Goal: Task Accomplishment & Management: Manage account settings

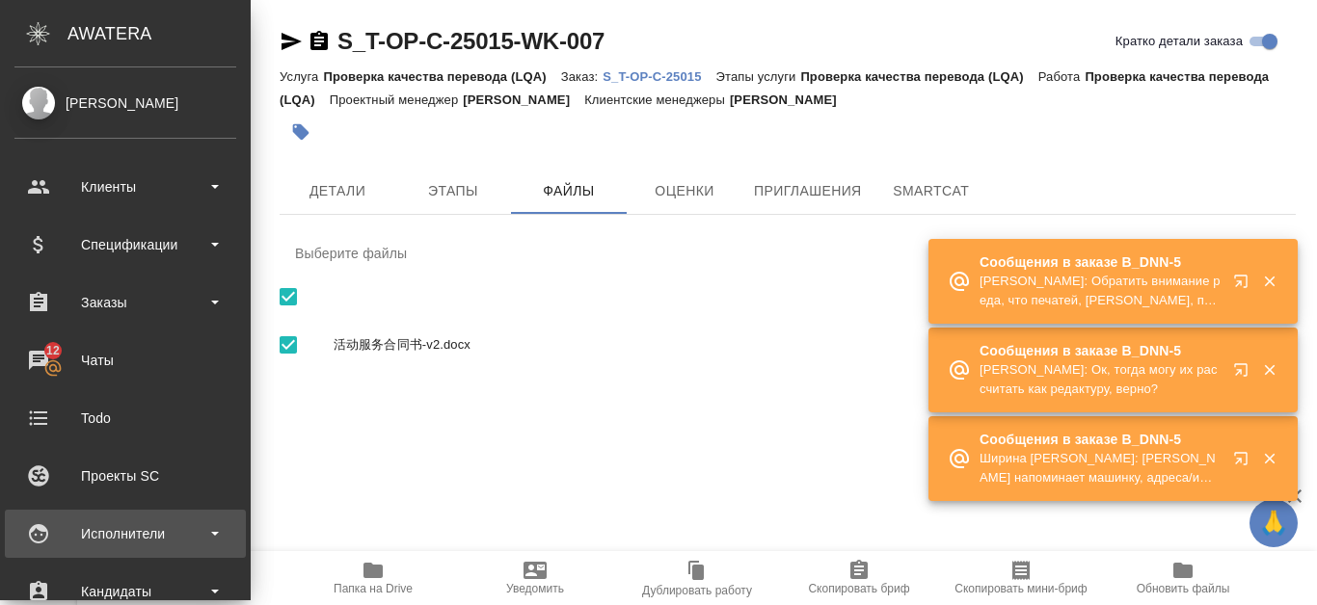
click at [141, 524] on div "Исполнители" at bounding box center [125, 534] width 222 height 29
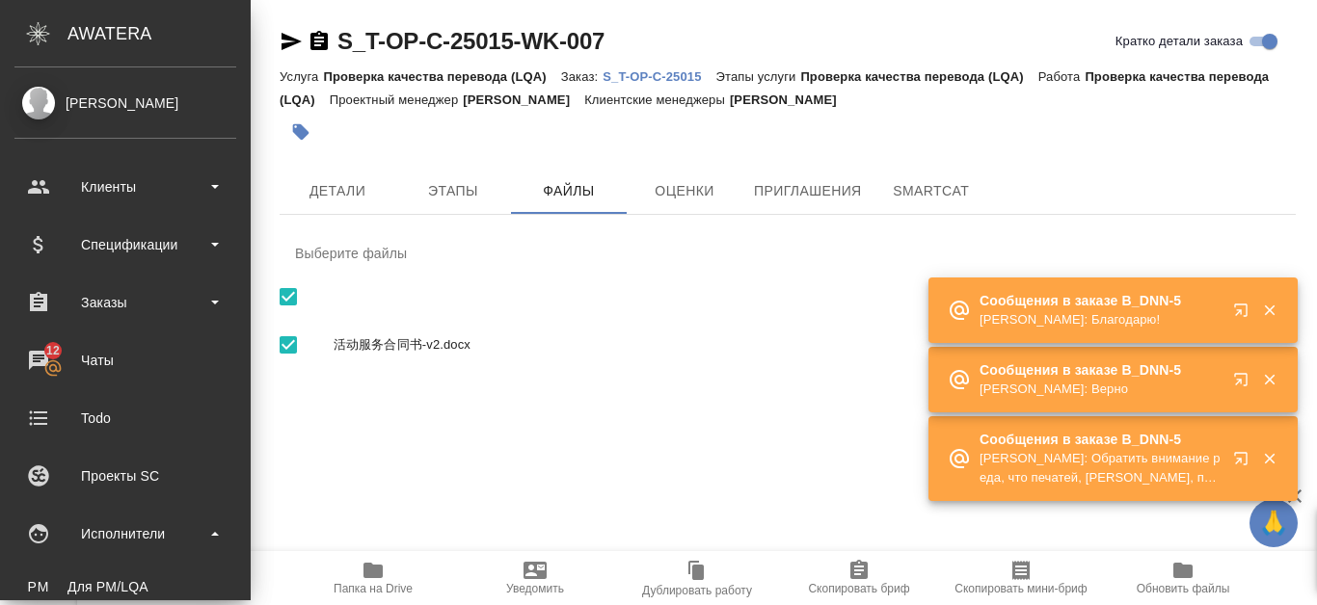
scroll to position [289, 0]
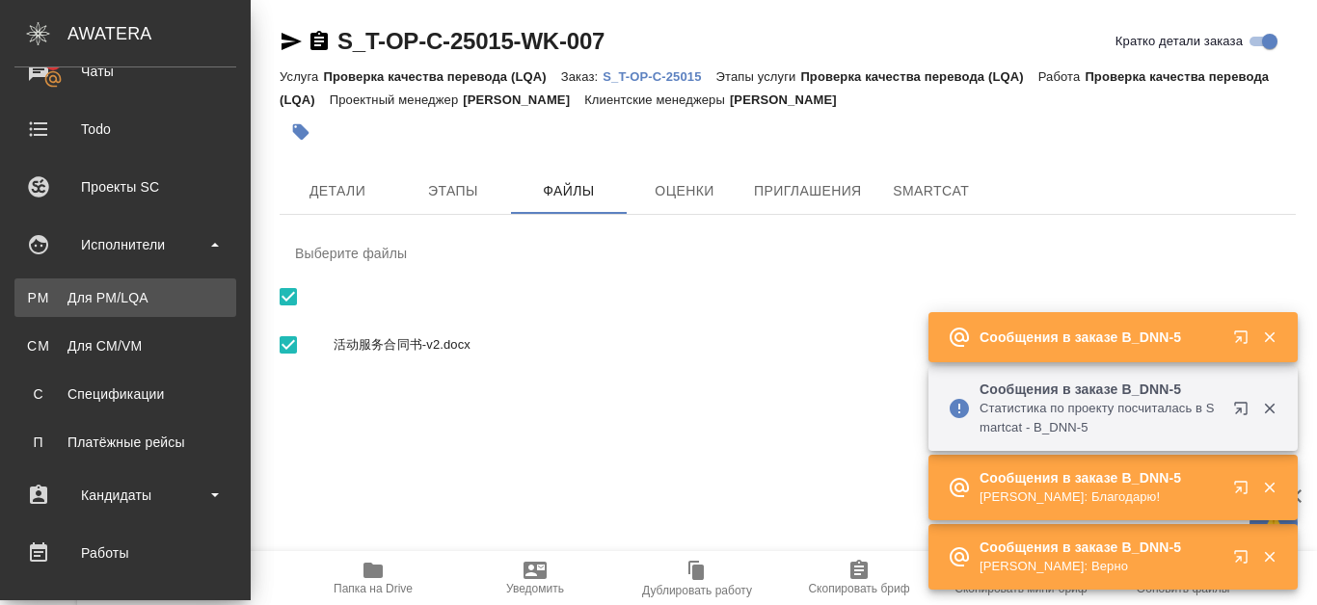
click at [143, 308] on link "PM Для PM/LQA" at bounding box center [125, 298] width 222 height 39
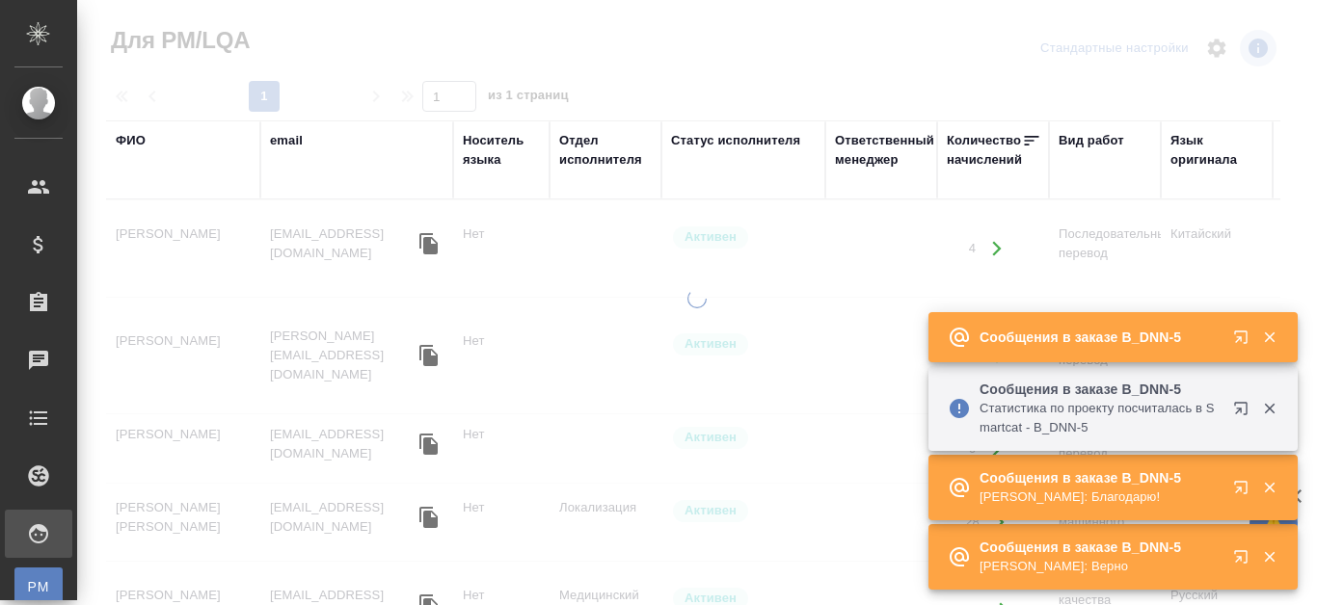
click at [1277, 342] on icon "button" at bounding box center [1269, 337] width 17 height 17
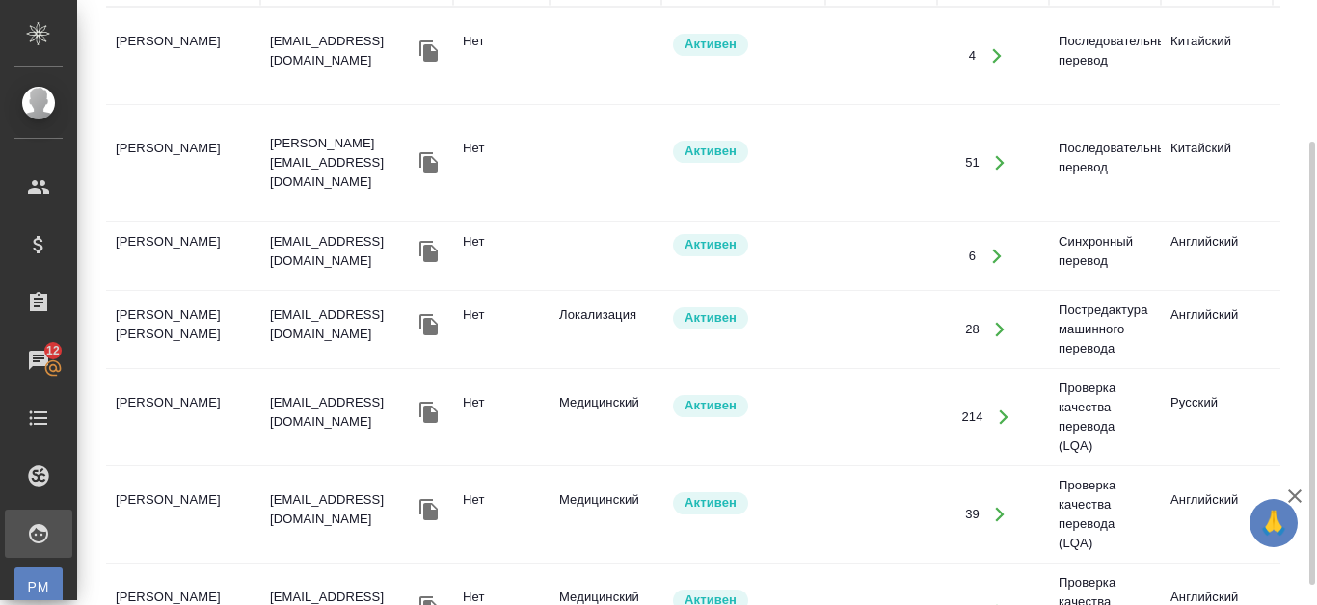
scroll to position [96, 0]
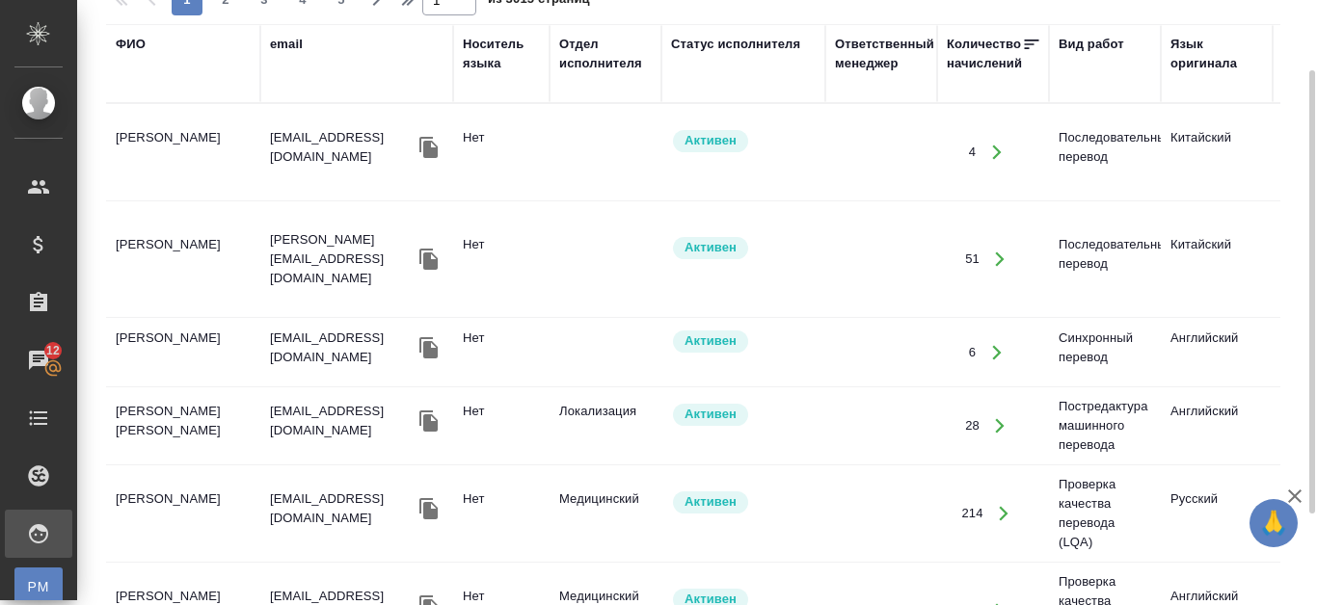
click at [139, 89] on div "ФИО" at bounding box center [183, 64] width 135 height 58
click at [131, 38] on div "ФИО" at bounding box center [131, 44] width 30 height 19
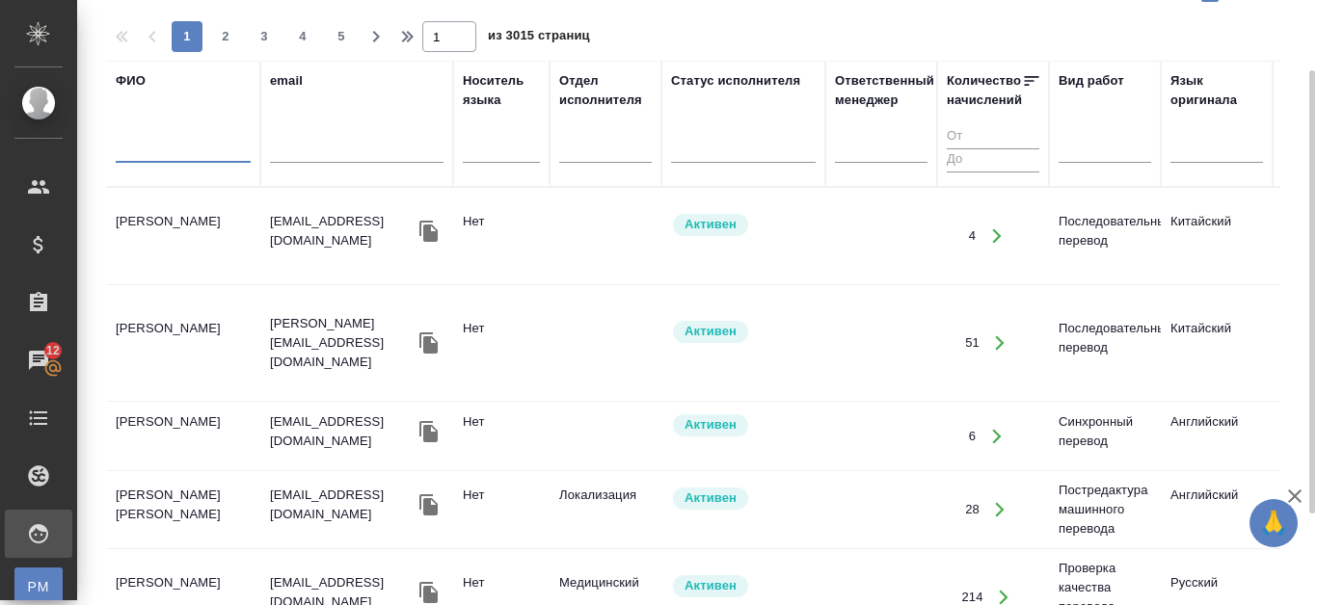
click at [144, 147] on input "text" at bounding box center [183, 151] width 135 height 24
type input "R"
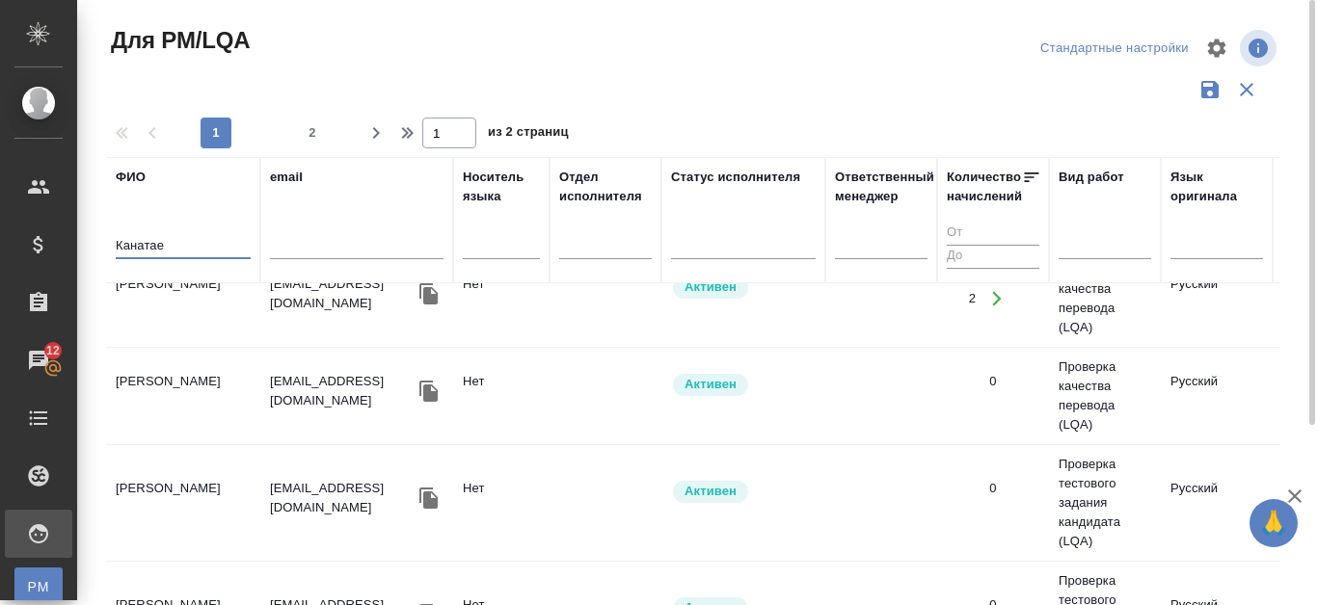
scroll to position [0, 0]
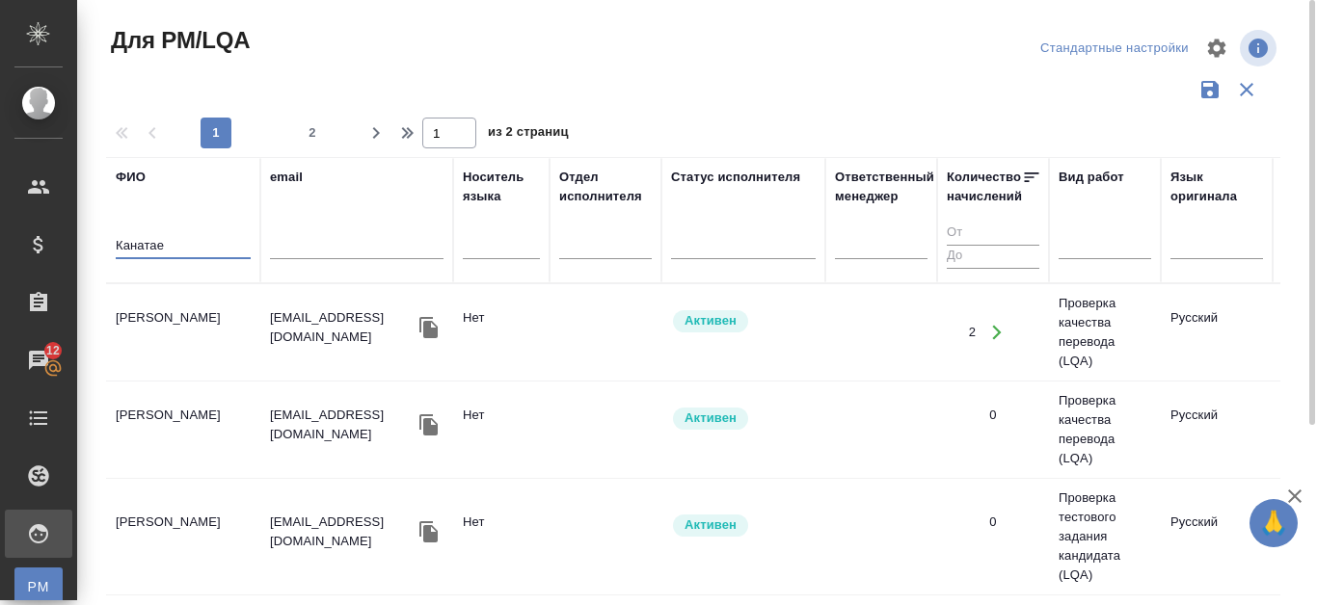
type input "Канатае"
click at [994, 338] on icon "button" at bounding box center [996, 333] width 9 height 14
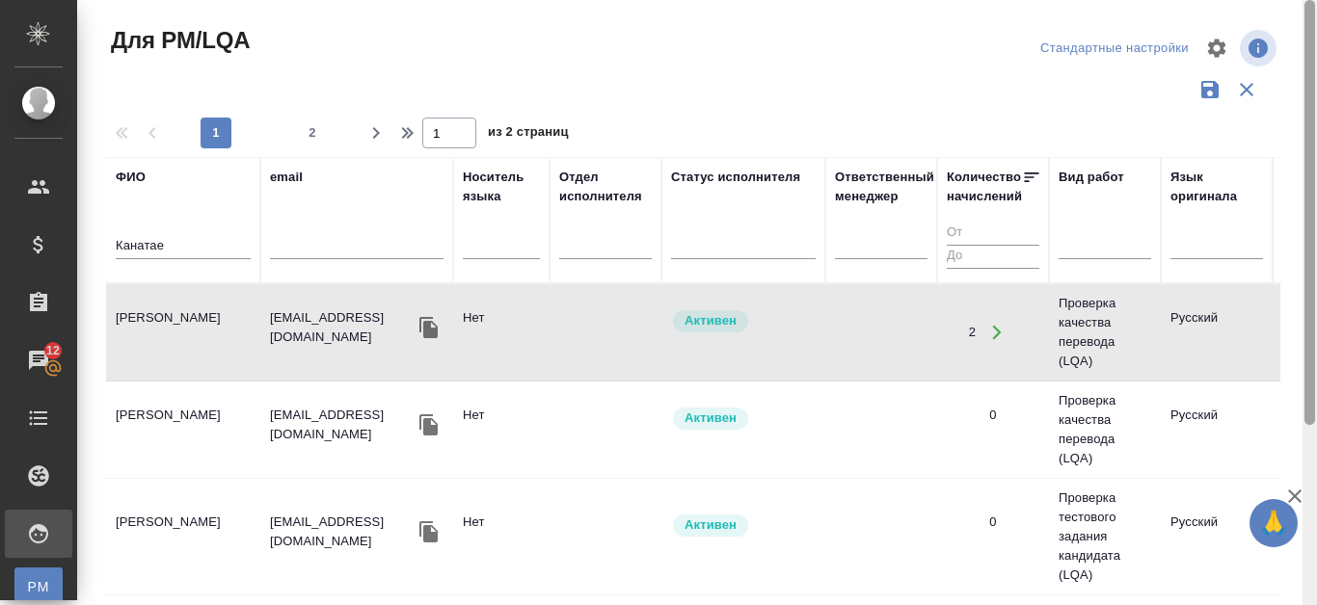
drag, startPoint x: 1313, startPoint y: 225, endPoint x: 1285, endPoint y: 20, distance: 206.3
click at [1285, 20] on div "Для PM/LQA Стандартные настройки 1 2 1 из 2 страниц ФИО Канатае email Носитель …" at bounding box center [697, 302] width 1240 height 605
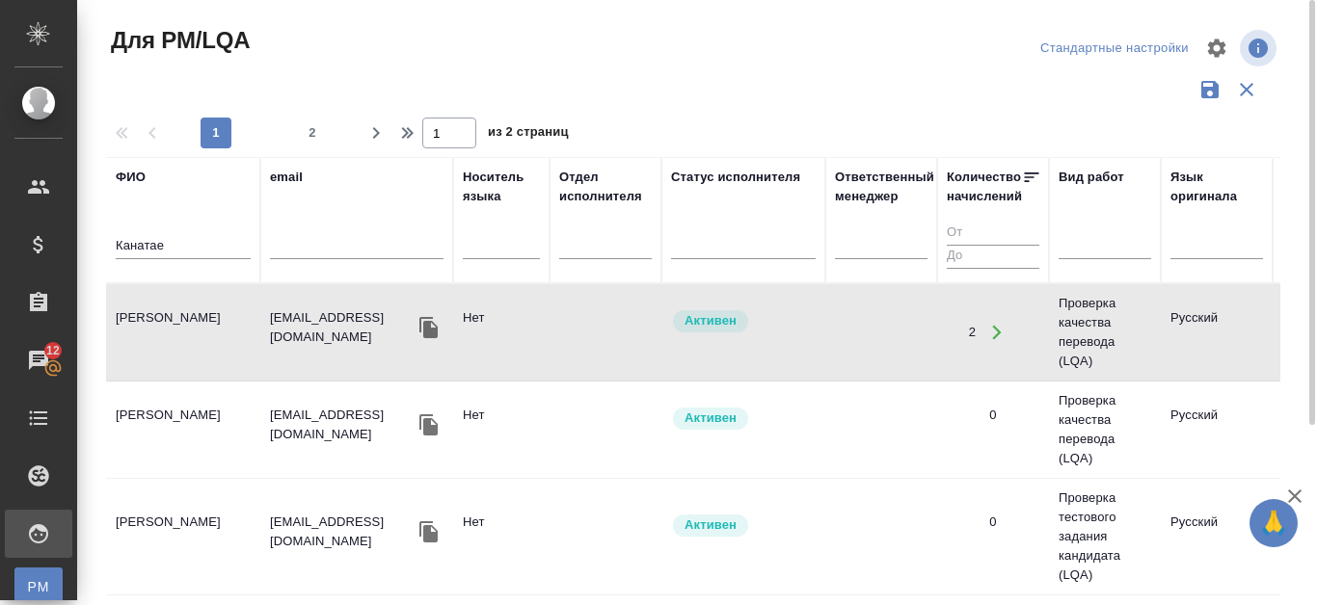
drag, startPoint x: 230, startPoint y: 234, endPoint x: 205, endPoint y: 264, distance: 39.0
click at [86, 239] on div "Для PM/LQA Стандартные настройки 1 2 1 из 2 страниц ФИО Канатае email Носитель …" at bounding box center [697, 431] width 1240 height 862
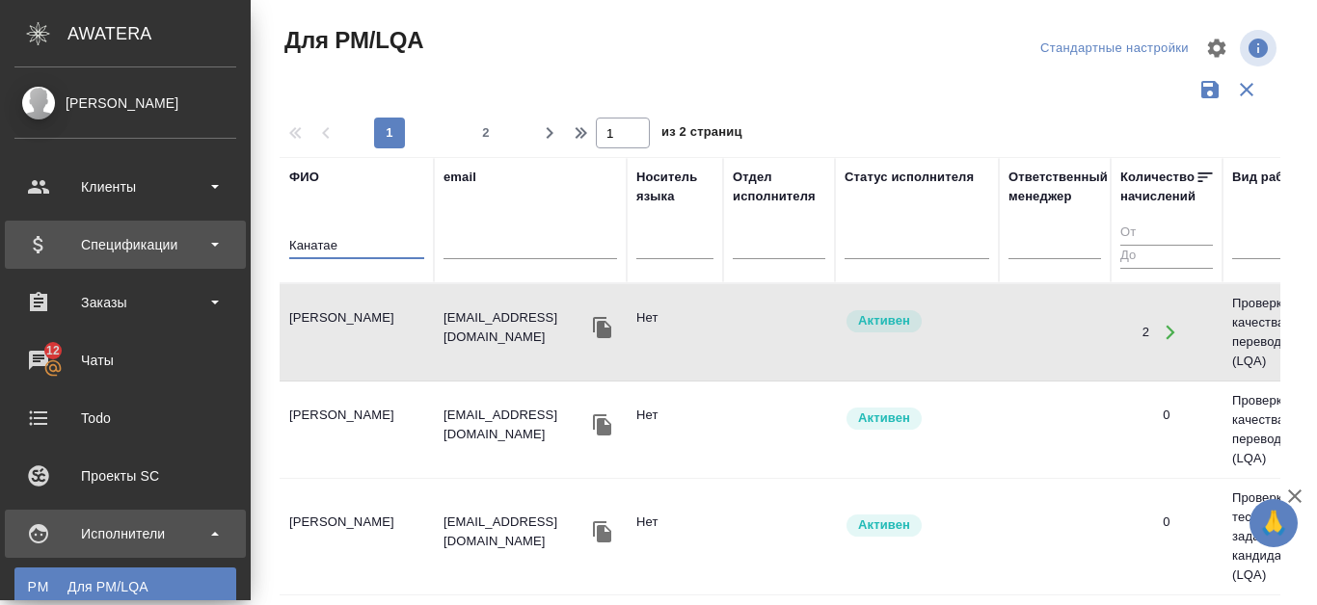
drag, startPoint x: 195, startPoint y: 247, endPoint x: 136, endPoint y: 275, distance: 65.1
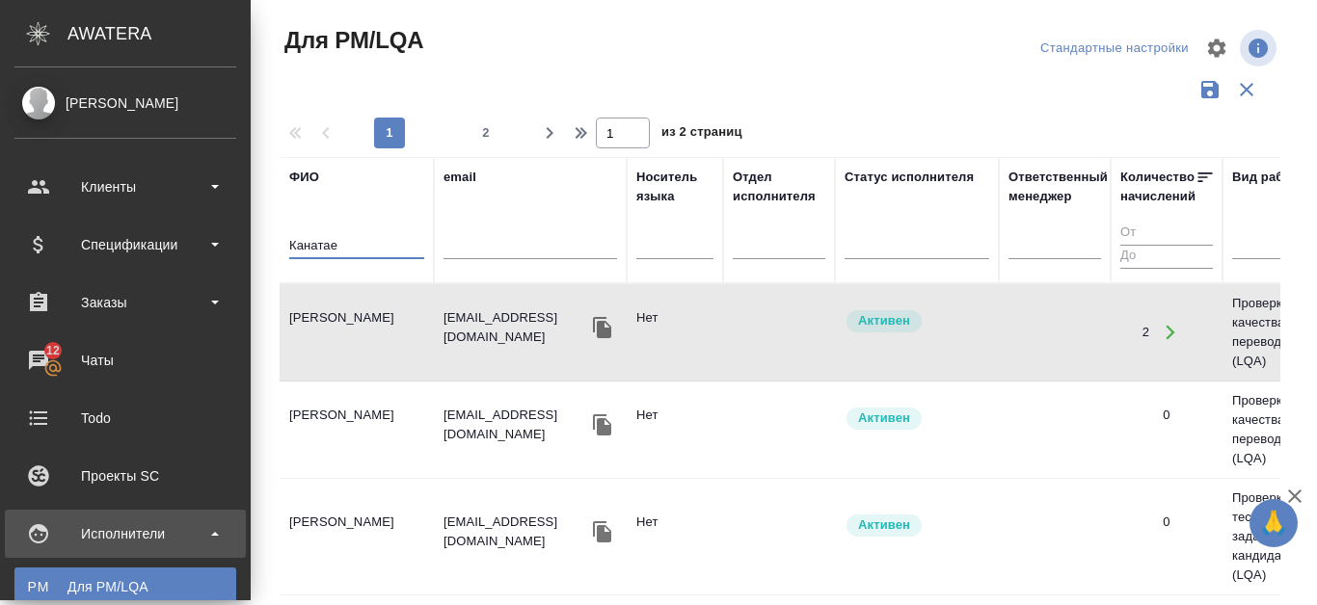
click at [41, 247] on div ".cls-1 fill:#fff; AWATERA Kanataeva Ekaterina Клиенты Спецификации Заказы 12 Ча…" at bounding box center [658, 302] width 1317 height 605
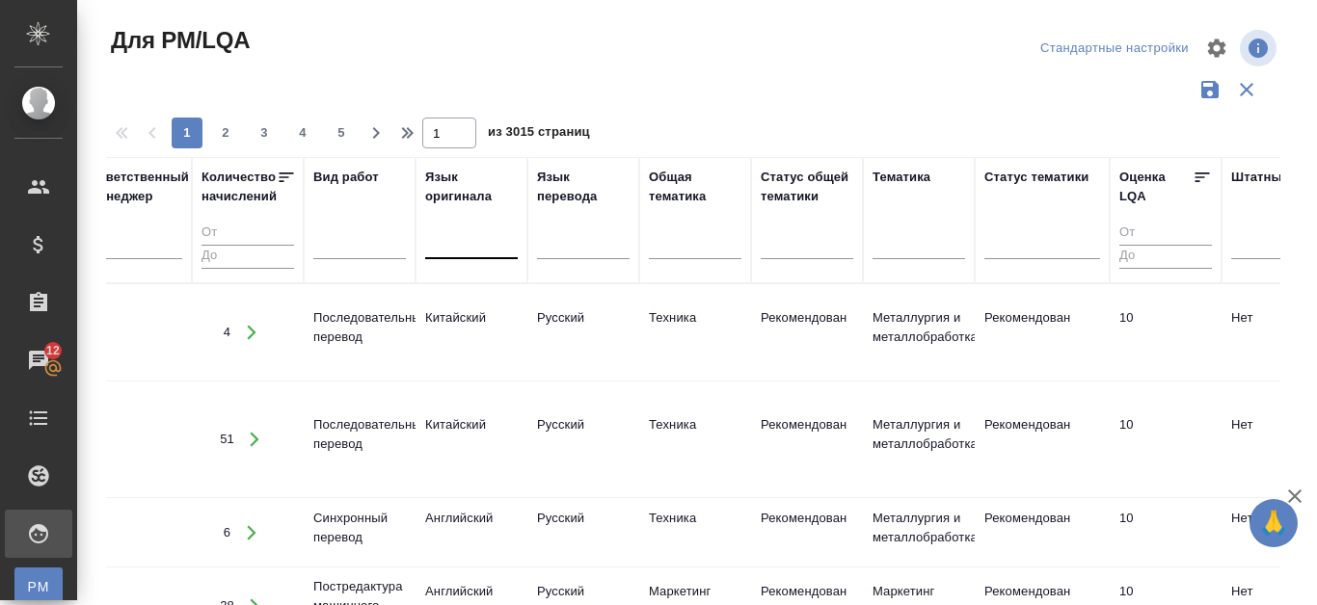
click at [453, 238] on div at bounding box center [471, 241] width 93 height 28
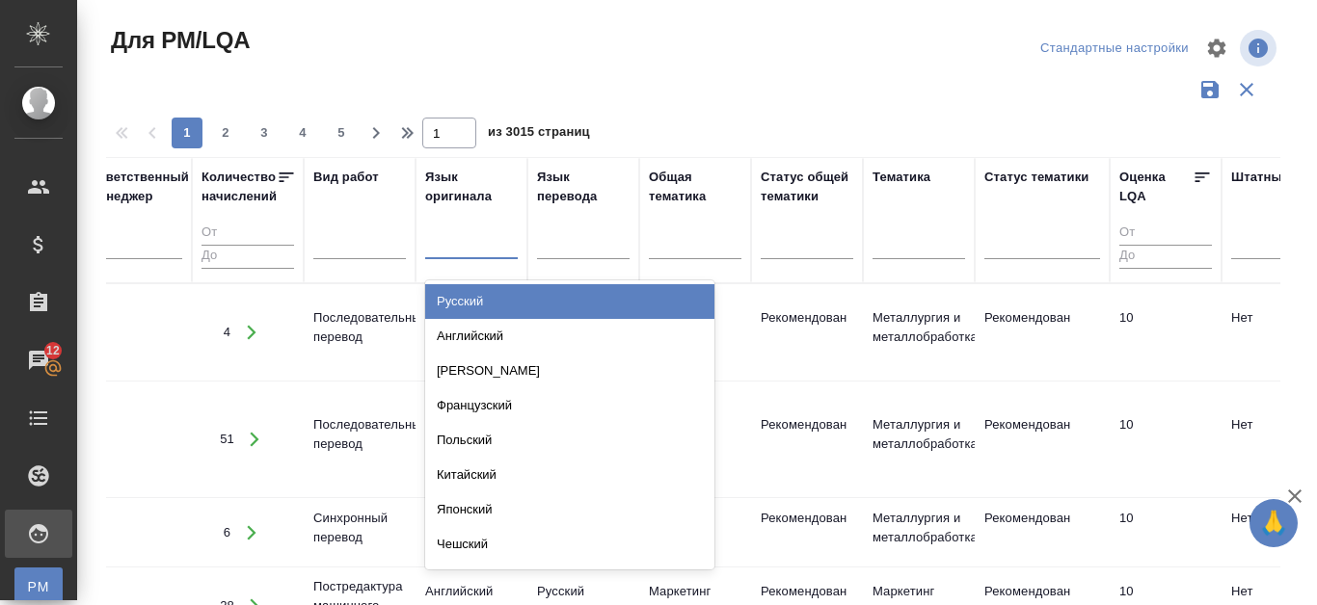
click at [456, 299] on div "Русский" at bounding box center [569, 301] width 289 height 35
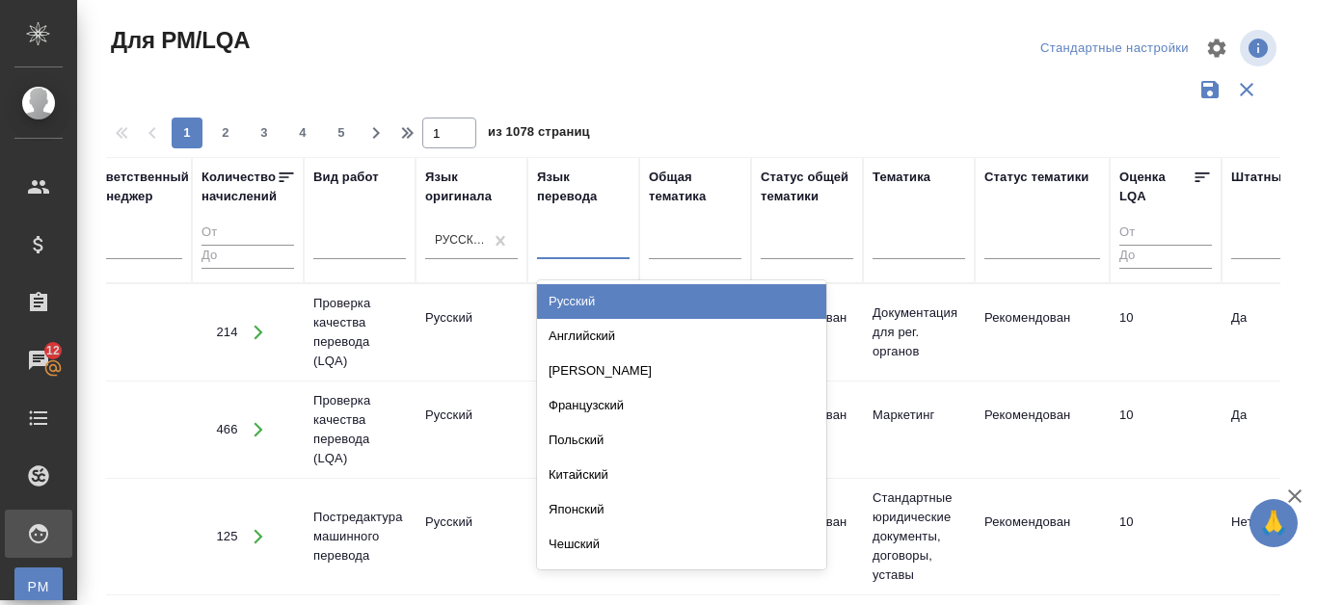
click at [569, 246] on div at bounding box center [583, 241] width 93 height 28
type input "ки"
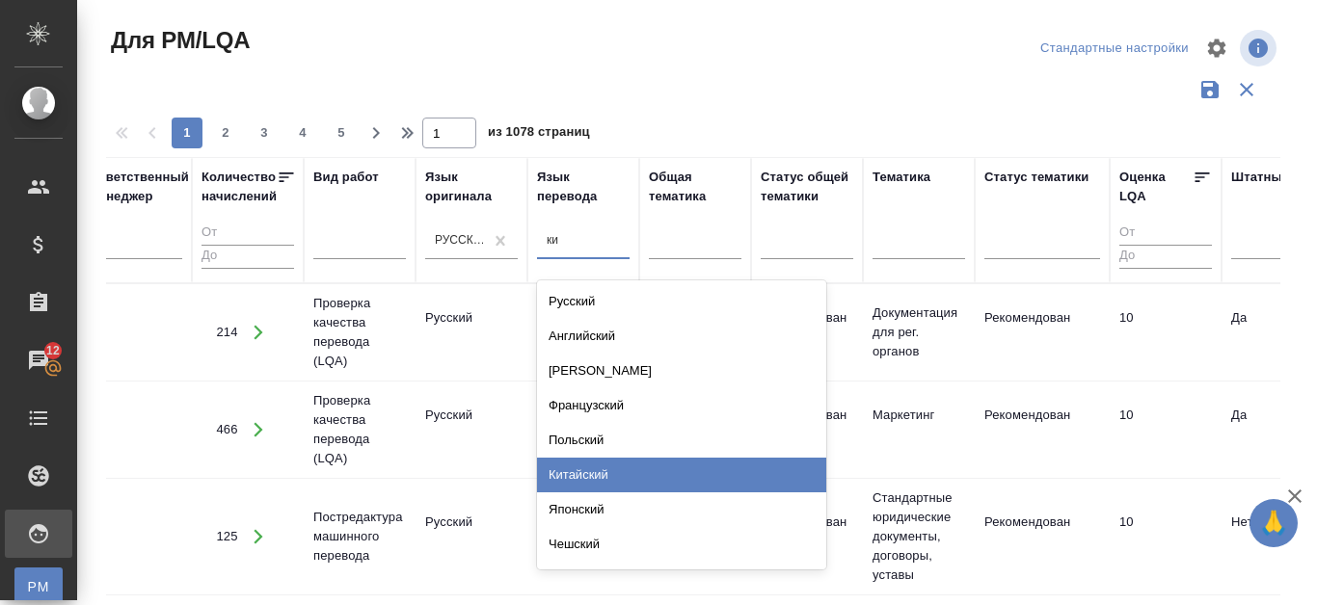
click at [577, 480] on div "Китайский" at bounding box center [681, 475] width 289 height 35
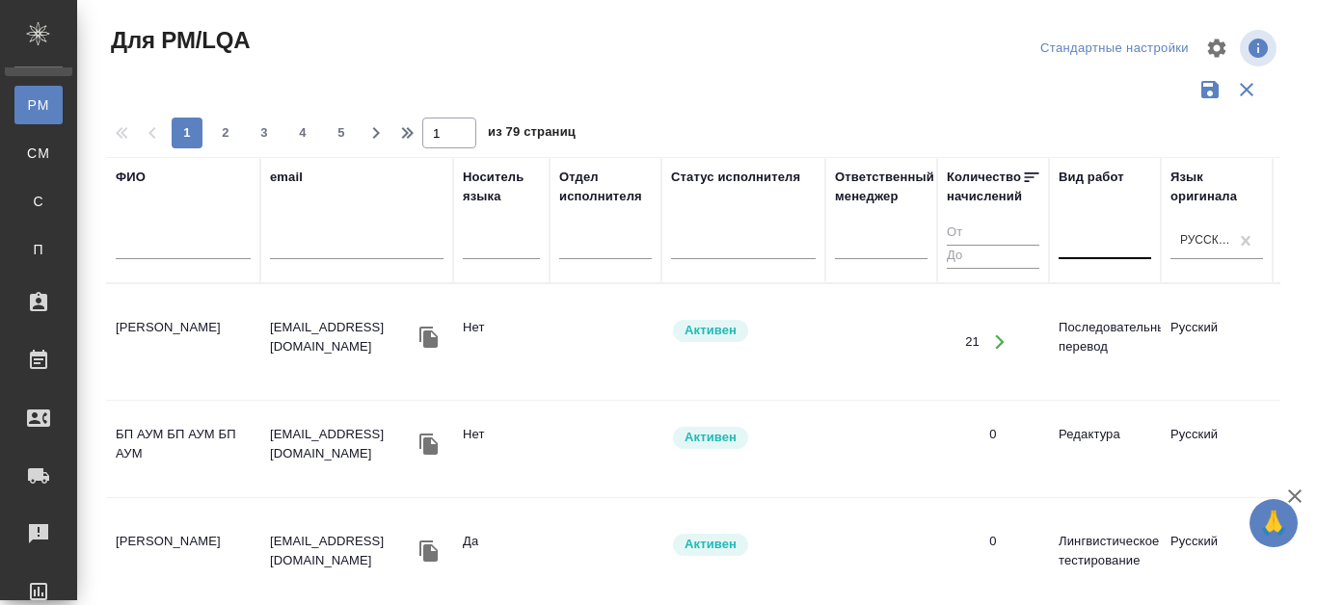
click at [1080, 245] on div at bounding box center [1105, 241] width 93 height 28
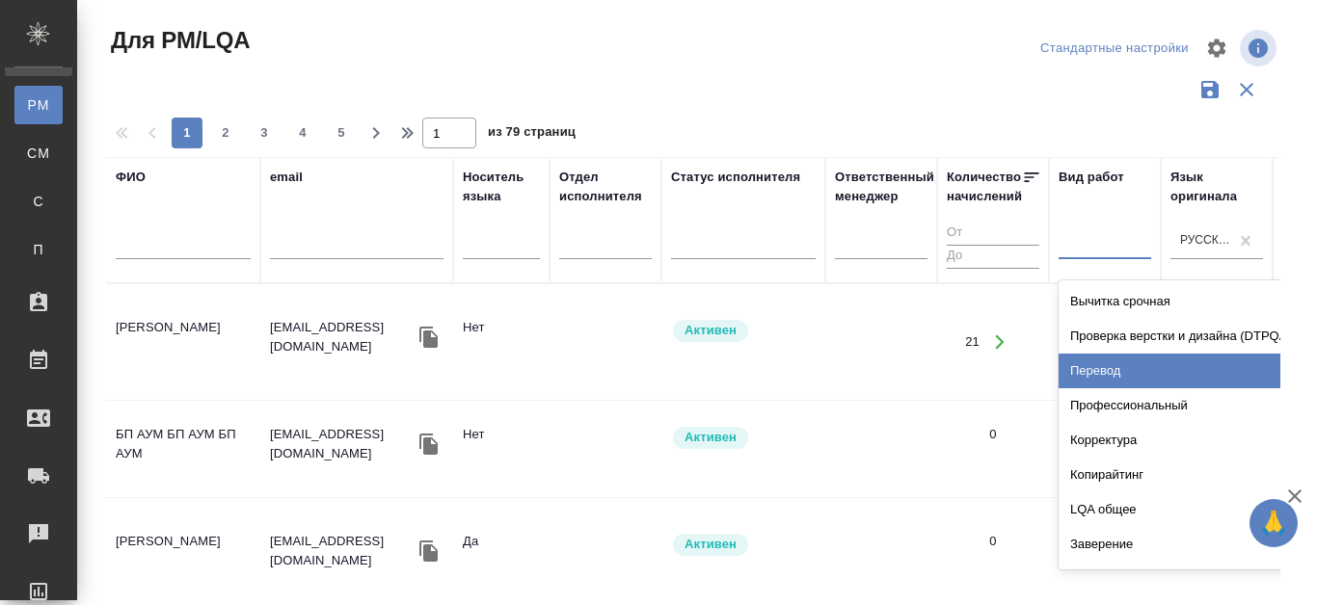
click at [1108, 365] on div "Перевод" at bounding box center [1203, 371] width 289 height 35
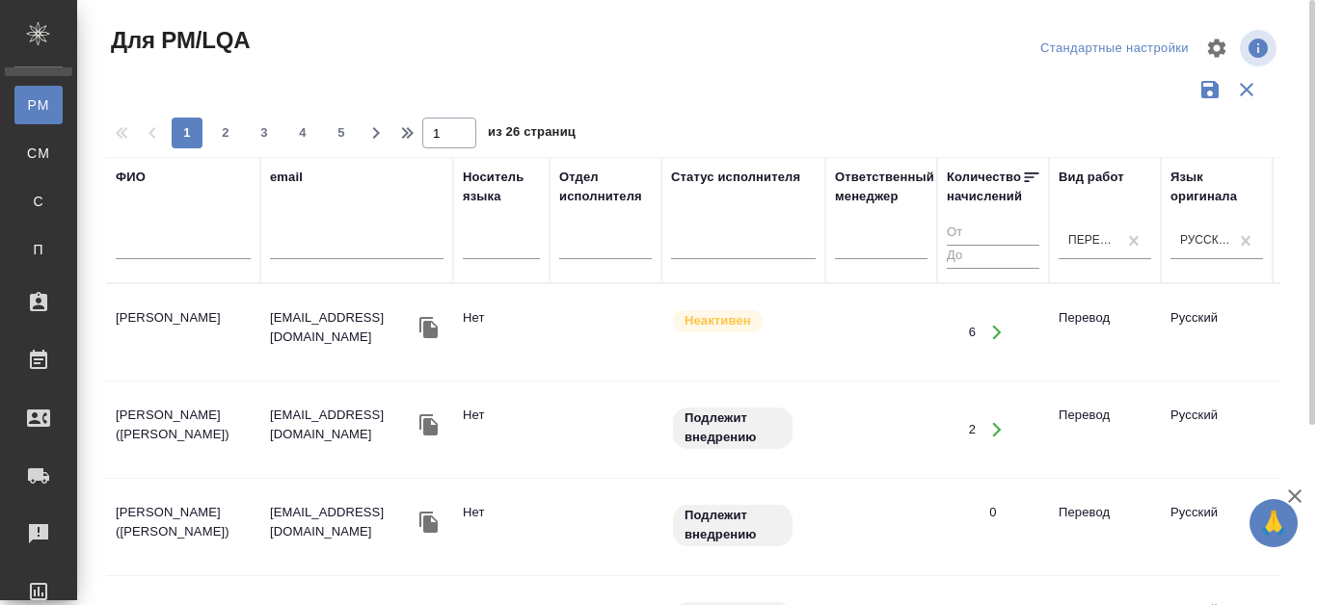
click at [170, 234] on div at bounding box center [183, 249] width 135 height 47
click at [146, 252] on input "text" at bounding box center [183, 247] width 135 height 24
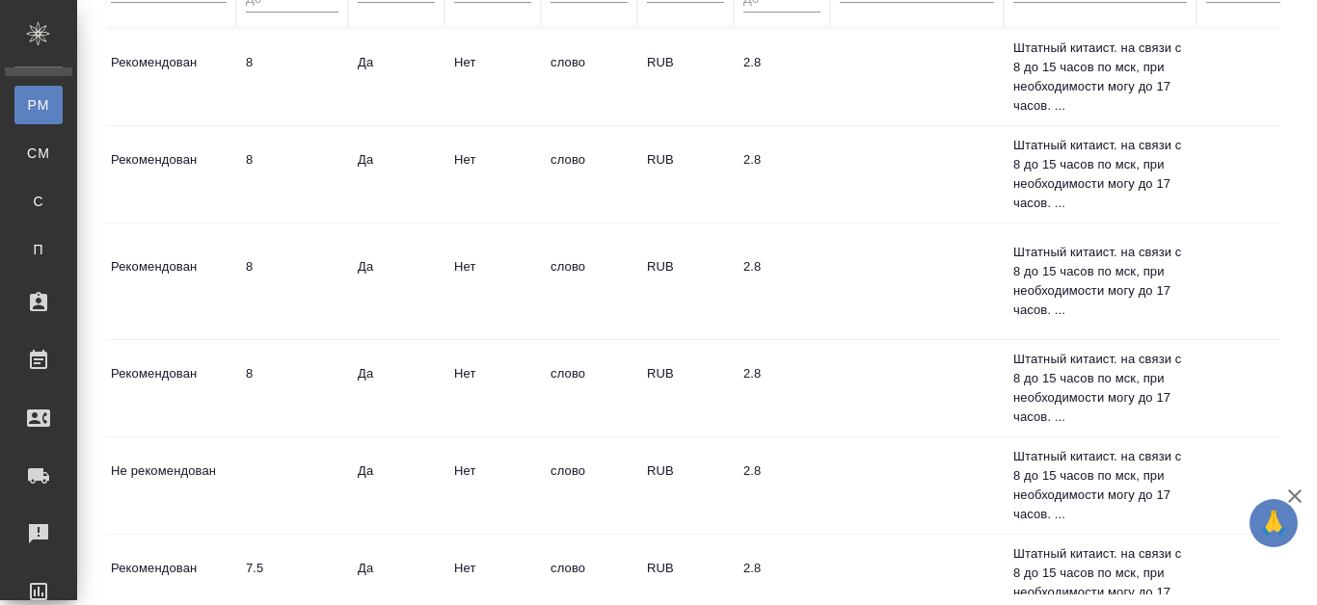
scroll to position [96, 1653]
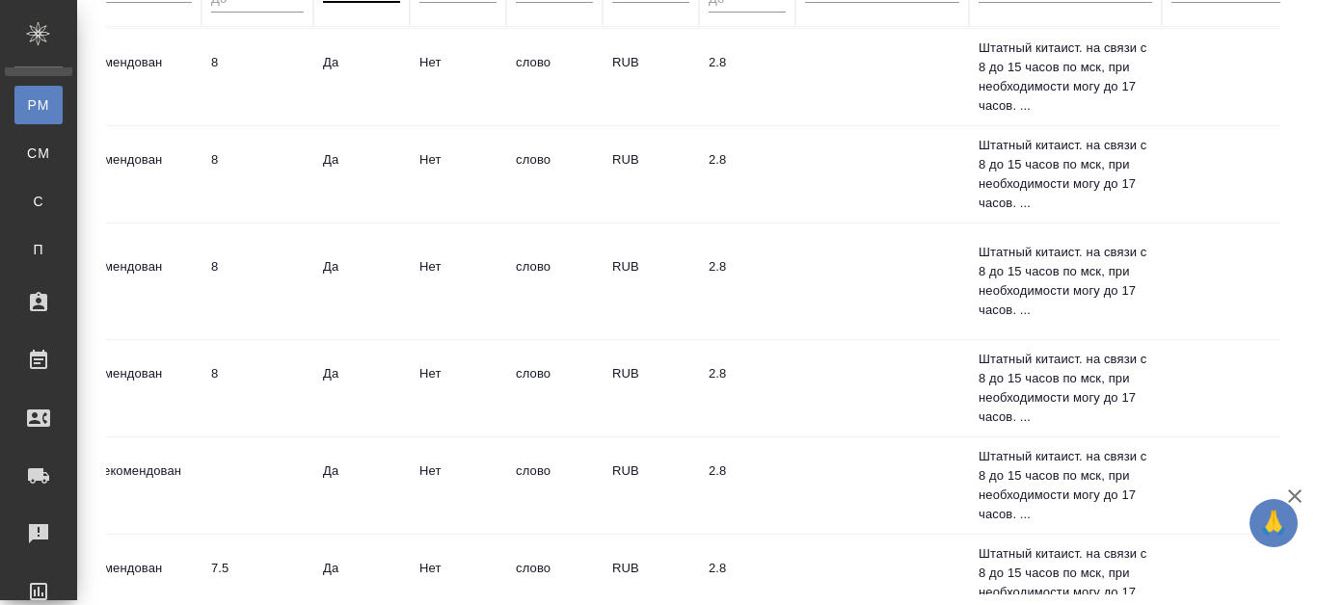
type input "Ван"
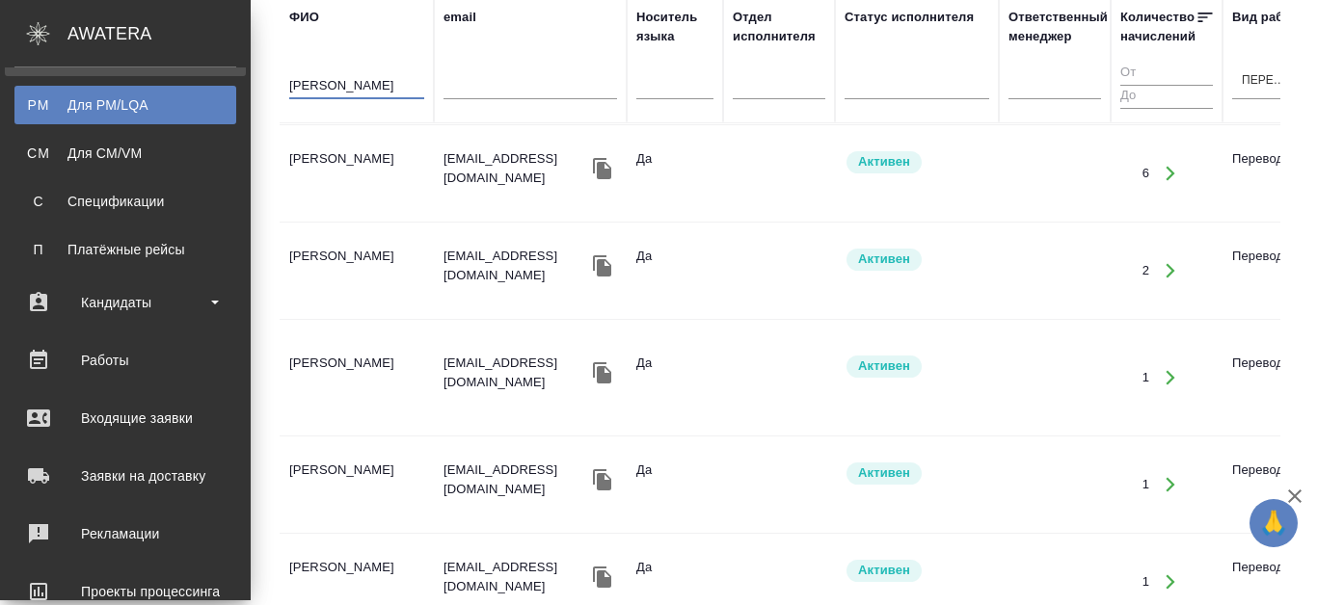
scroll to position [386, 0]
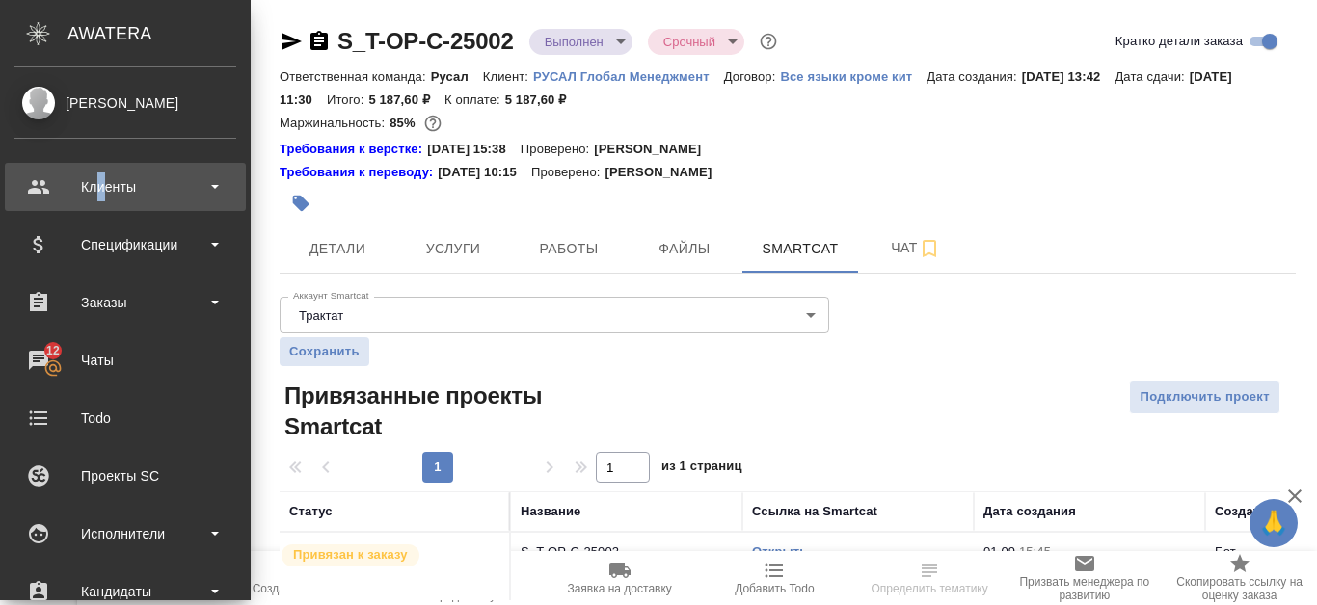
click at [101, 187] on div "Клиенты" at bounding box center [125, 187] width 222 height 29
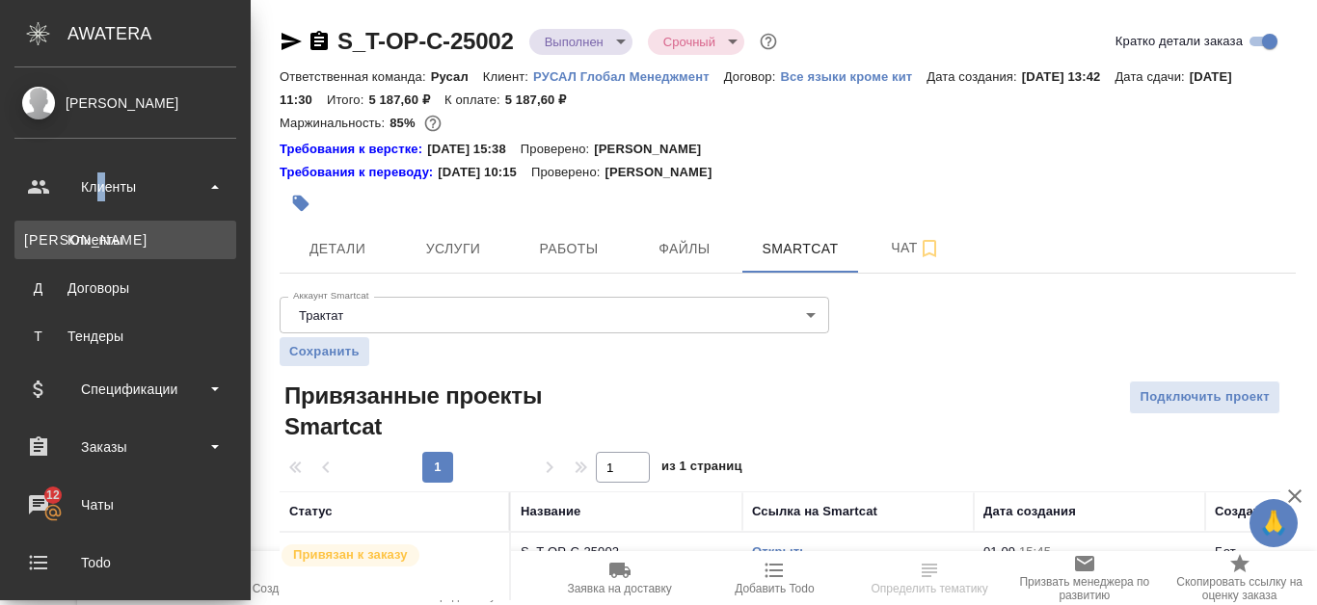
click at [92, 229] on link "К Клиенты" at bounding box center [125, 240] width 222 height 39
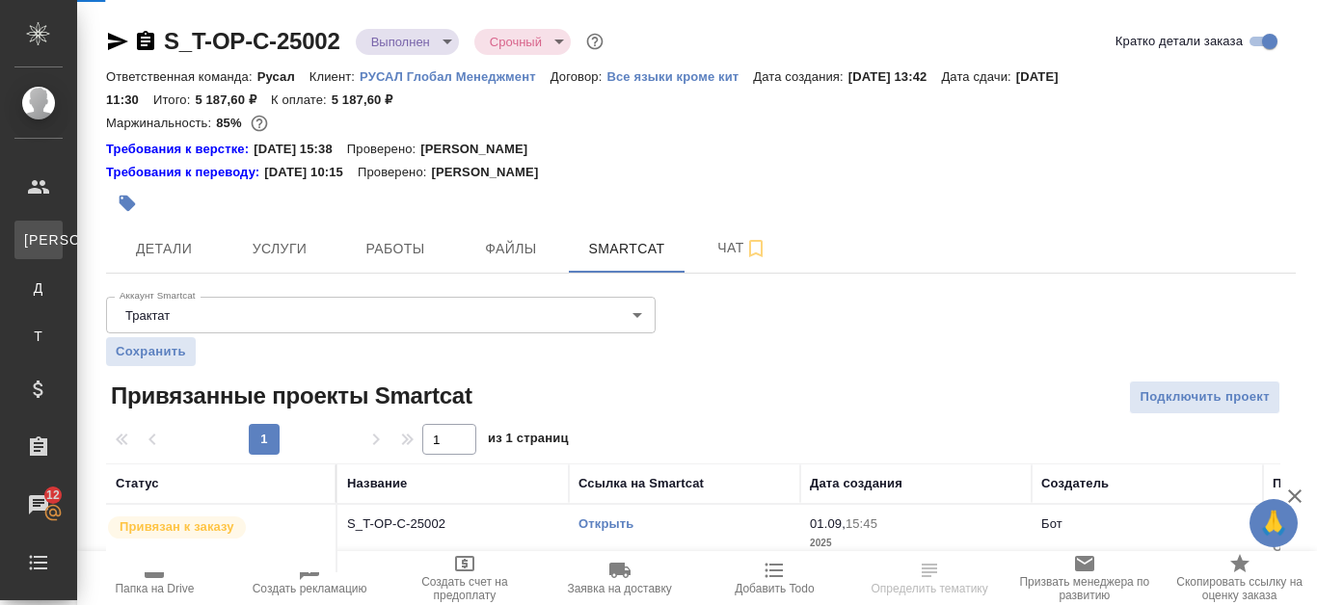
select select "RU"
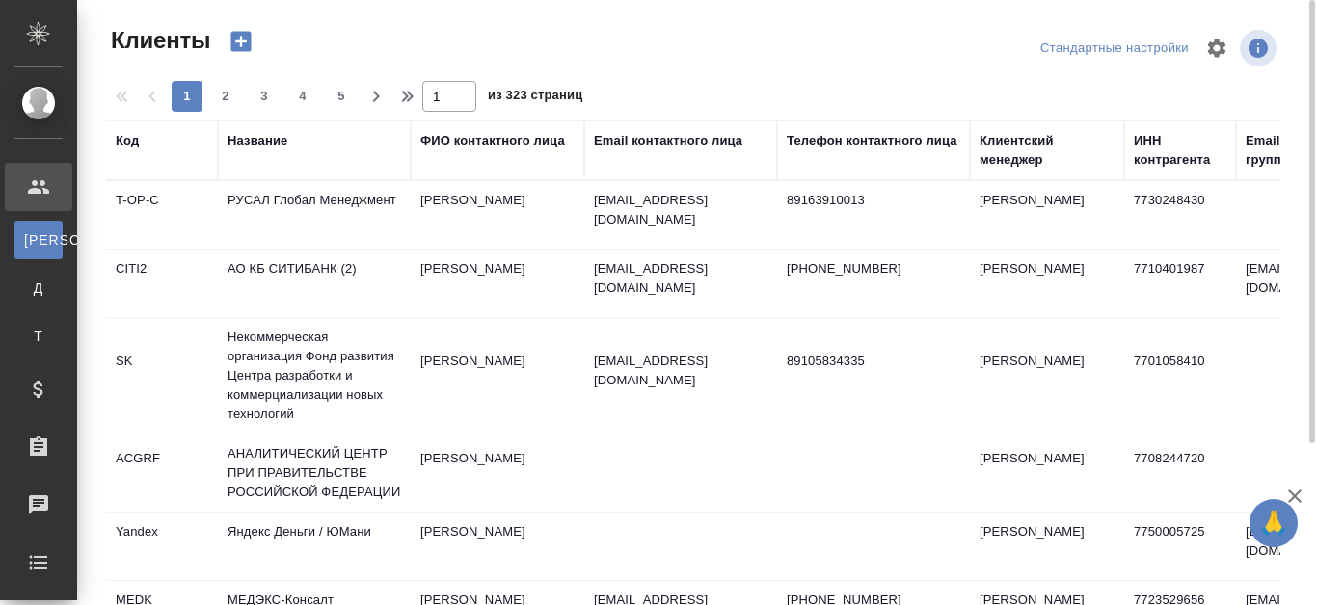
click at [282, 199] on td "РУСАЛ Глобал Менеджмент" at bounding box center [314, 214] width 193 height 67
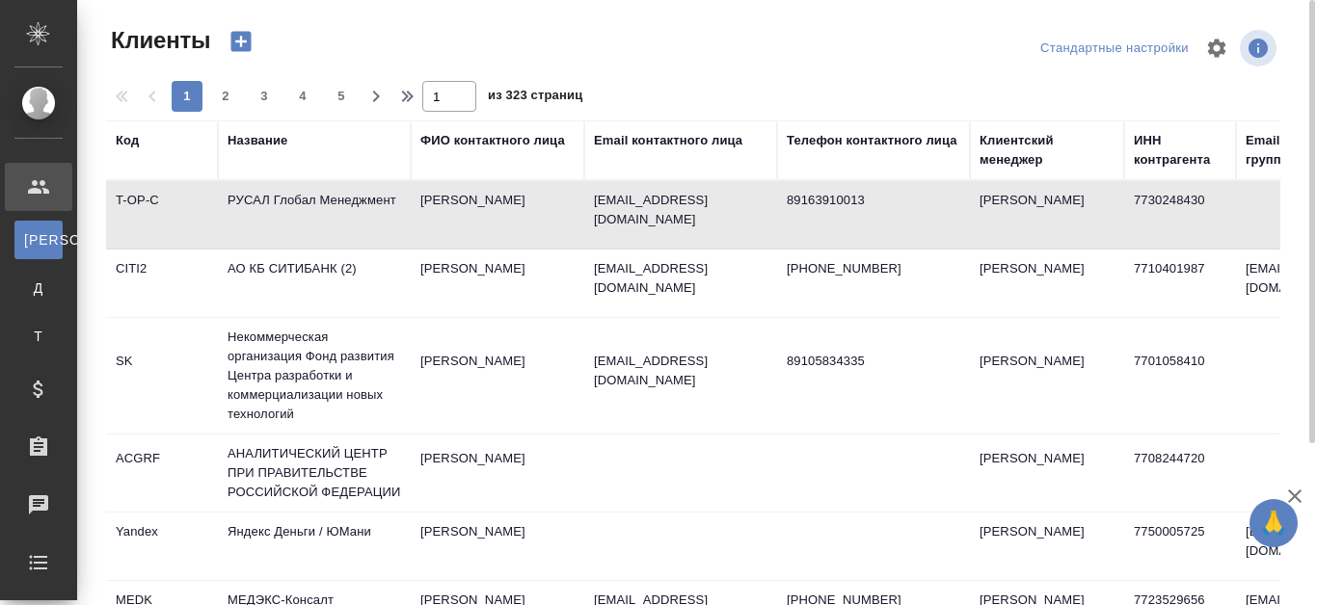
click at [272, 164] on div "Название" at bounding box center [315, 150] width 174 height 39
click at [276, 194] on td "РУСАЛ Глобал Менеджмент" at bounding box center [314, 214] width 193 height 67
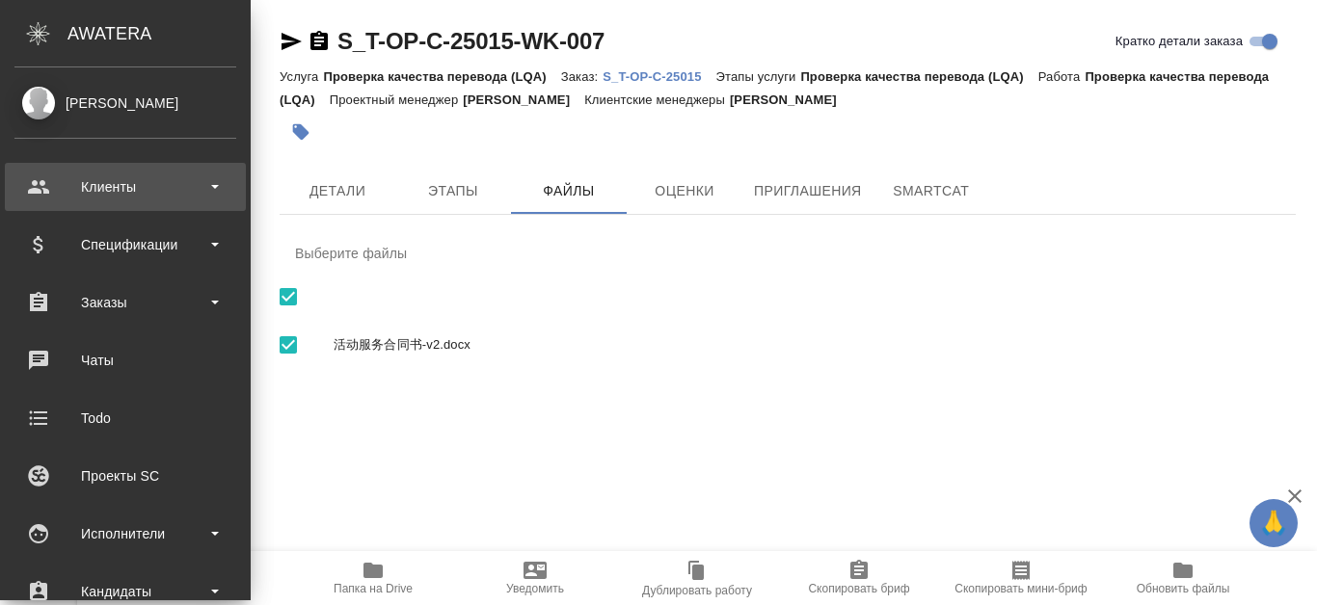
click at [87, 181] on div "Клиенты" at bounding box center [125, 187] width 222 height 29
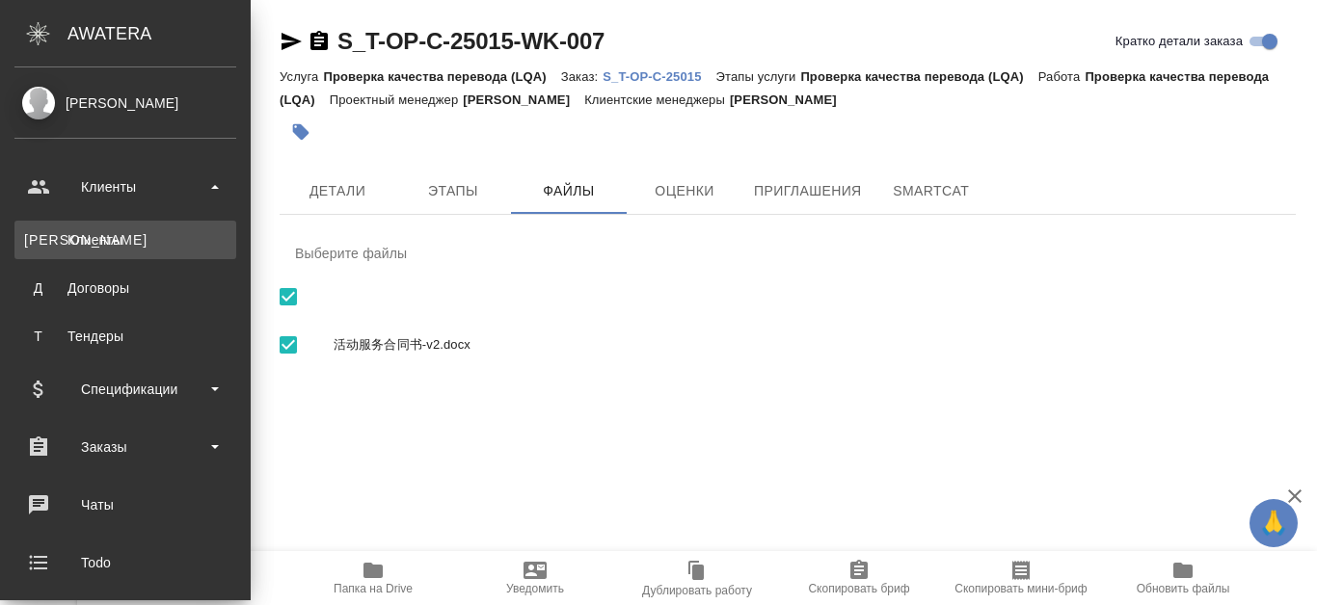
click at [100, 232] on div "Клиенты" at bounding box center [125, 239] width 202 height 19
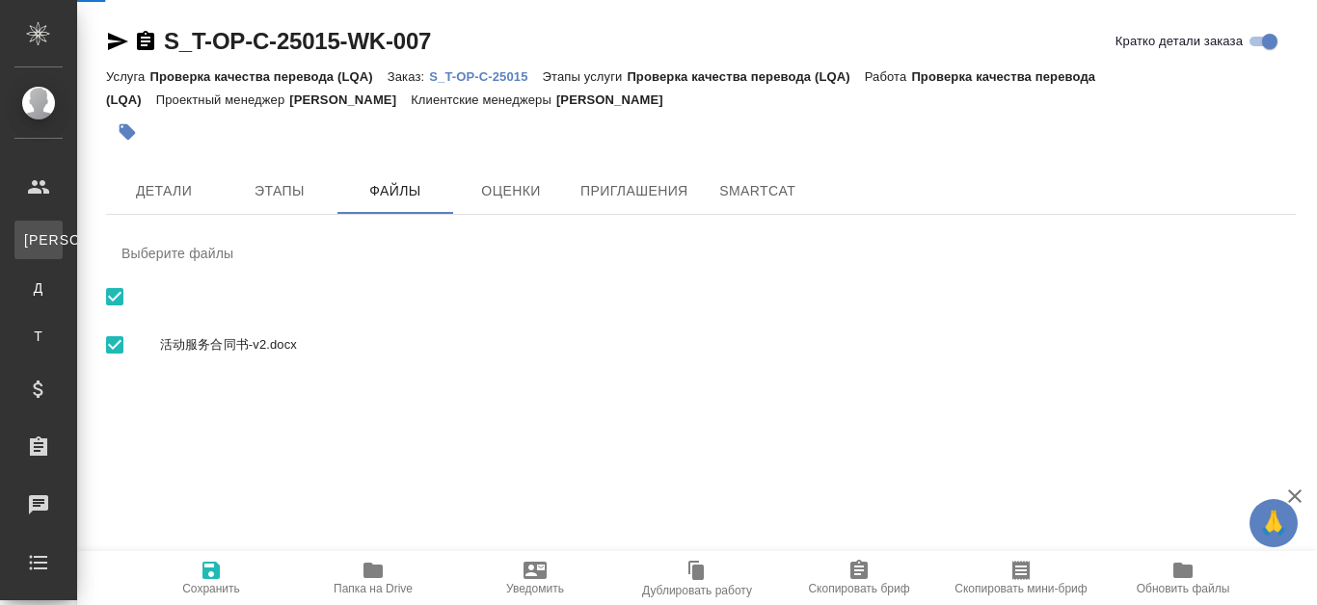
select select "RU"
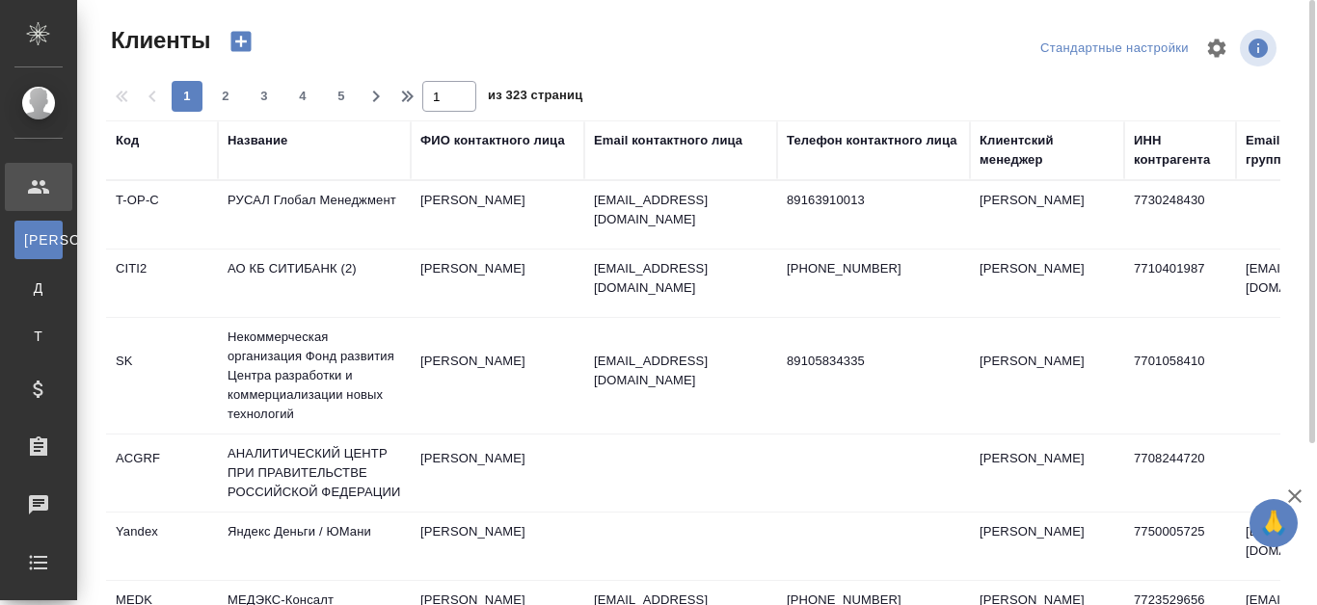
click at [260, 134] on div "Название" at bounding box center [258, 140] width 60 height 19
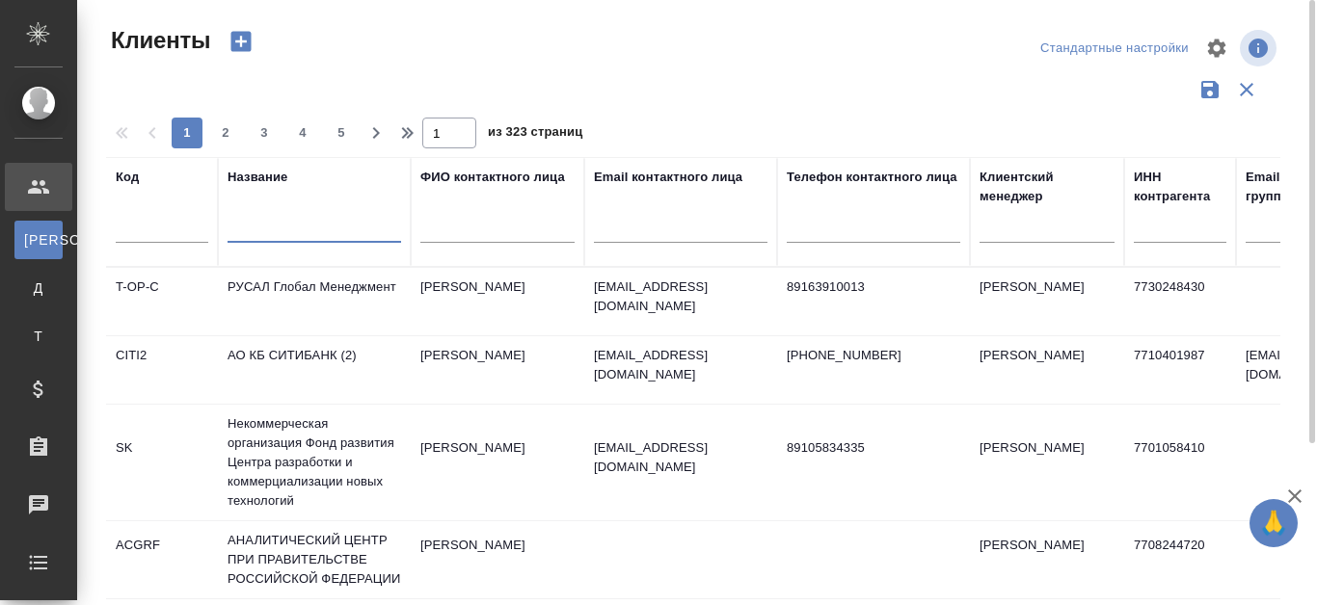
click at [256, 219] on input "text" at bounding box center [315, 231] width 174 height 24
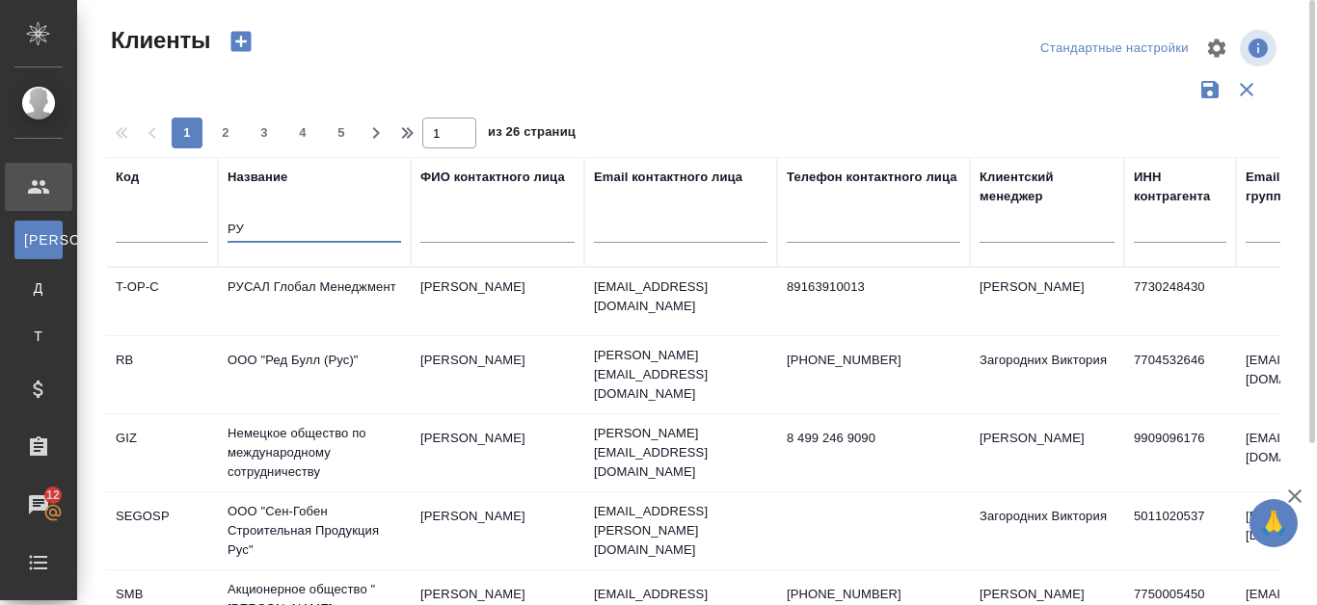
type input "РУ"
click at [326, 295] on td "РУСАЛ Глобал Менеджмент" at bounding box center [314, 301] width 193 height 67
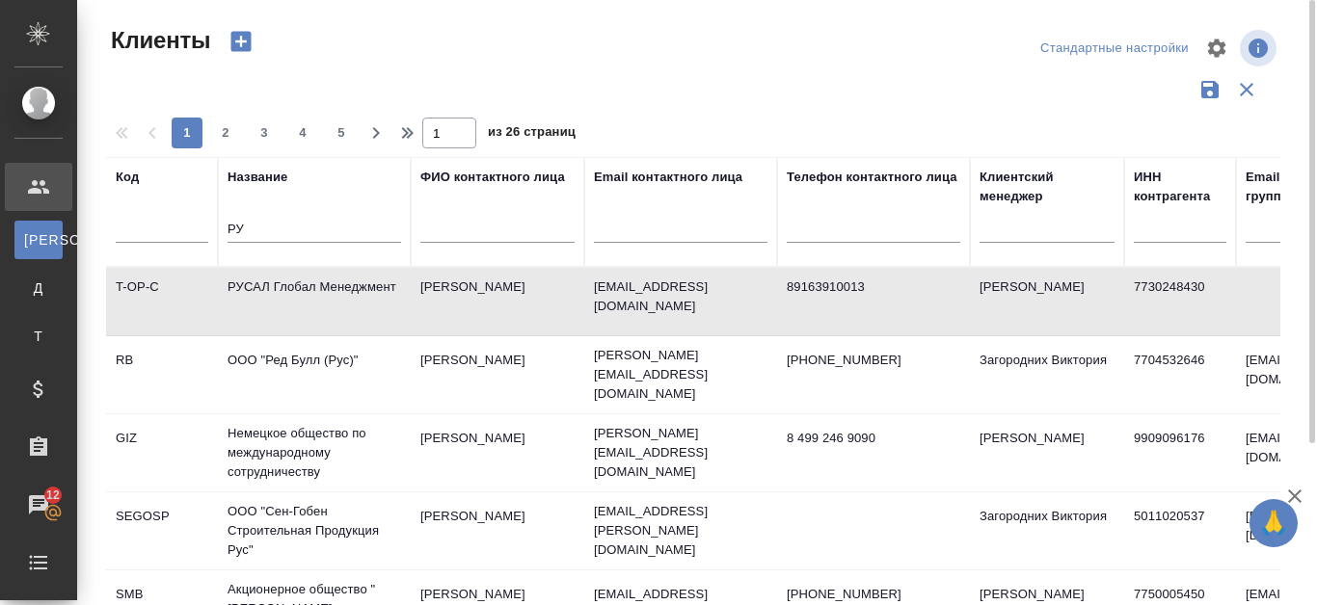
click at [322, 287] on td "РУСАЛ Глобал Менеджмент" at bounding box center [314, 301] width 193 height 67
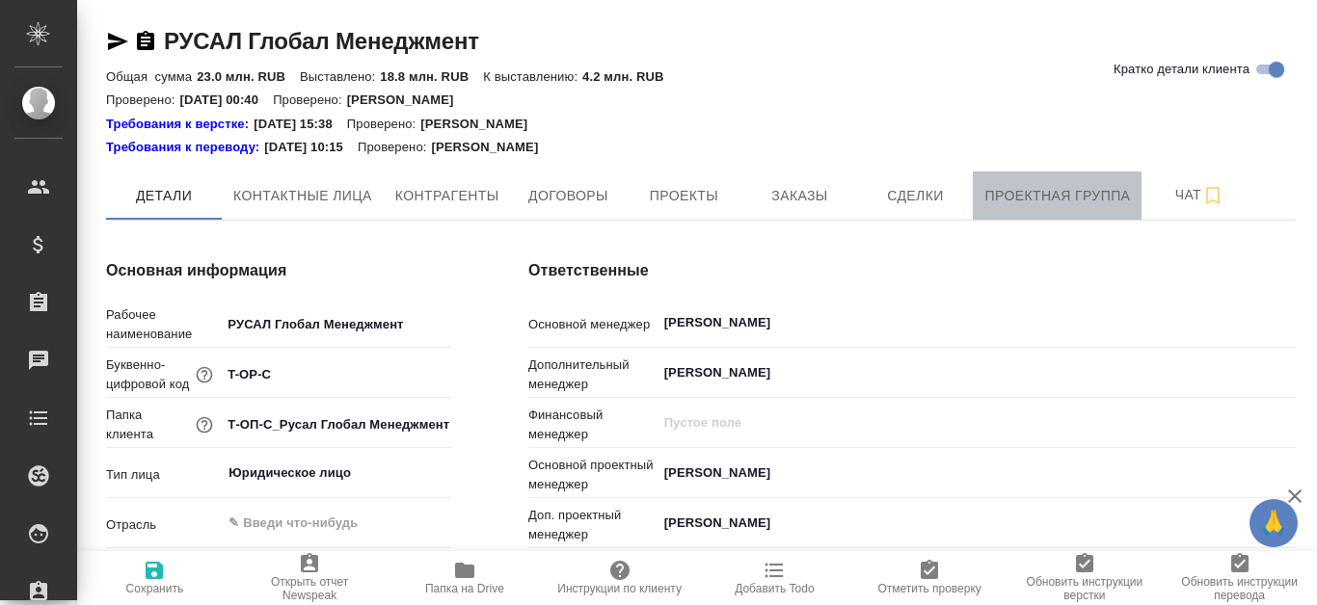
click at [1091, 198] on span "Проектная группа" at bounding box center [1057, 196] width 146 height 24
type textarea "x"
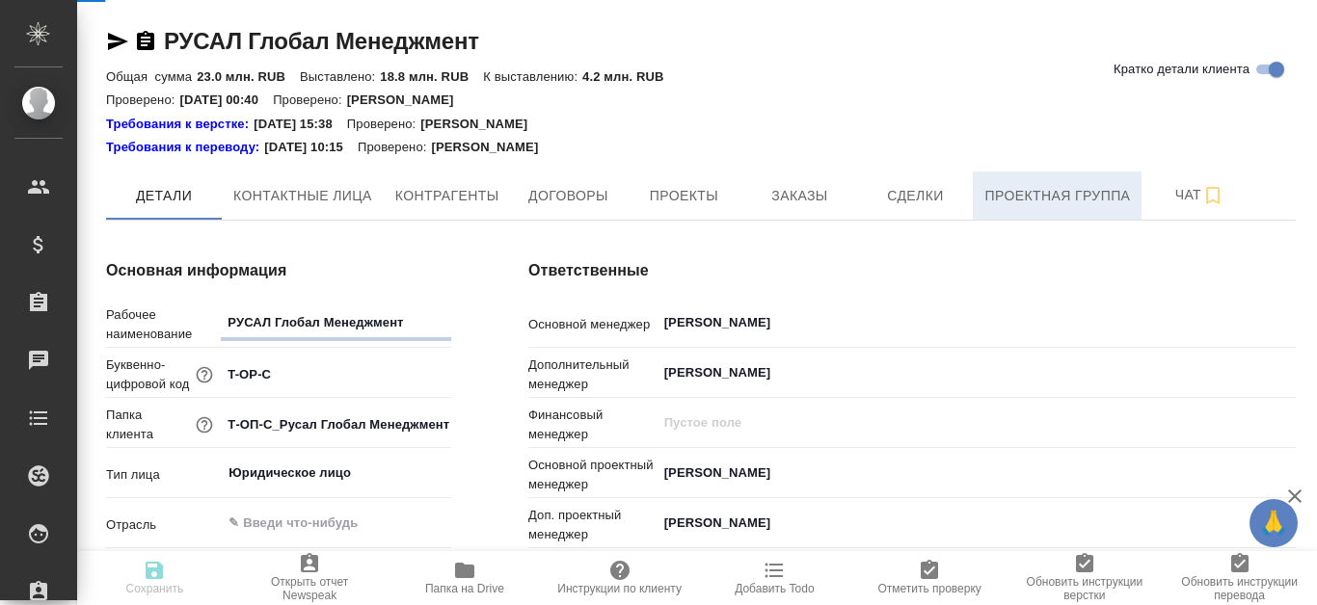
type textarea "x"
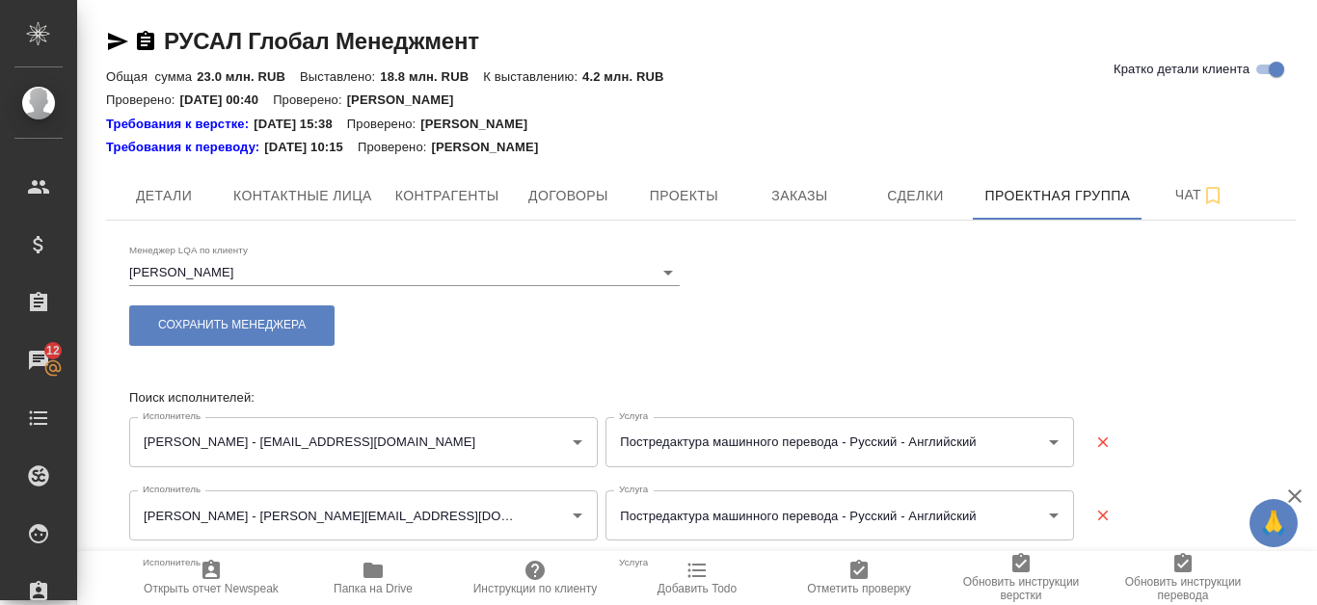
type input "Постредактура машинного перевода - Русский - Английский"
type input "Постредактура машинного перевода - Китайский - Русский"
type input "Постредактура машинного перевода - Русский - Английский (Соединенное Королевств…"
type input "Постредактура машинного перевода - Русский - Английский"
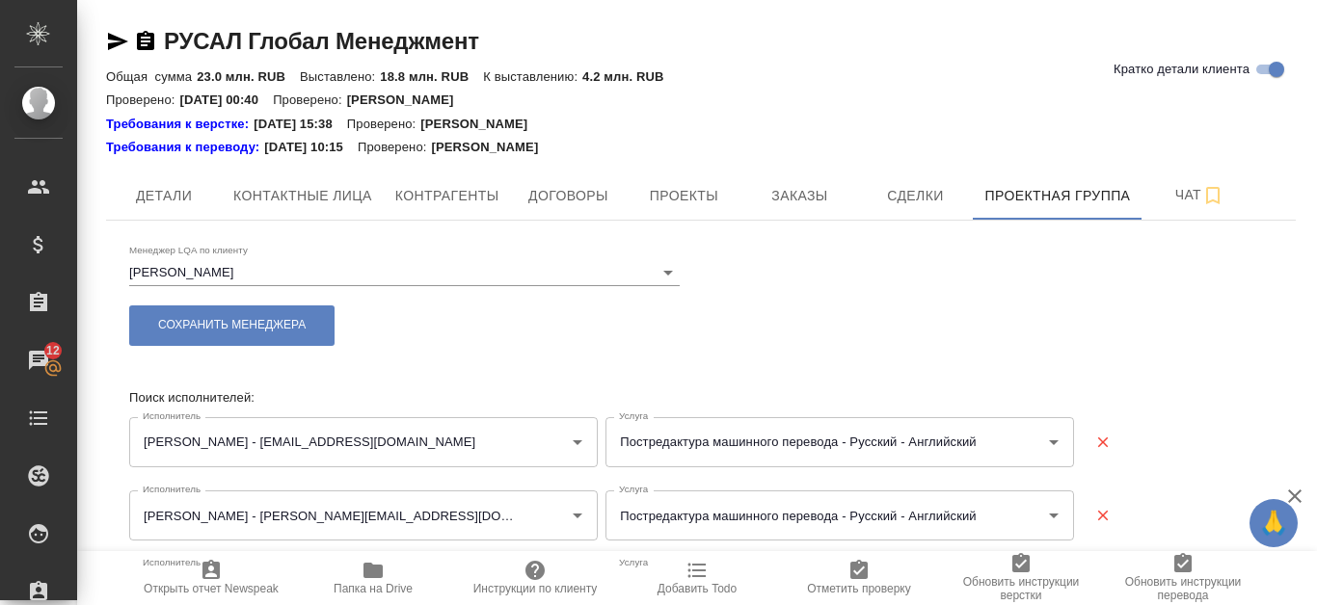
type input "Постредактура машинного перевода - Английский - Украинский"
type input "Постредактура машинного перевода - Английский - Русский"
type input "Постредактура машинного перевода - Русский - Английский"
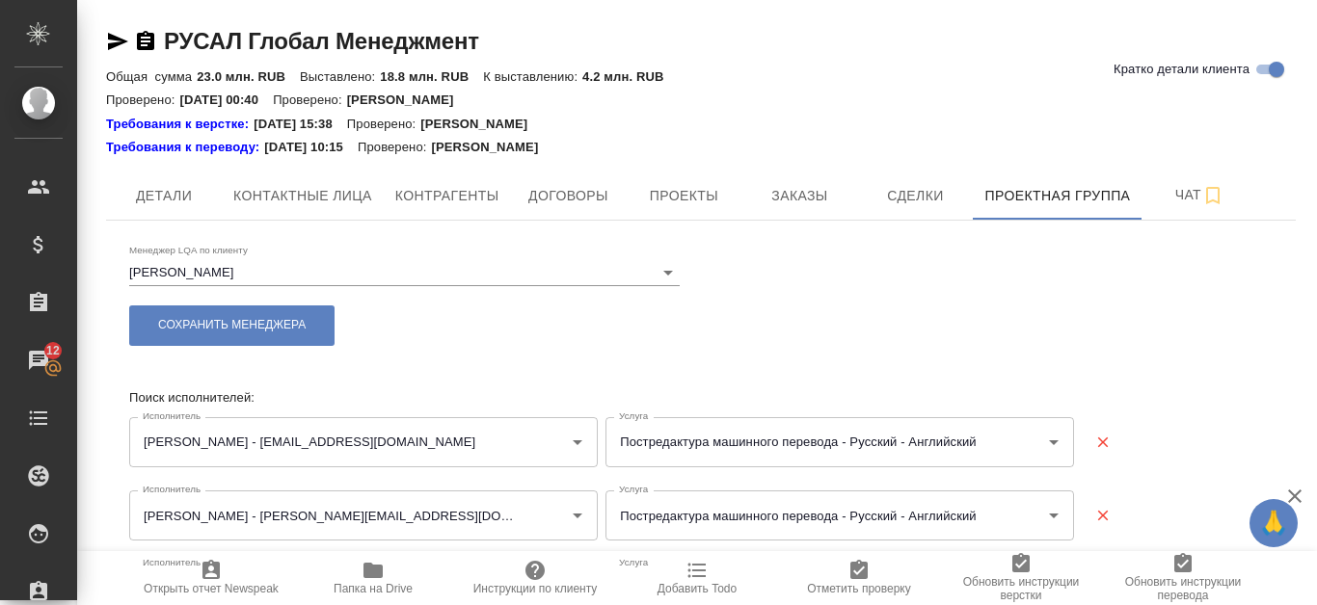
type input "Постредактура машинного перевода - Английский - Русский"
type input "Постредактура машинного перевода - Русский - Английский"
type input "Постредактура машинного перевода - Английский - Русский"
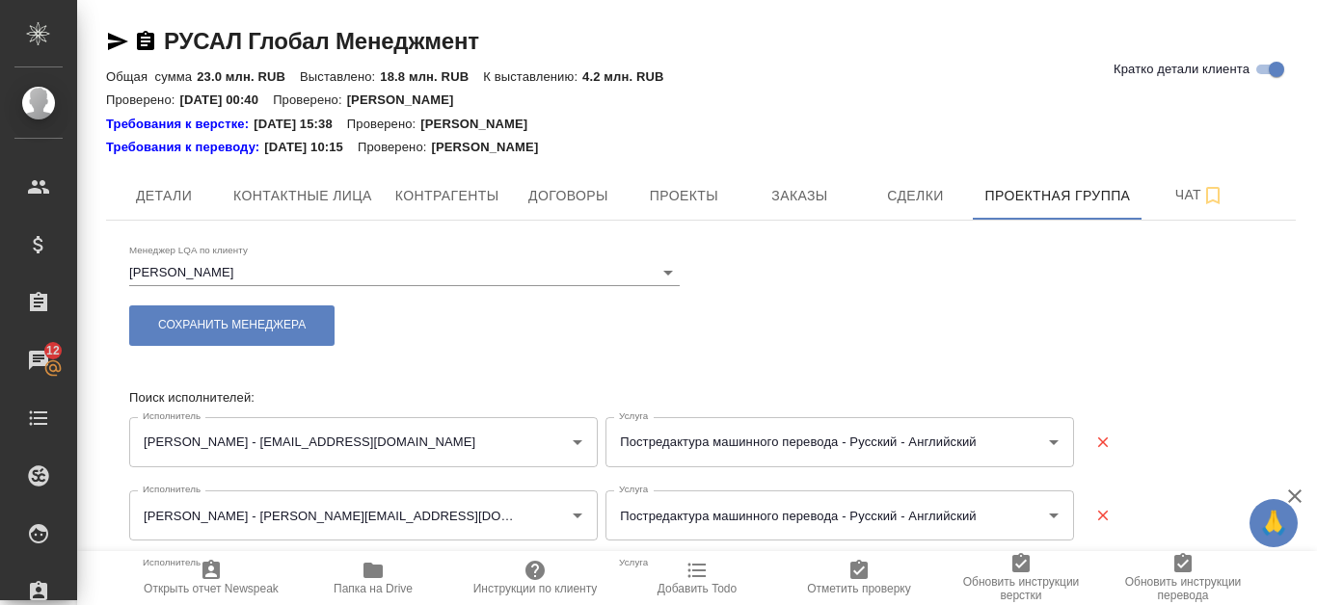
type input "Постредактура машинного перевода - Русский - Немецкий"
type input "Постредактура машинного перевода - Английский - Русский"
type input "Постредактура машинного перевода - Русский - Английский"
type input "Постредактура машинного перевода - Английский - Русский"
type input "Постредактура машинного перевода - Русский - Английский"
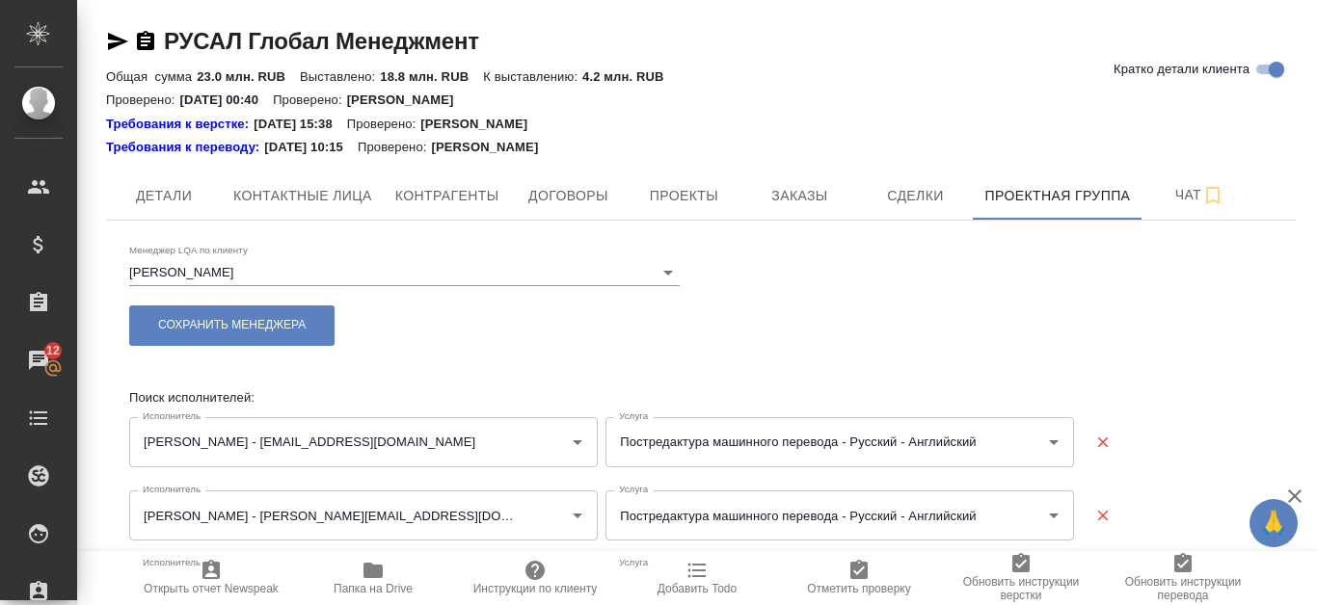
type input "Постредактура машинного перевода - Китайский - Русский"
type input "Постредактура машинного перевода - Русский - Китайский"
type input "Постредактура машинного перевода - Китайский - Русский"
type input "Постредактура машинного перевода - Русский - Китайский"
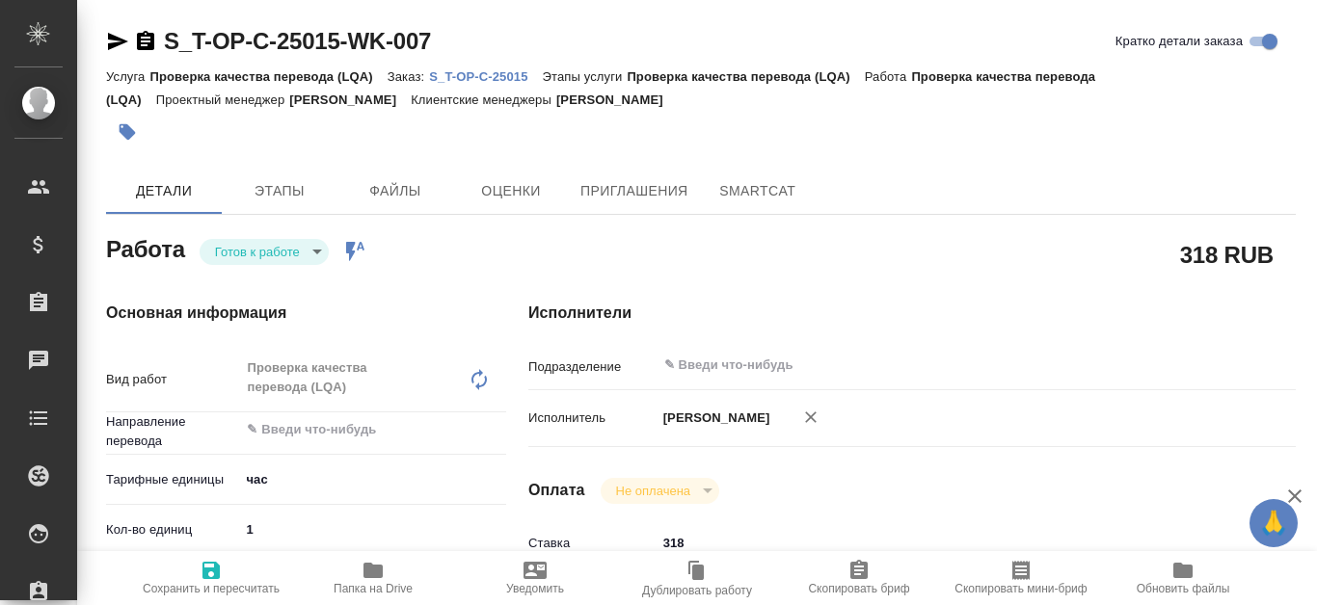
type textarea "x"
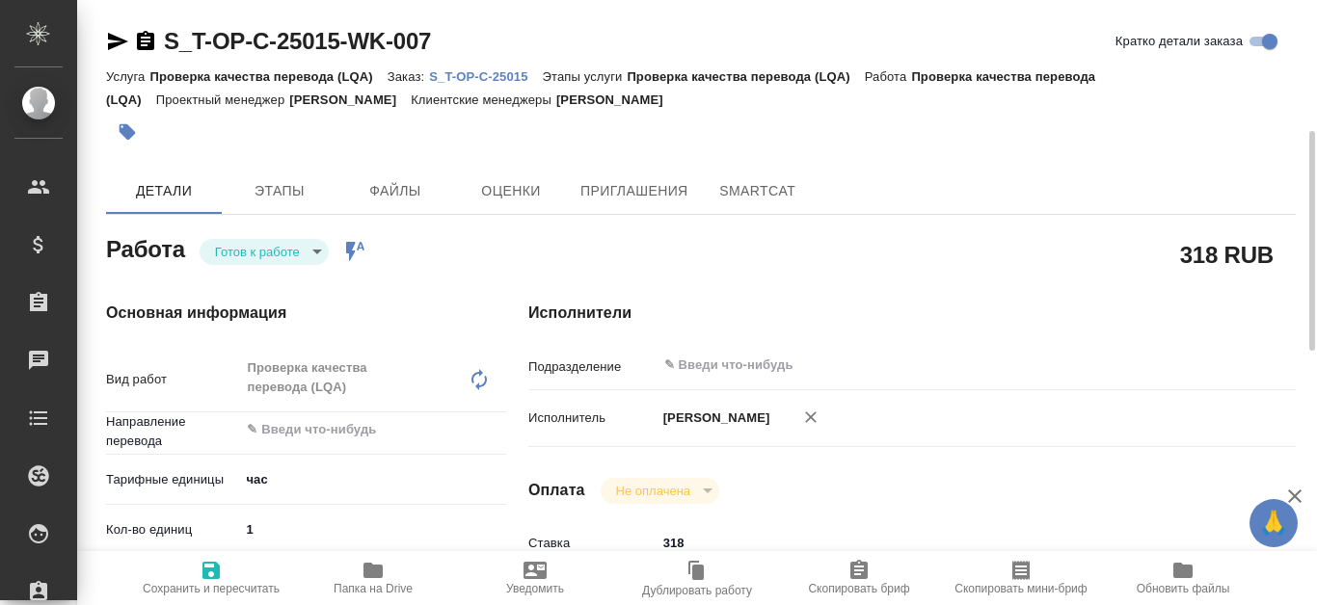
scroll to position [96, 0]
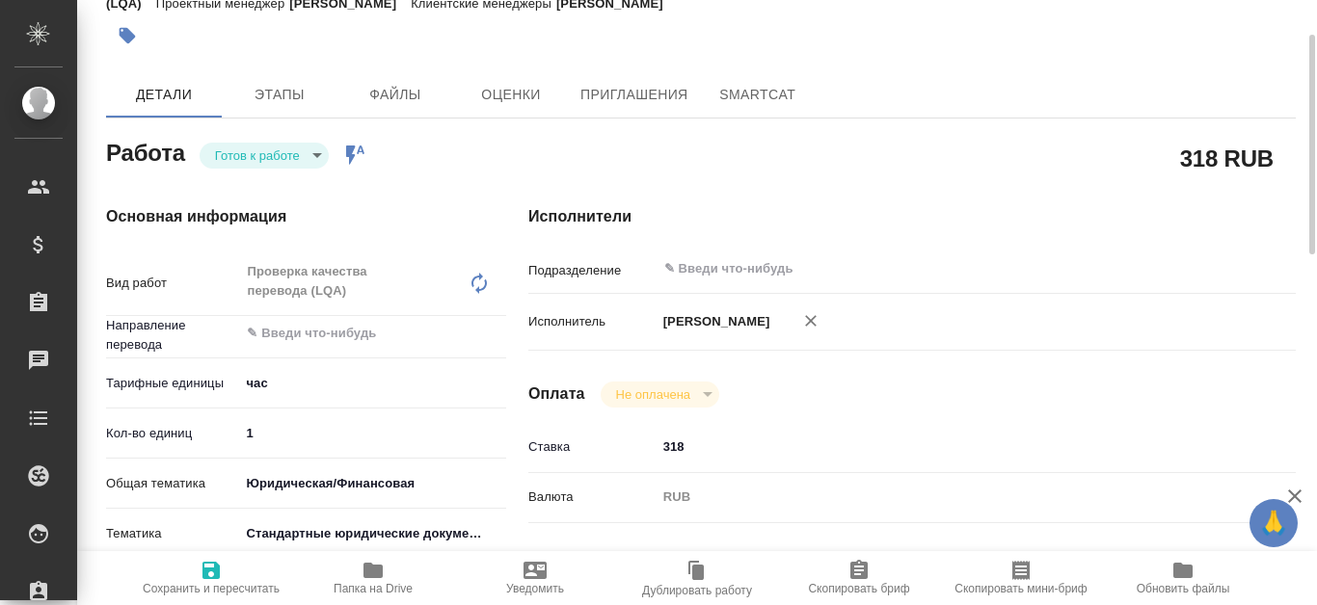
type textarea "x"
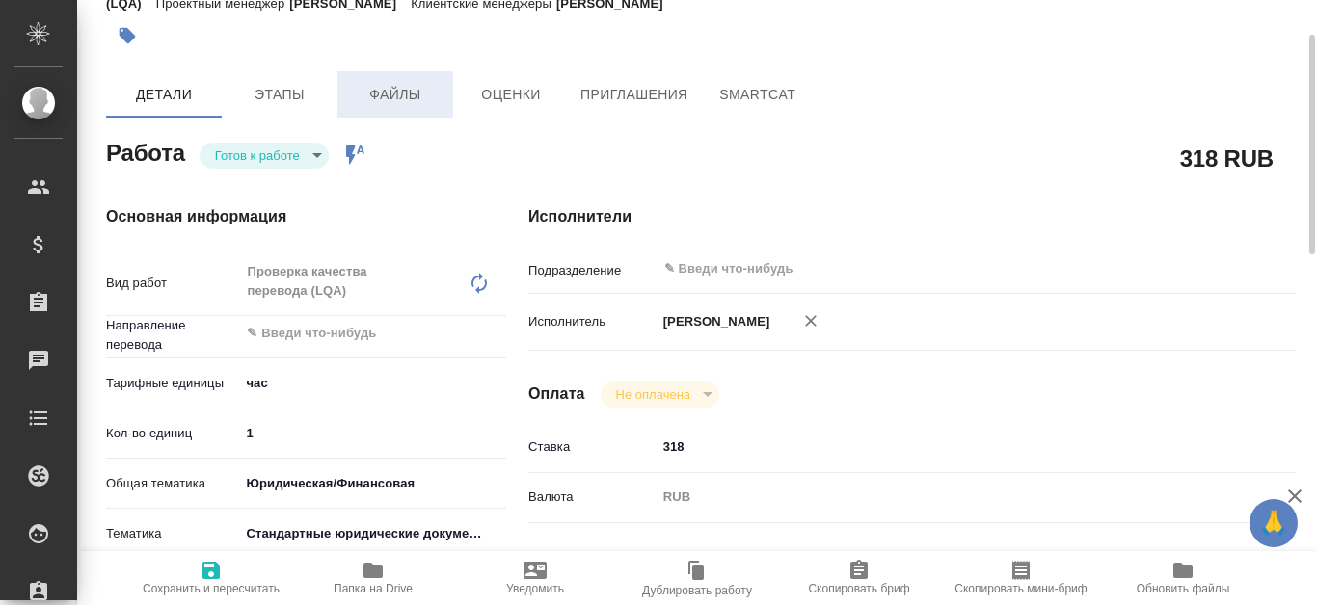
click at [378, 90] on span "Файлы" at bounding box center [395, 95] width 93 height 24
type textarea "x"
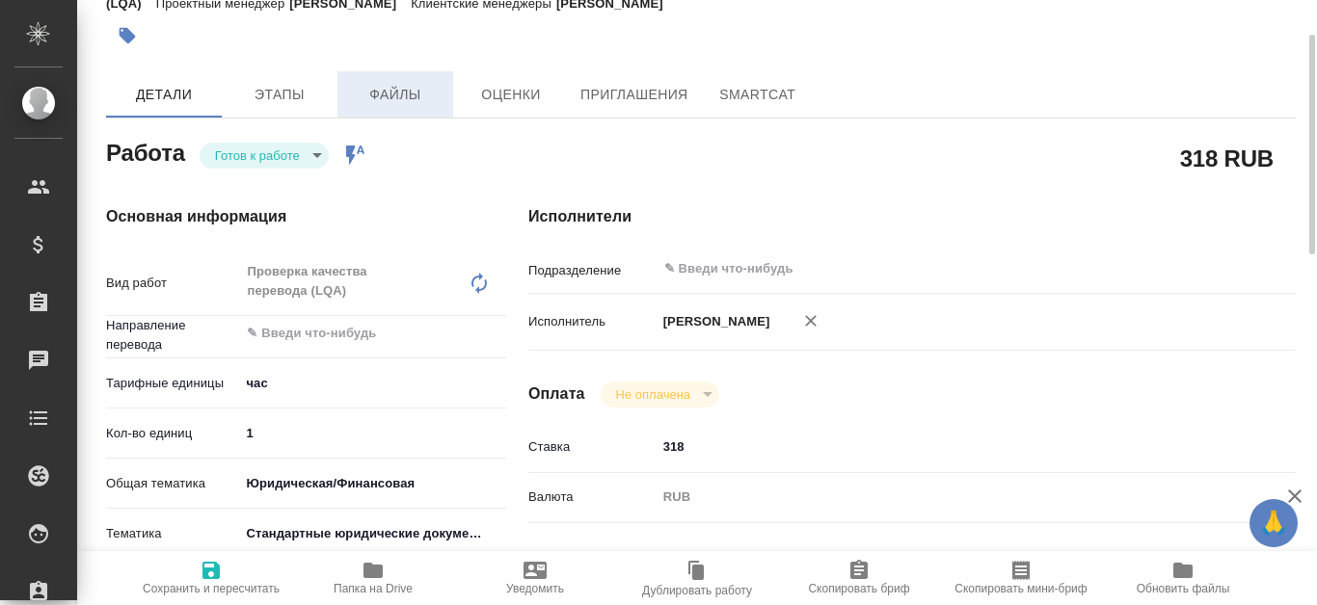
type textarea "x"
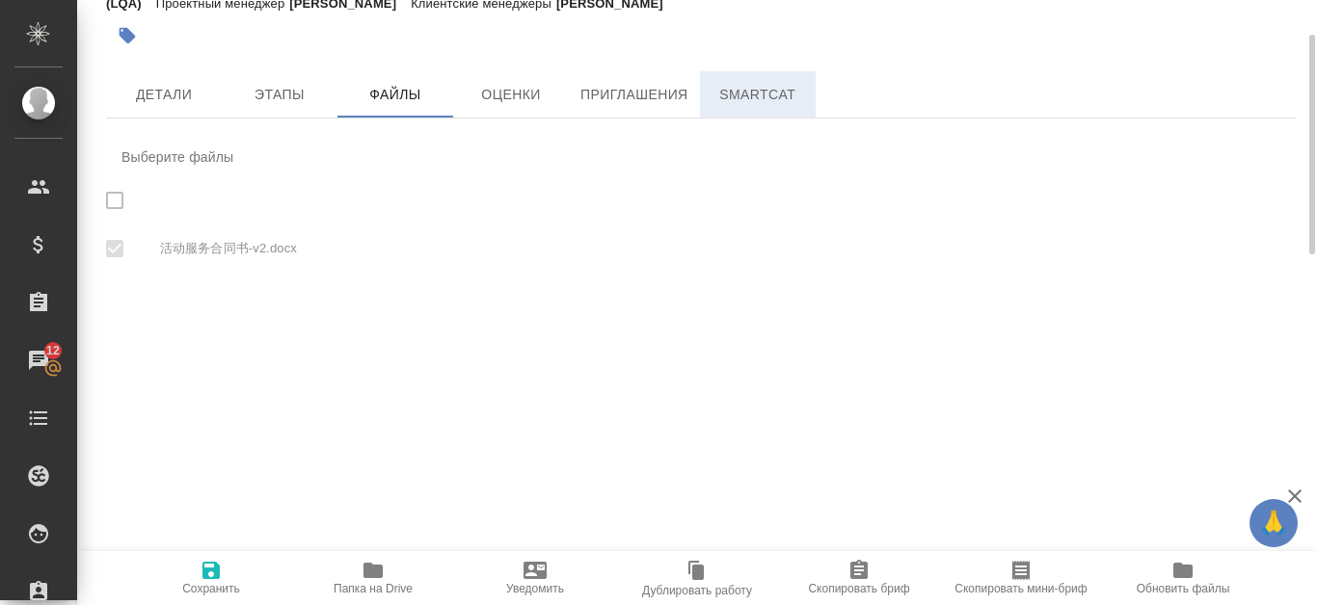
checkbox input "true"
click at [738, 96] on span "SmartCat" at bounding box center [758, 95] width 93 height 24
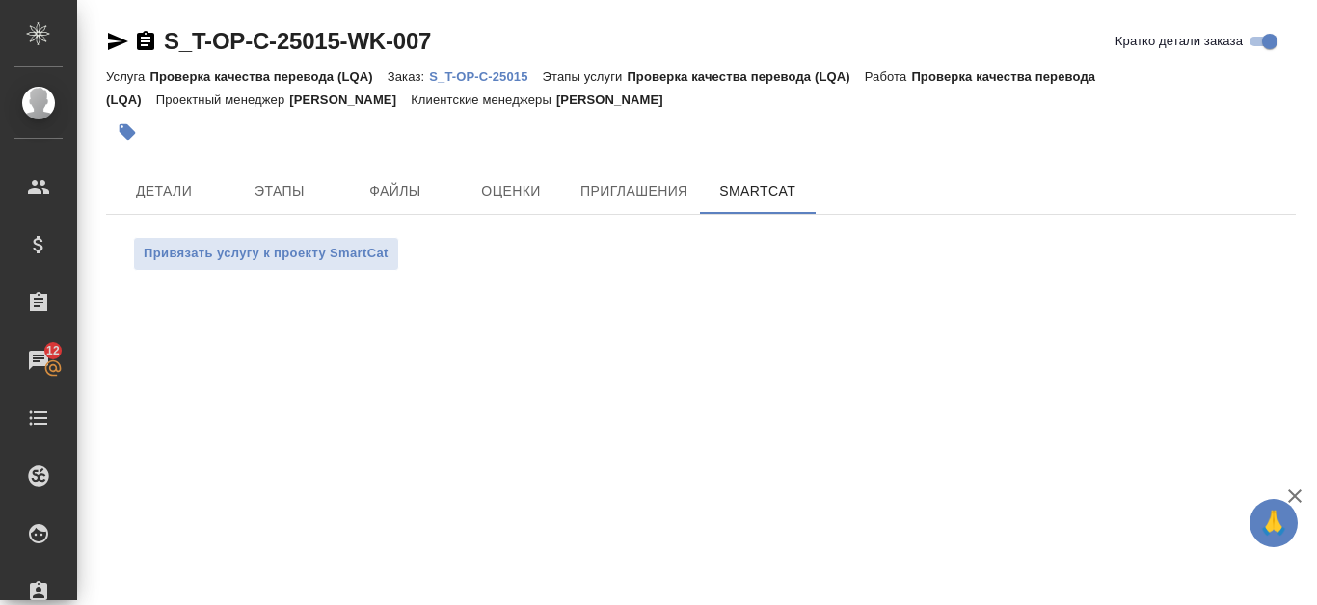
click at [463, 72] on p "S_T-OP-C-25015" at bounding box center [485, 76] width 113 height 14
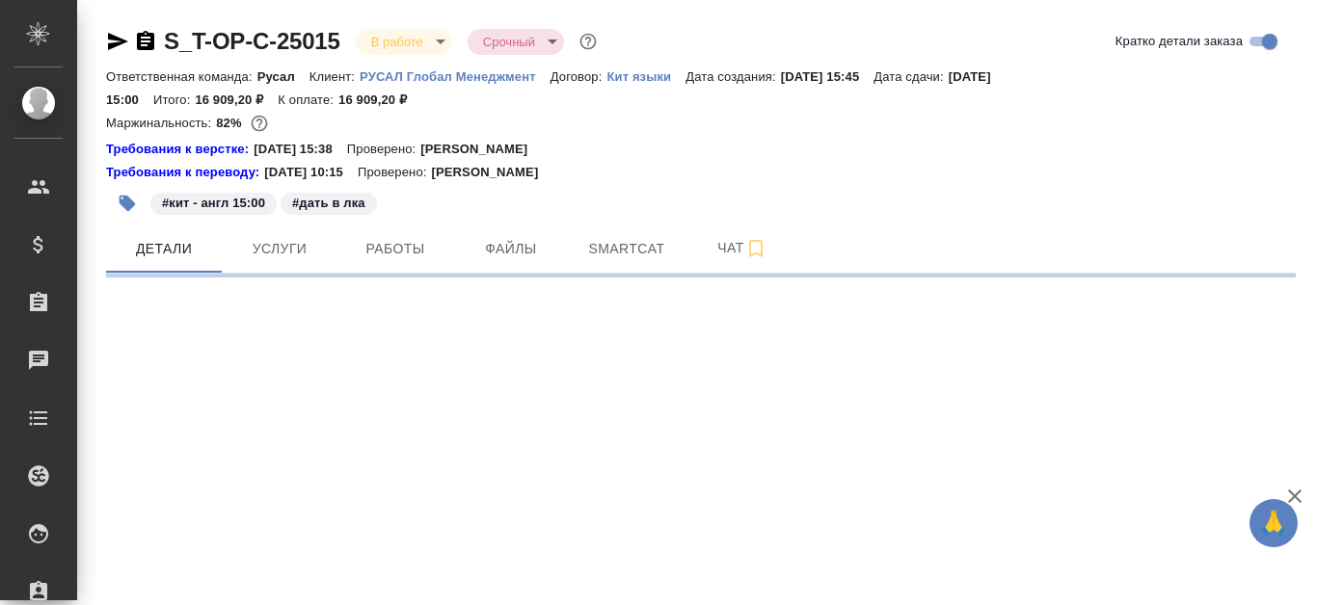
select select "RU"
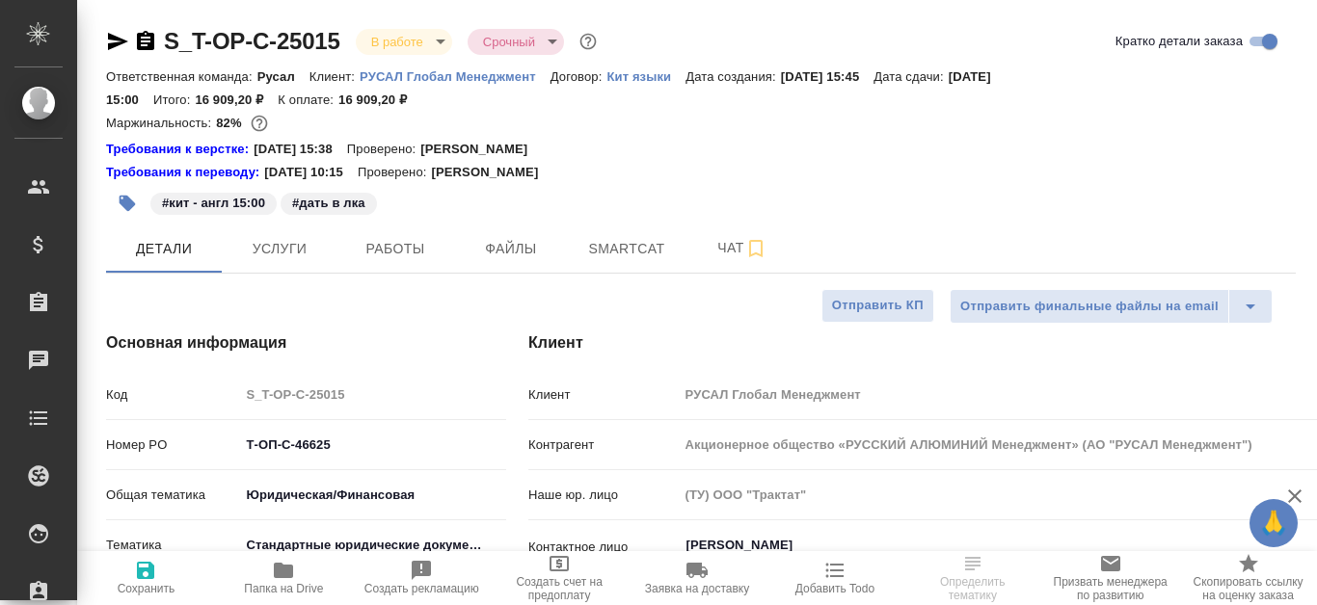
type textarea "x"
click at [617, 255] on span "Smartcat" at bounding box center [626, 249] width 93 height 24
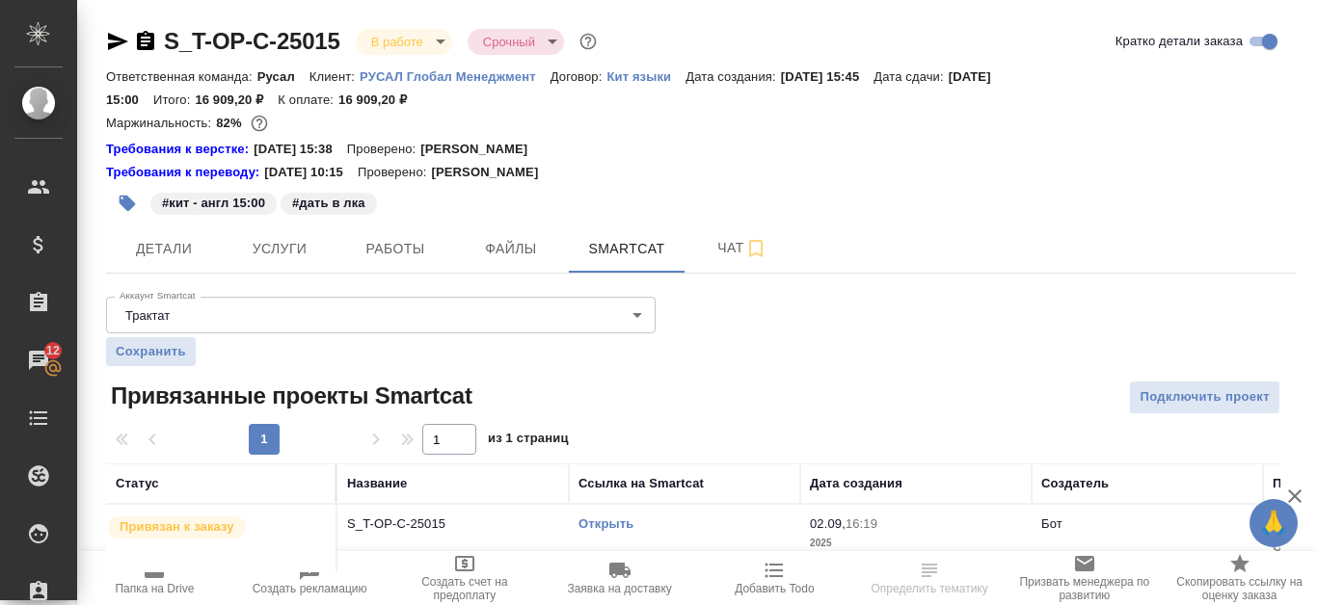
scroll to position [32, 0]
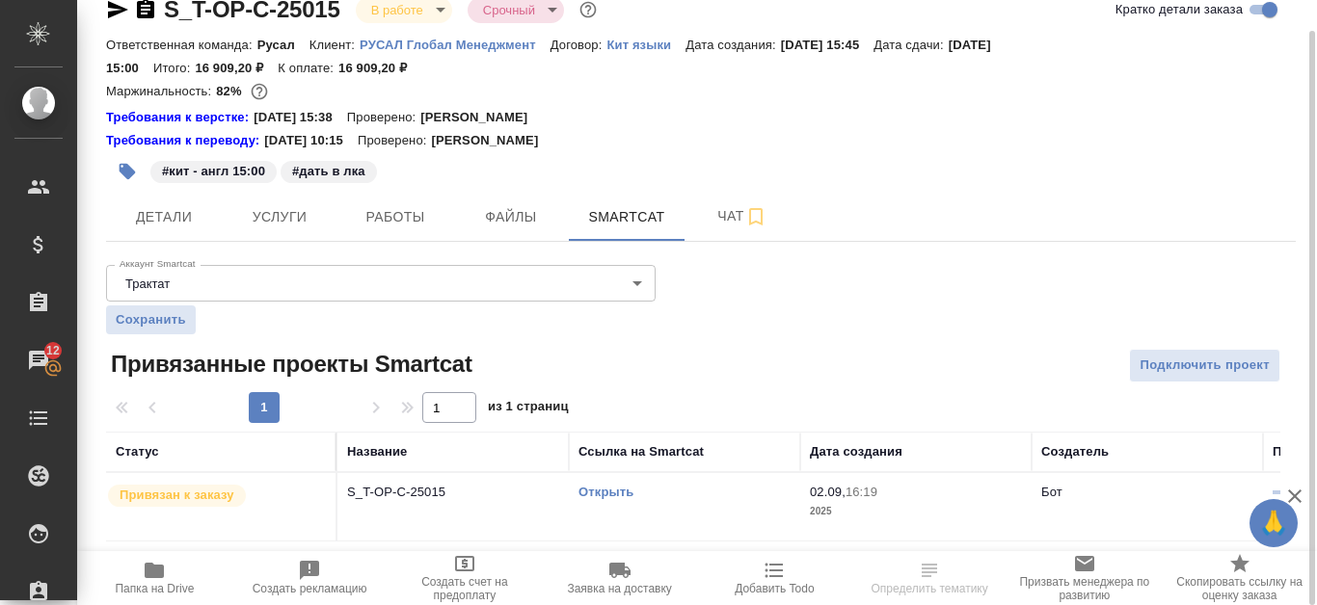
click at [614, 487] on link "Открыть" at bounding box center [605, 492] width 55 height 14
click at [392, 228] on span "Работы" at bounding box center [395, 217] width 93 height 24
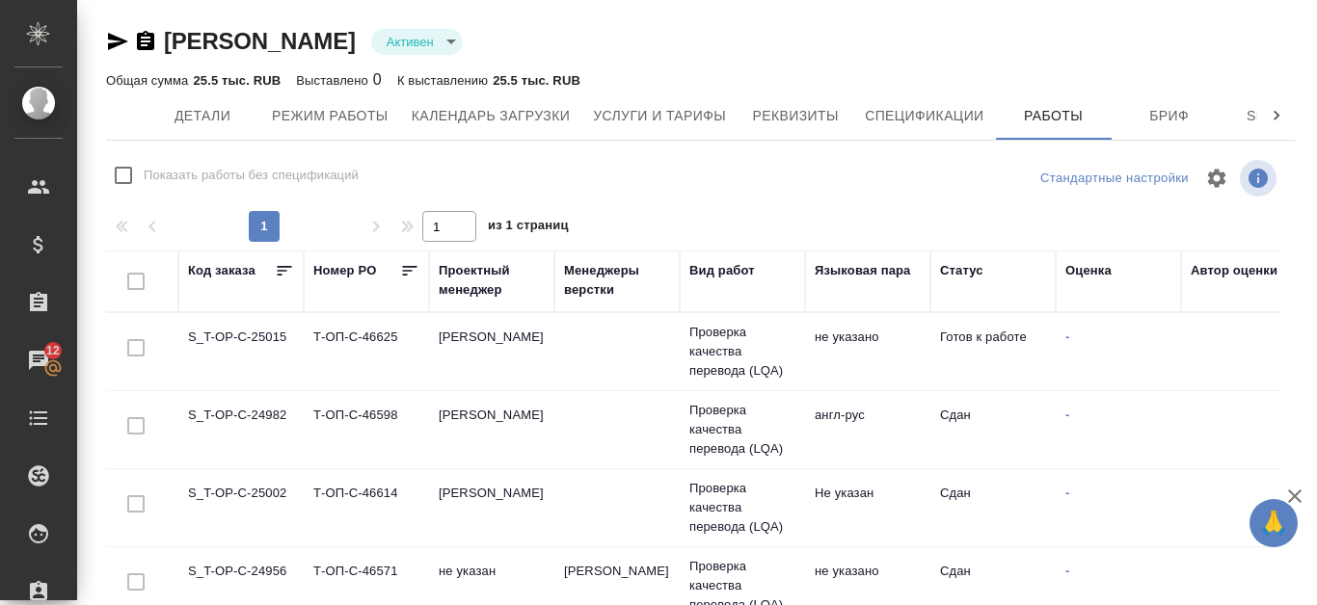
click at [935, 12] on div "Канатаева Екатерина Активен active Общая сумма 25.5 тыс. RUB Выставлено 0 К выс…" at bounding box center [700, 381] width 1211 height 763
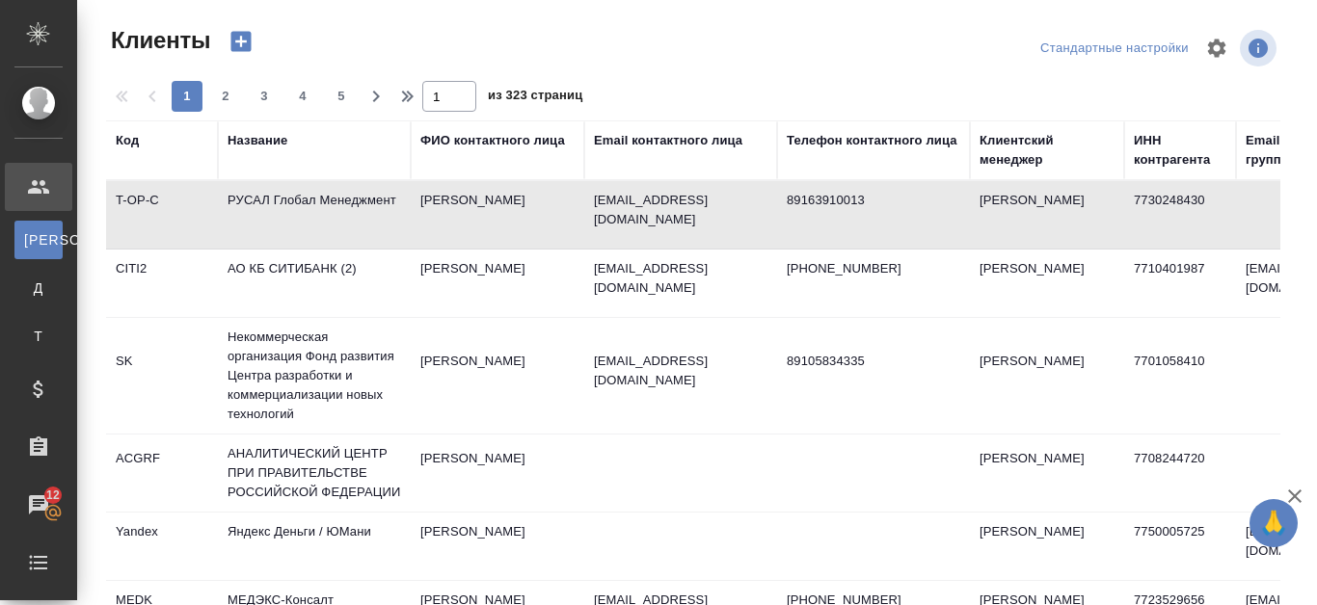
select select "RU"
click at [314, 199] on td "РУСАЛ Глобал Менеджмент" at bounding box center [314, 214] width 193 height 67
click at [314, 198] on td "РУСАЛ Глобал Менеджмент" at bounding box center [314, 214] width 193 height 67
click at [314, 197] on td "РУСАЛ Глобал Менеджмент" at bounding box center [314, 214] width 193 height 67
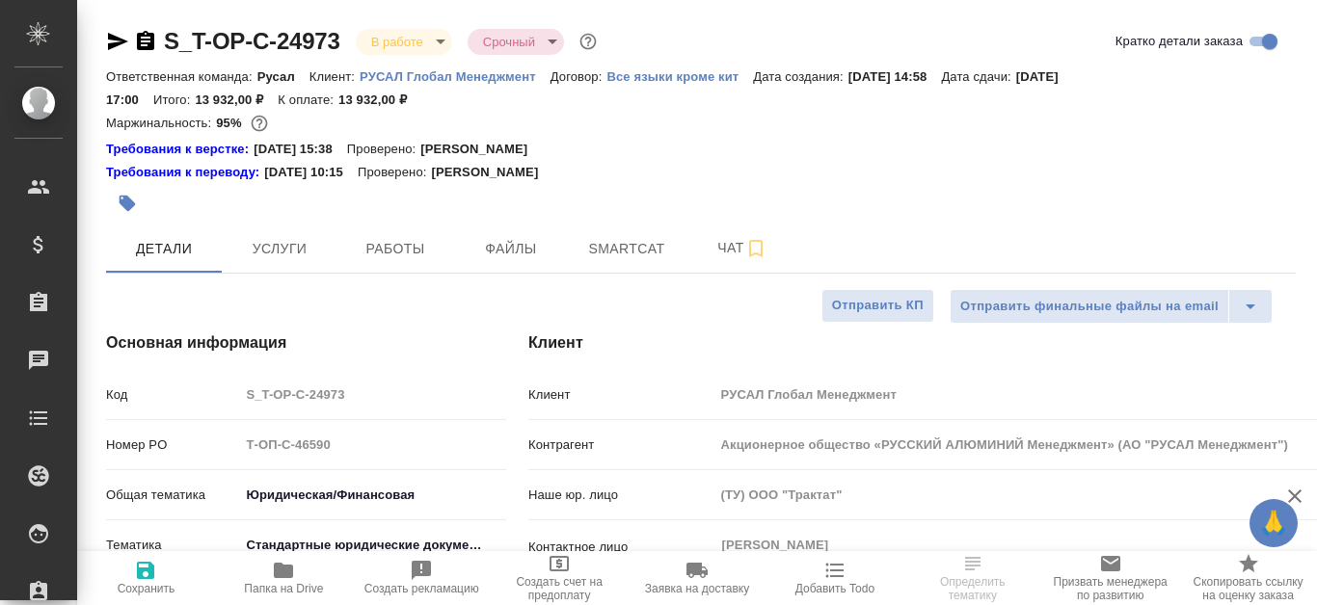
select select "RU"
type input "[PERSON_NAME]"
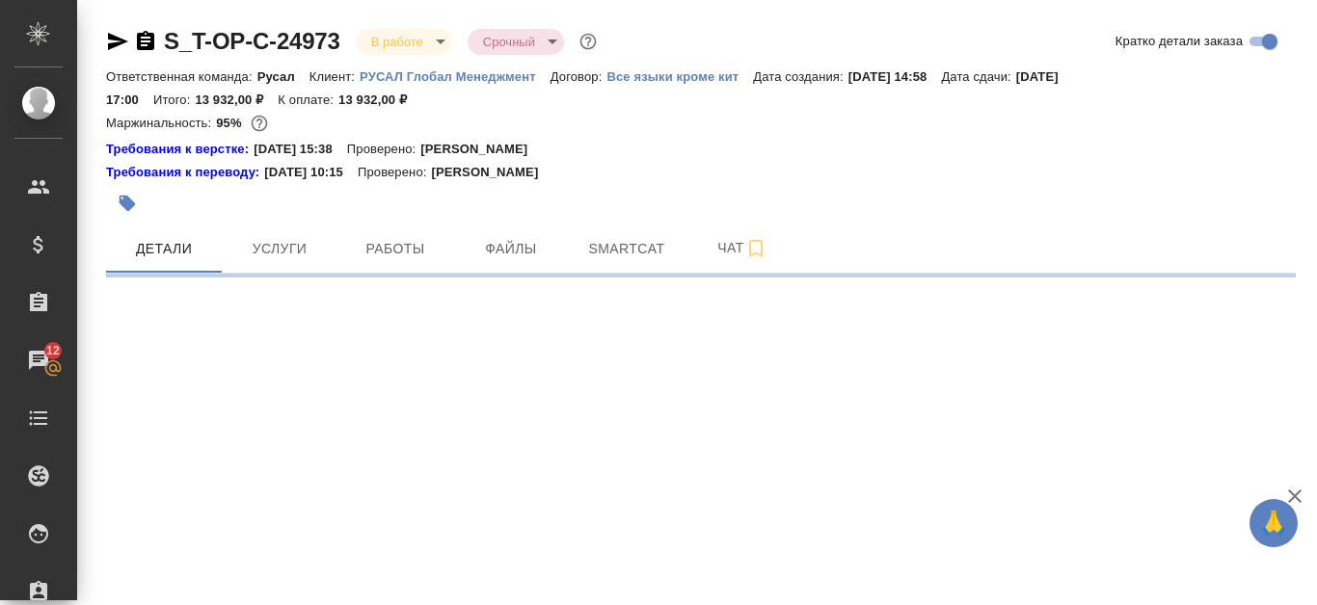
select select "RU"
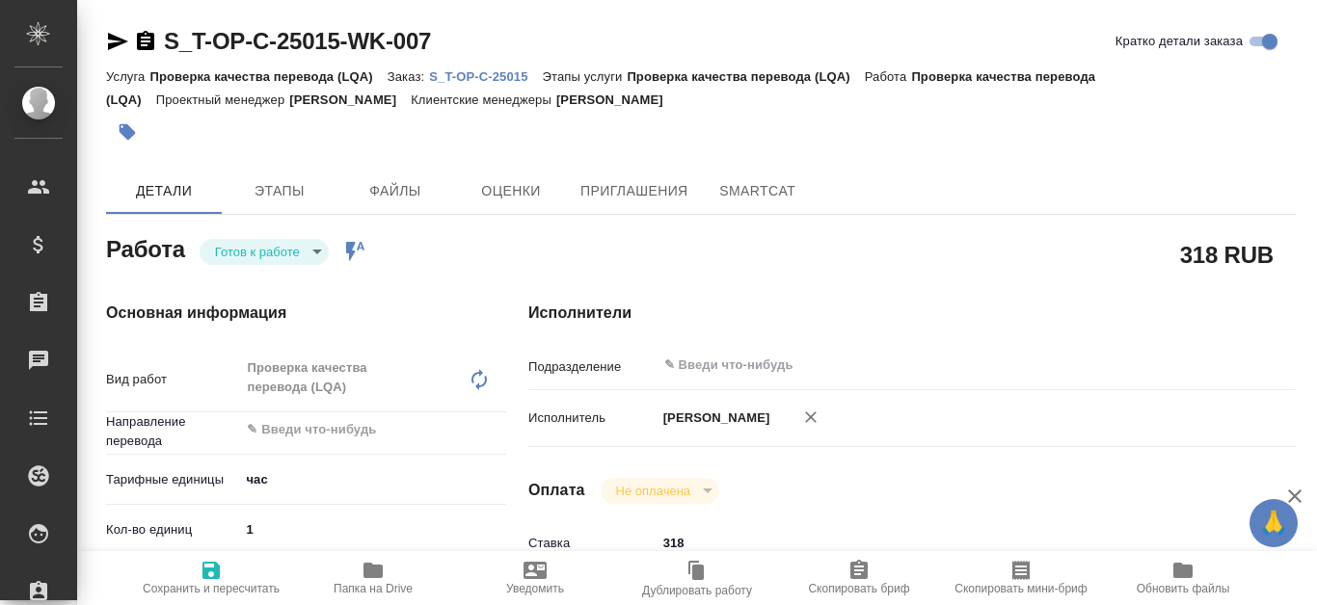
type textarea "x"
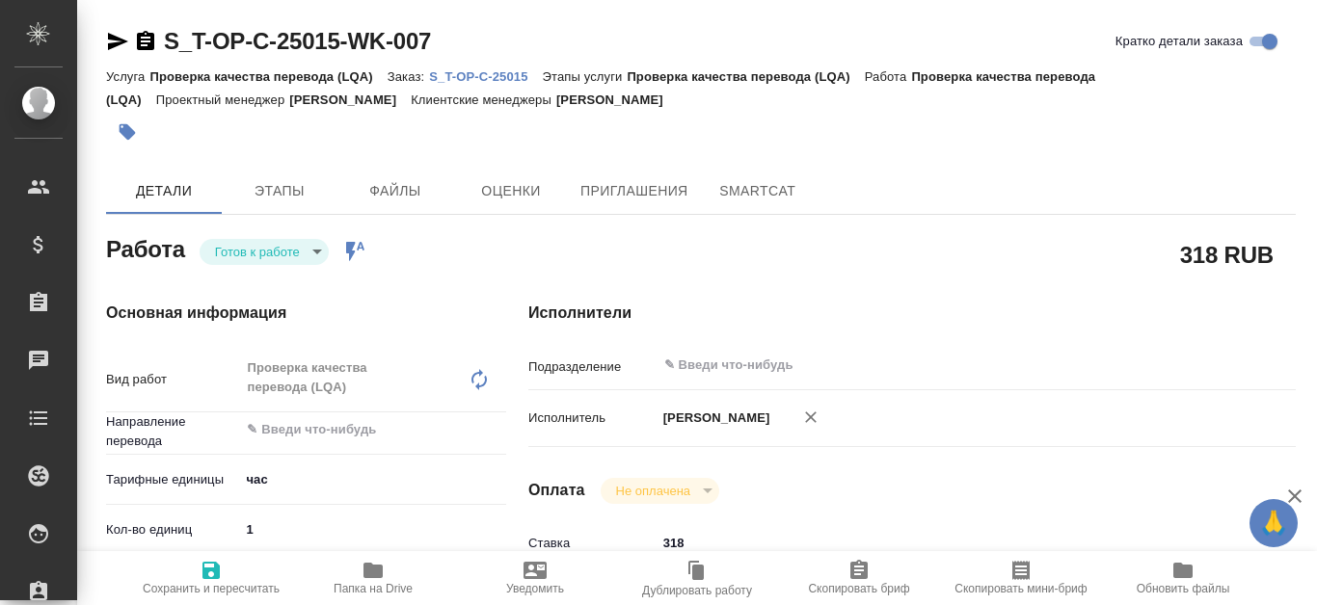
type textarea "x"
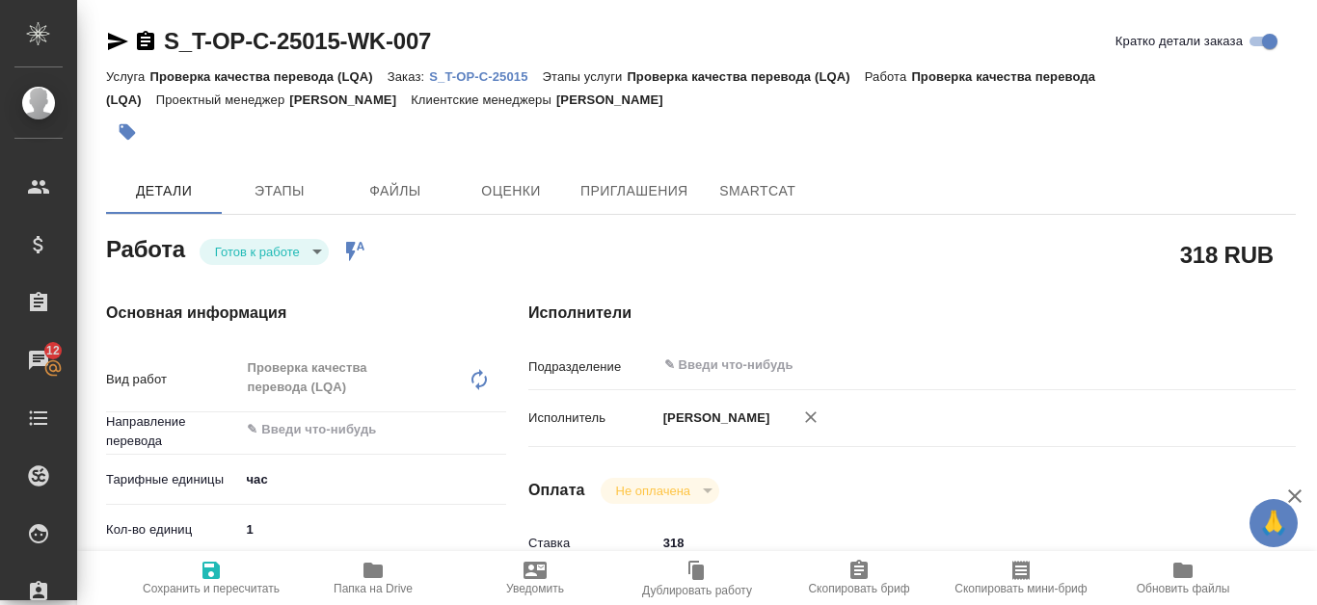
click at [515, 76] on p "S_T-OP-C-25015" at bounding box center [485, 76] width 113 height 14
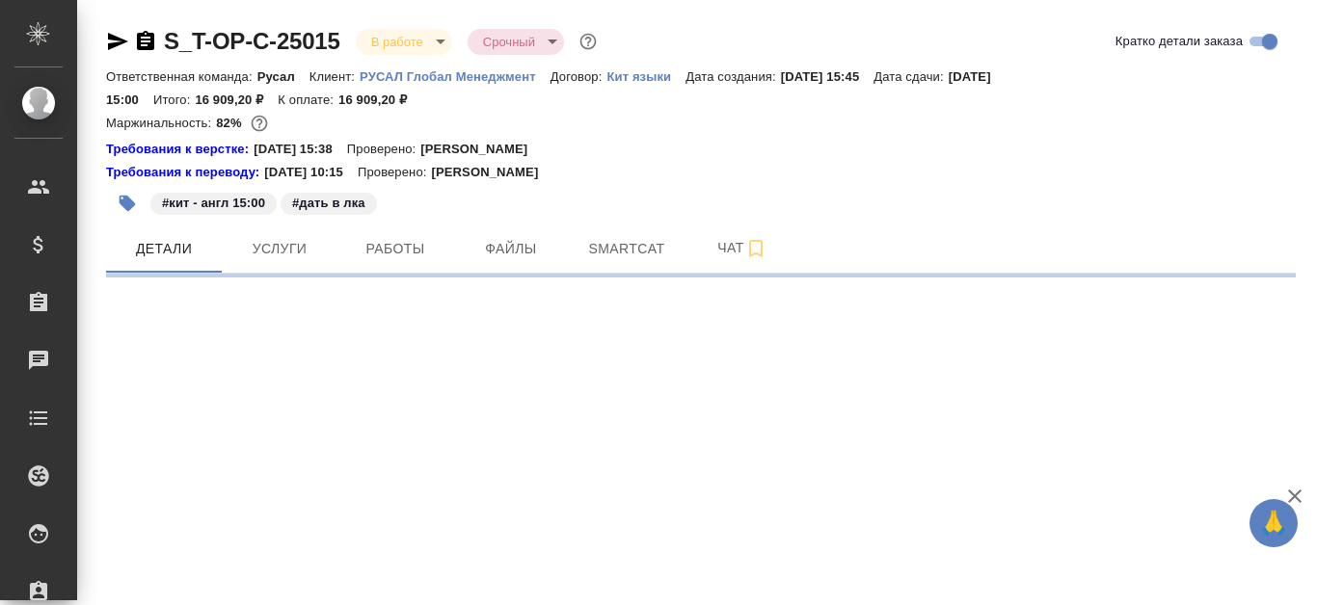
select select "RU"
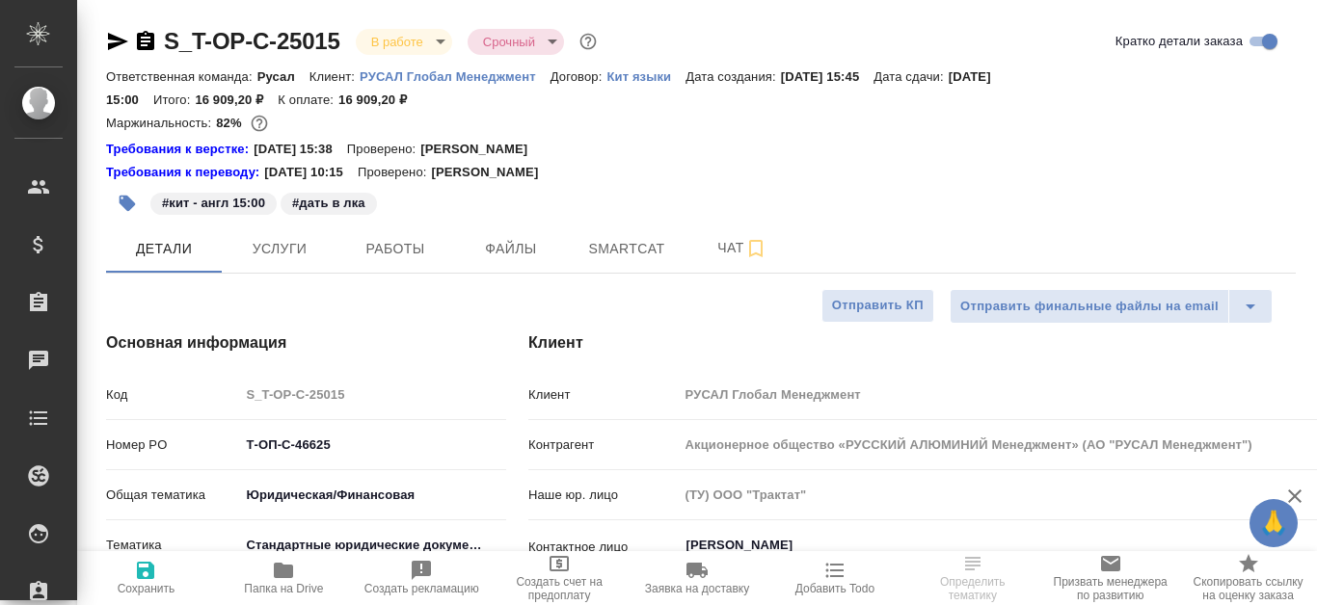
type textarea "x"
click at [623, 242] on span "Smartcat" at bounding box center [626, 249] width 93 height 24
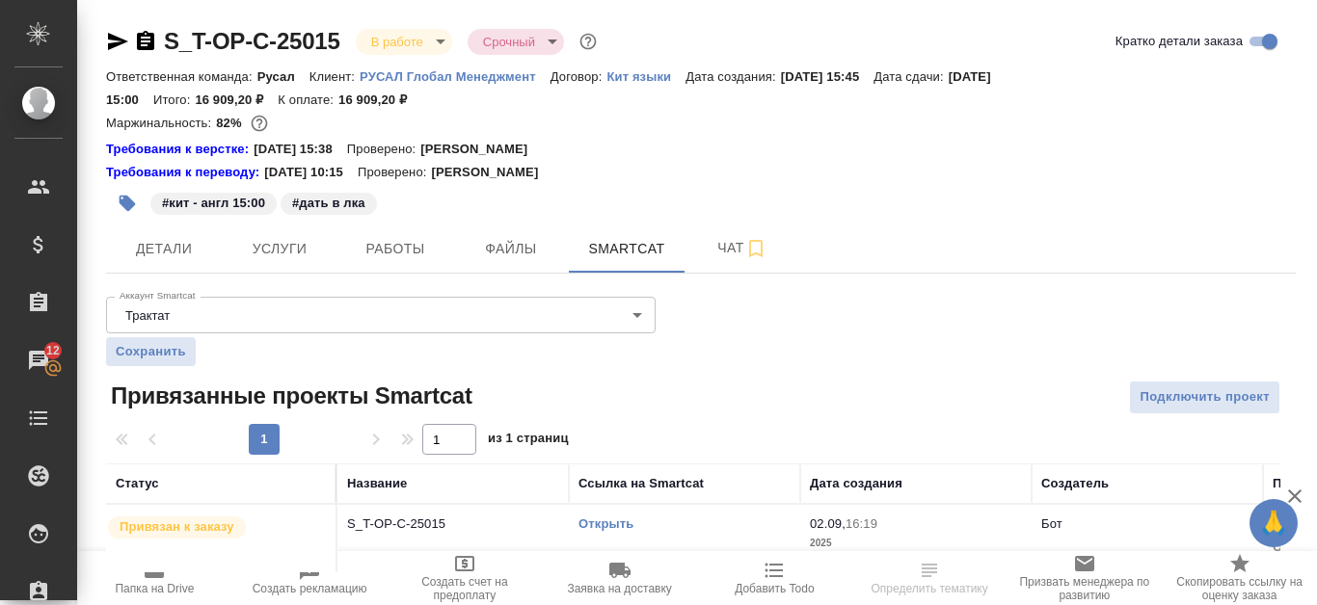
click at [612, 517] on link "Открыть" at bounding box center [605, 524] width 55 height 14
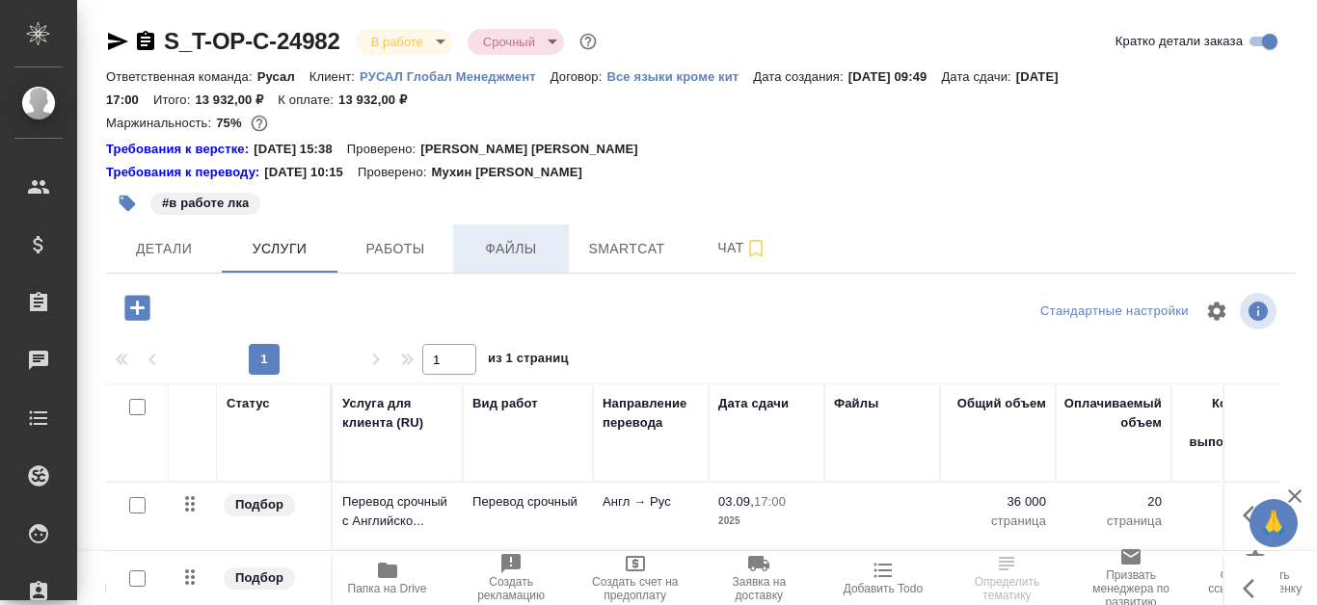
click at [531, 242] on span "Файлы" at bounding box center [511, 249] width 93 height 24
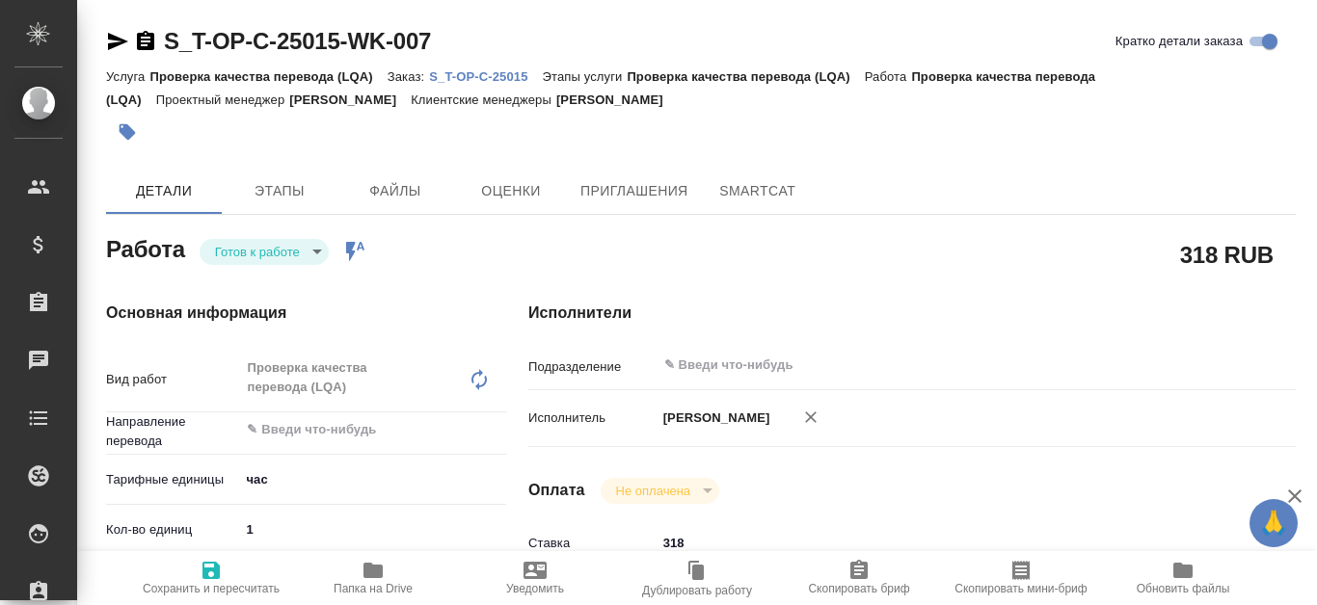
type textarea "x"
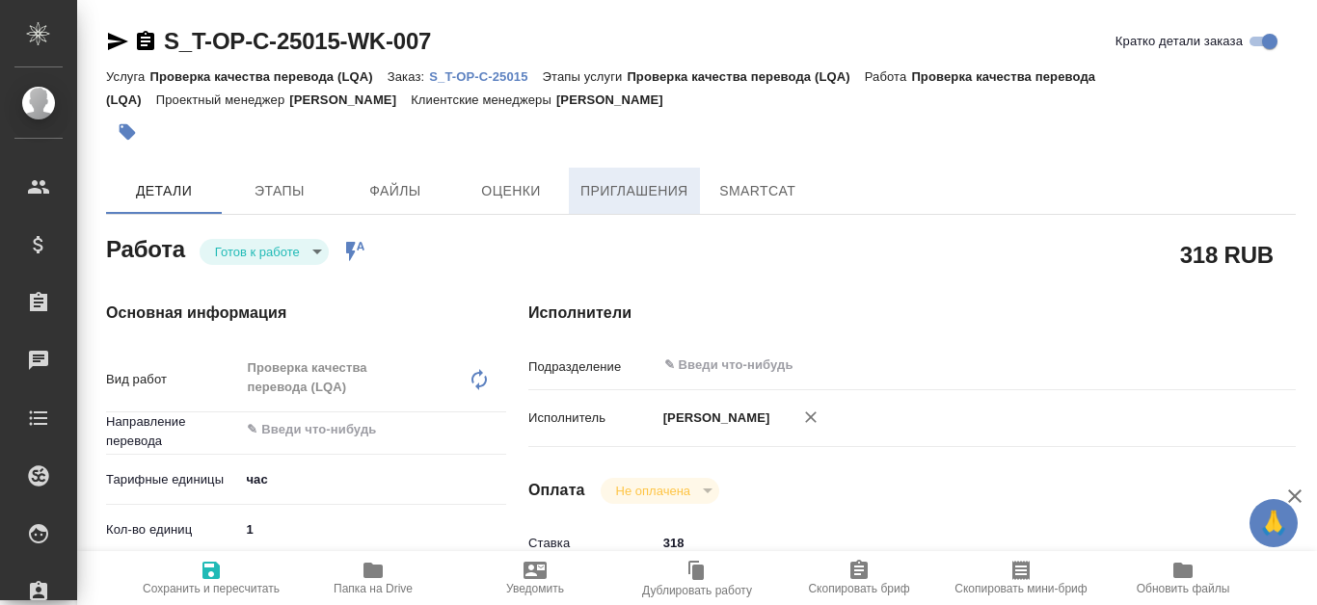
type textarea "x"
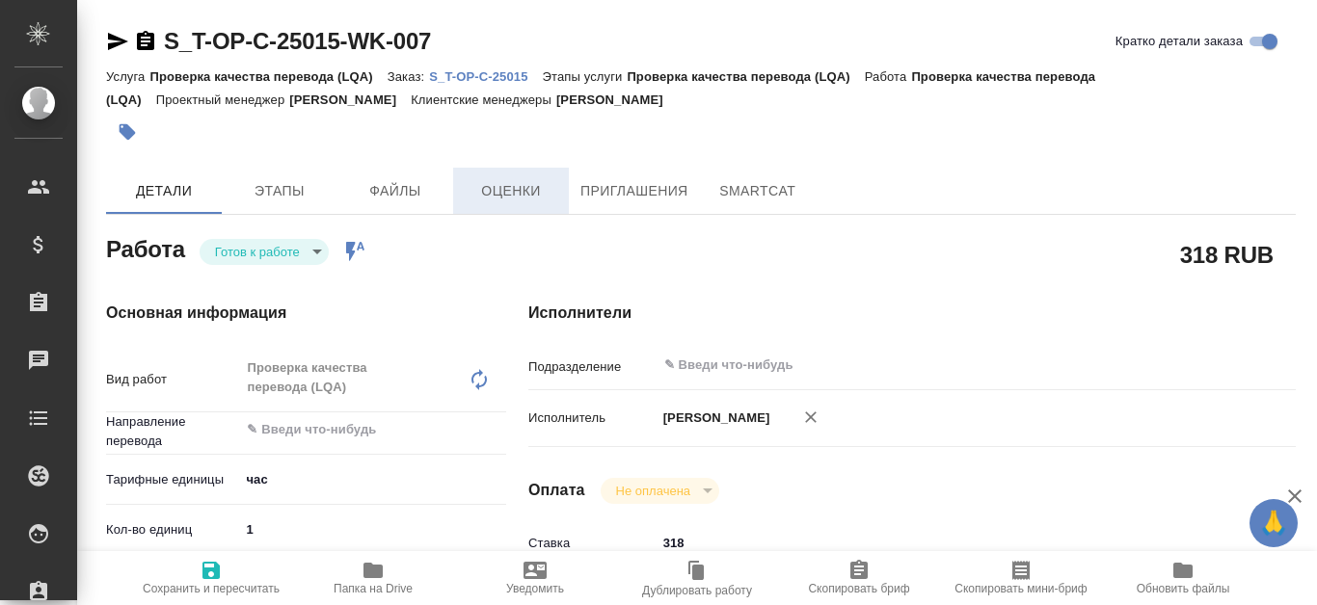
type textarea "x"
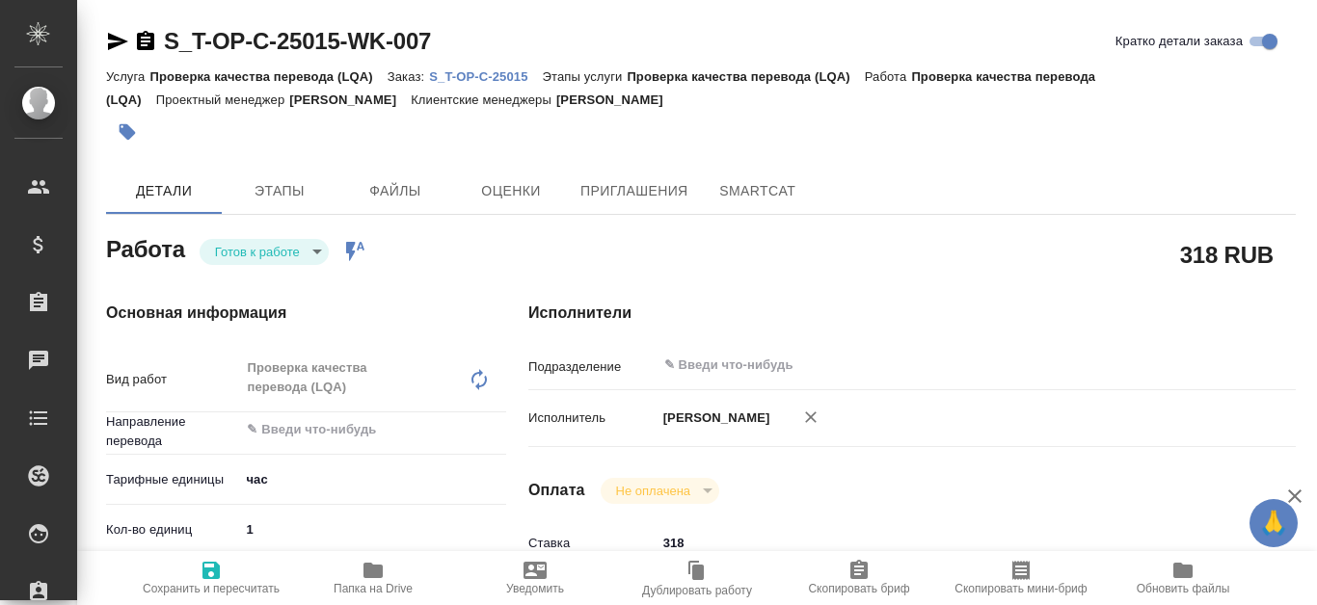
click at [505, 75] on p "S_T-OP-C-25015" at bounding box center [485, 76] width 113 height 14
type textarea "x"
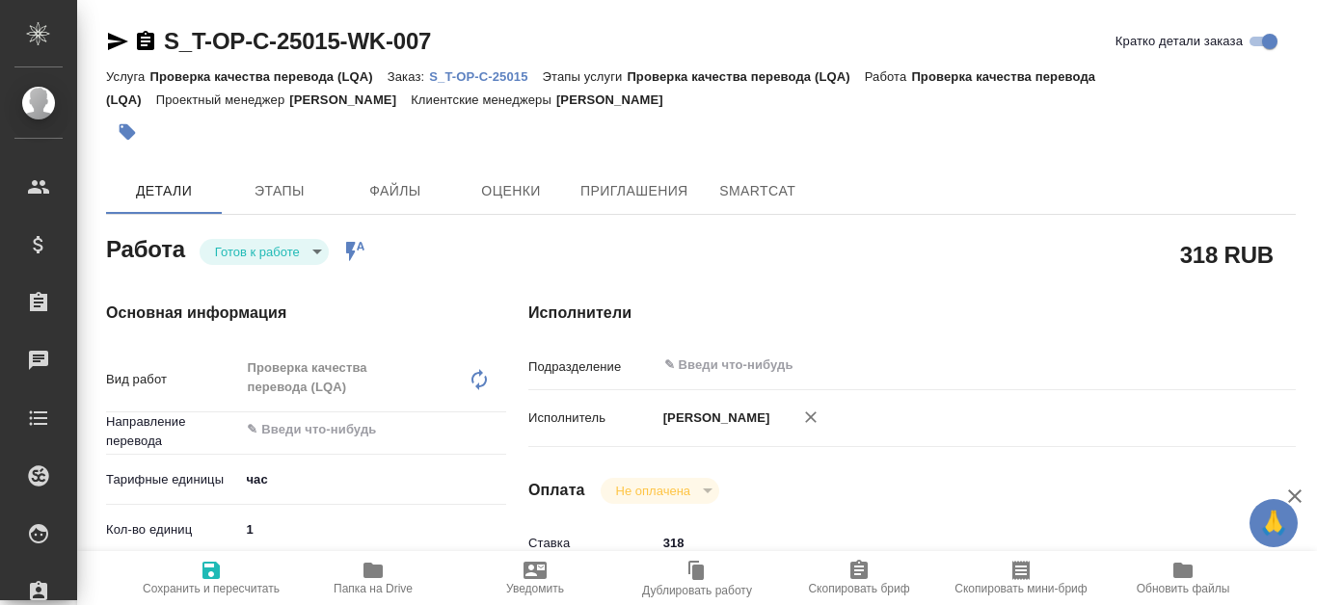
type textarea "x"
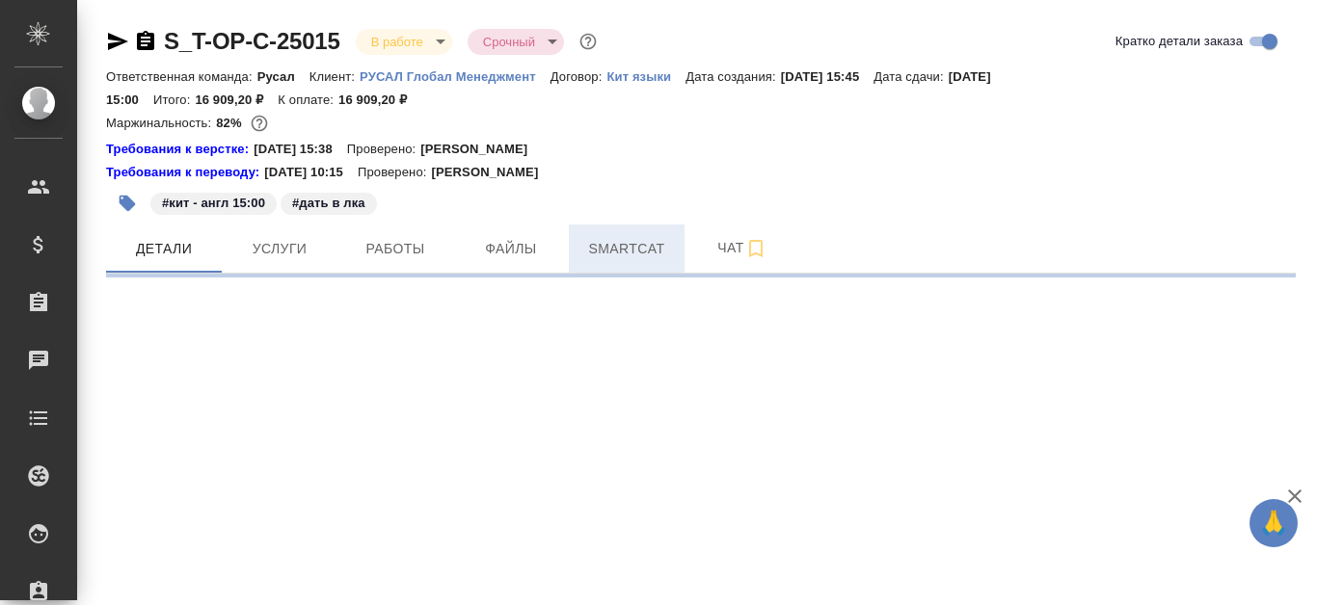
select select "RU"
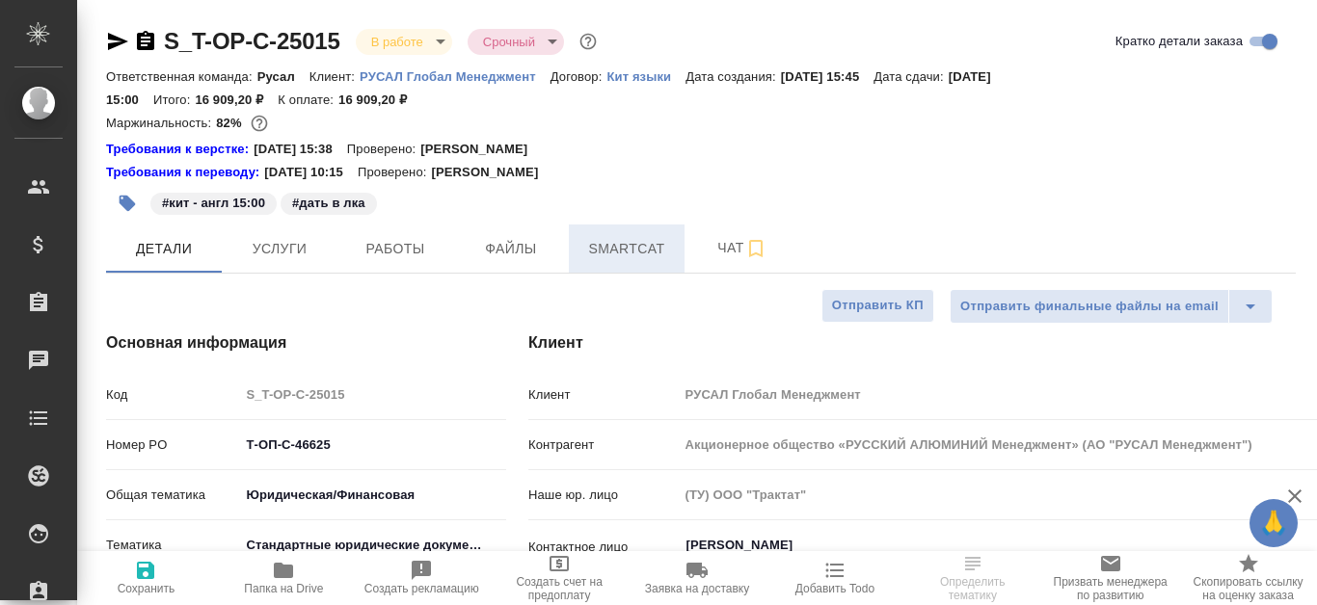
type textarea "x"
click at [616, 257] on span "Smartcat" at bounding box center [626, 249] width 93 height 24
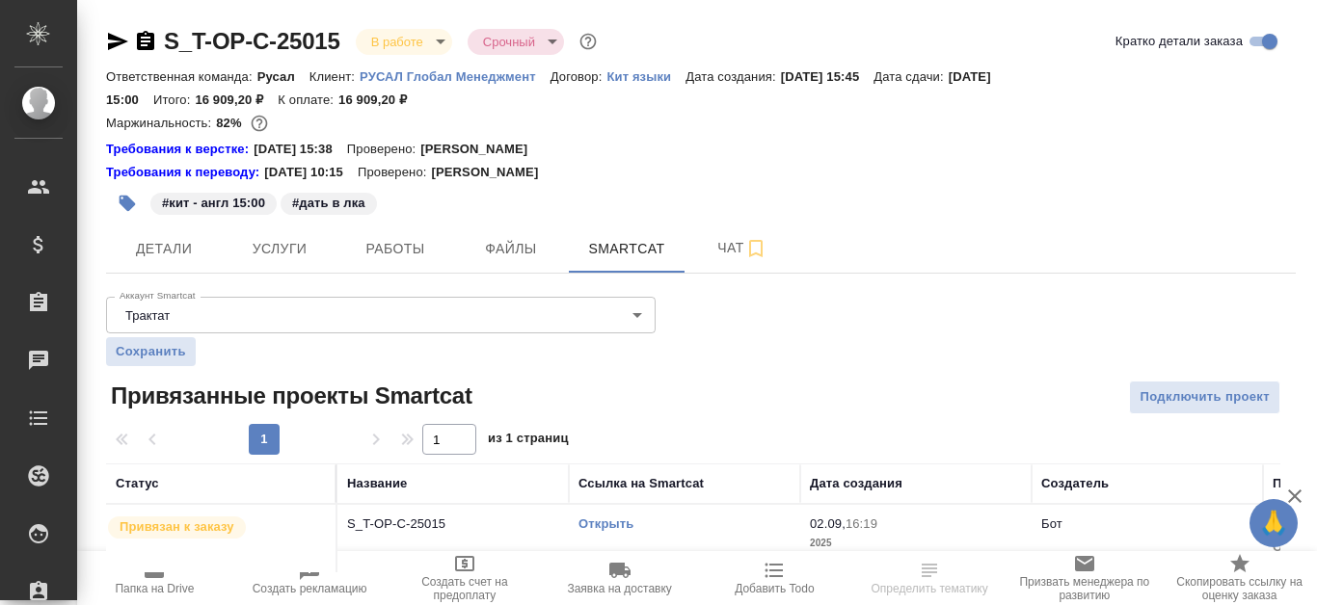
click at [612, 520] on link "Открыть" at bounding box center [605, 524] width 55 height 14
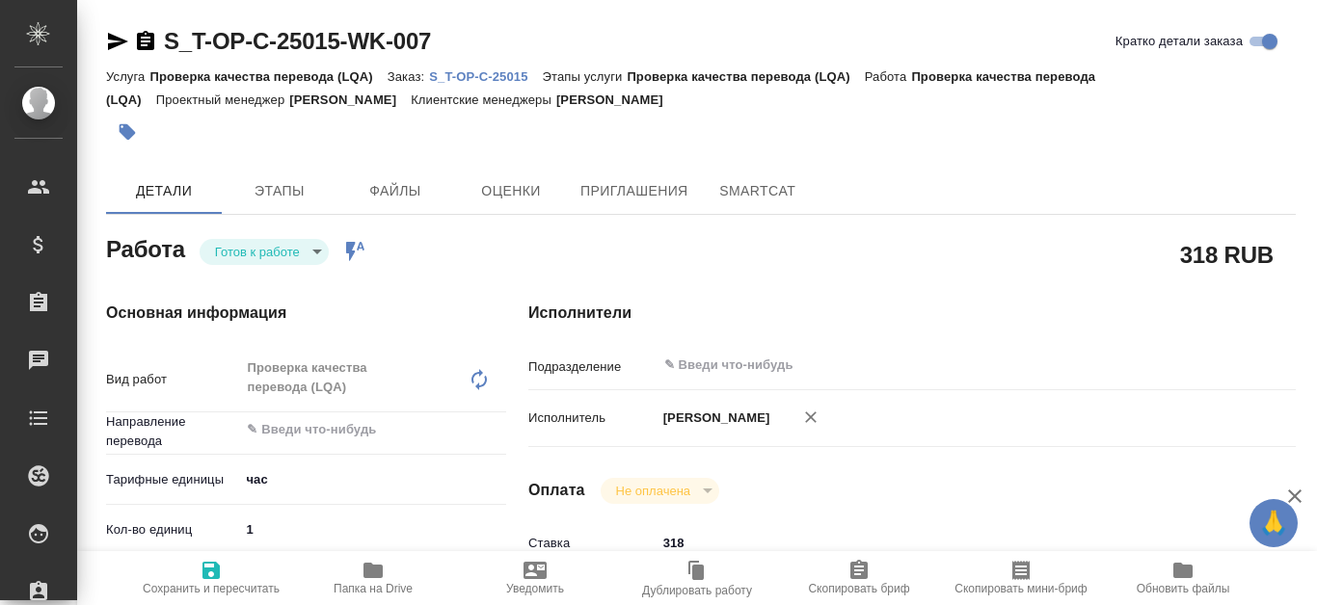
type textarea "x"
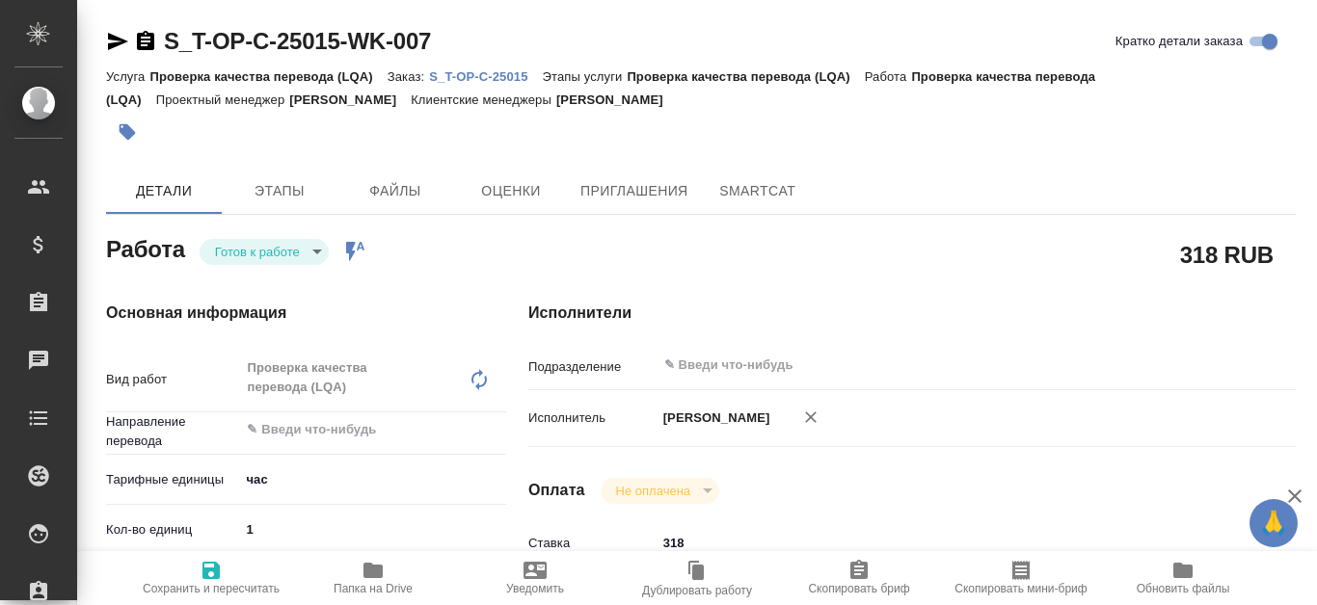
type textarea "x"
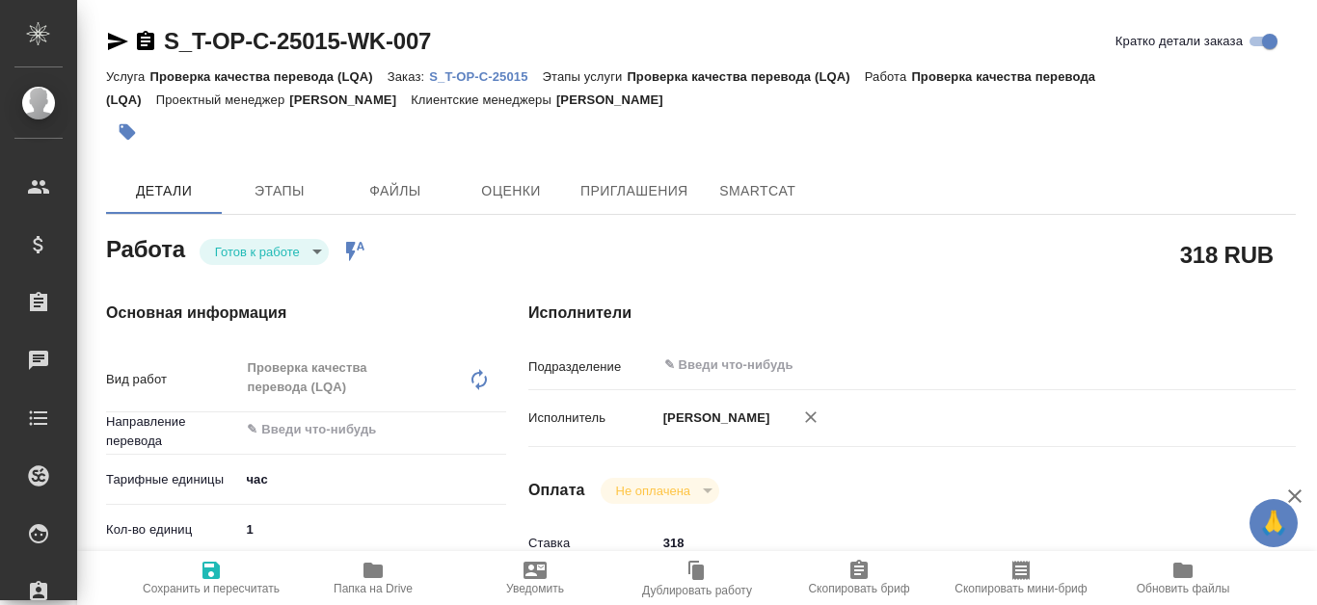
type textarea "x"
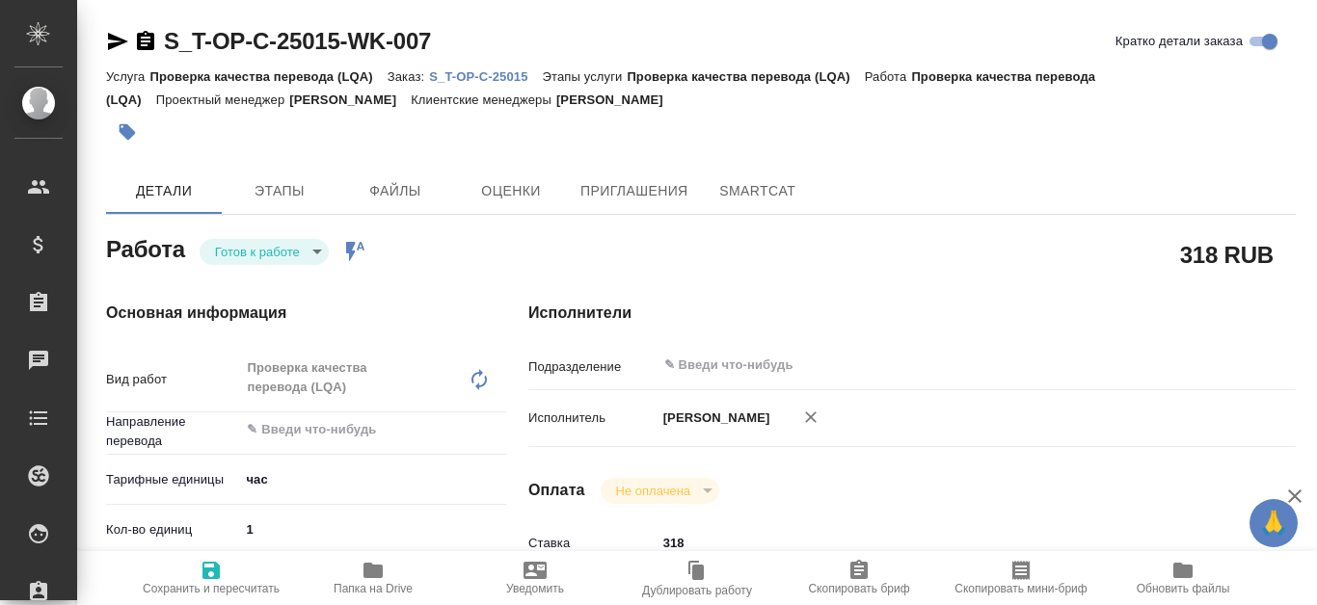
type textarea "x"
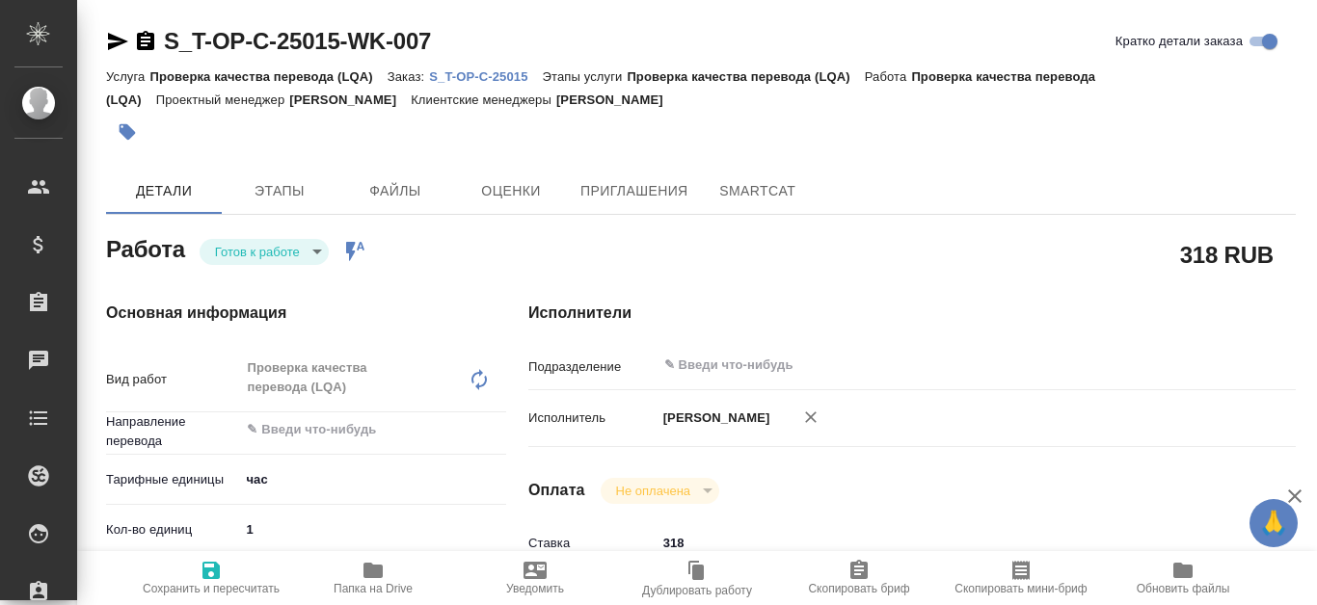
click at [463, 69] on p "S_T-OP-C-25015" at bounding box center [485, 76] width 113 height 14
type textarea "x"
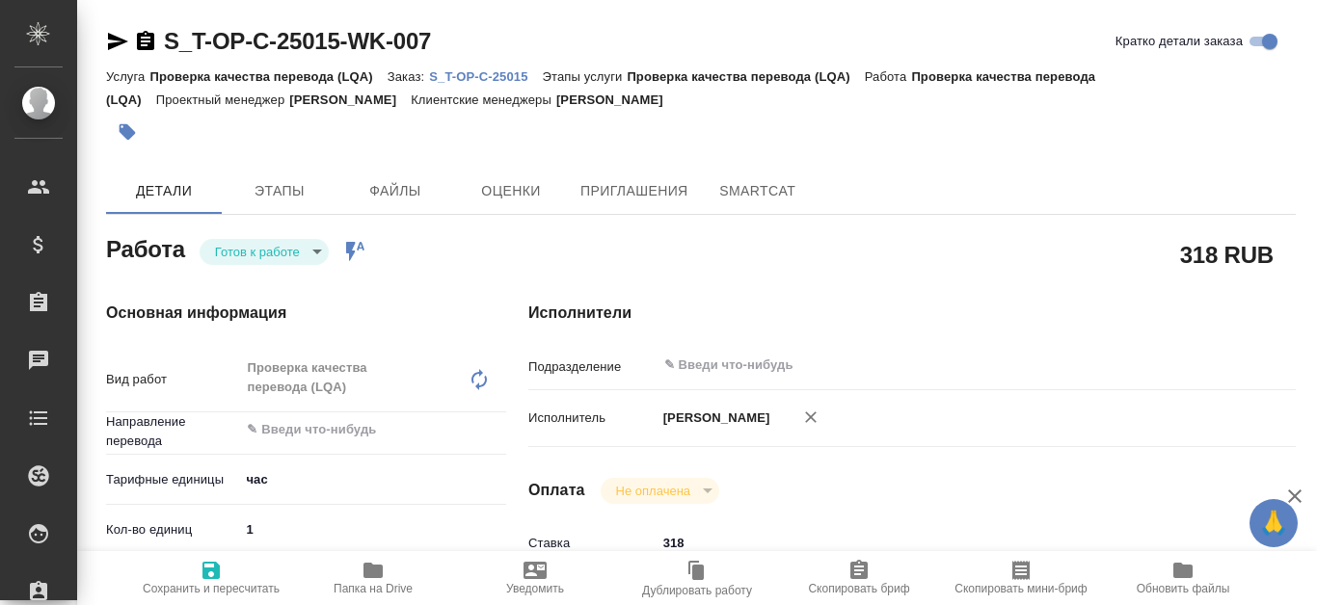
type textarea "x"
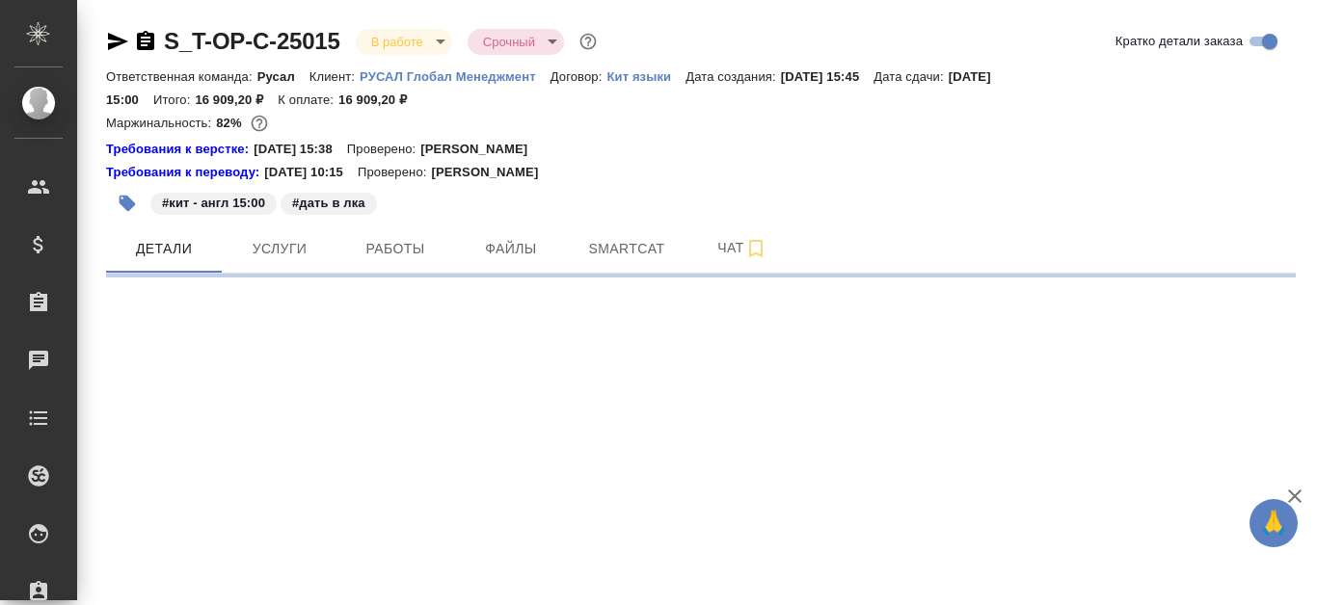
select select "RU"
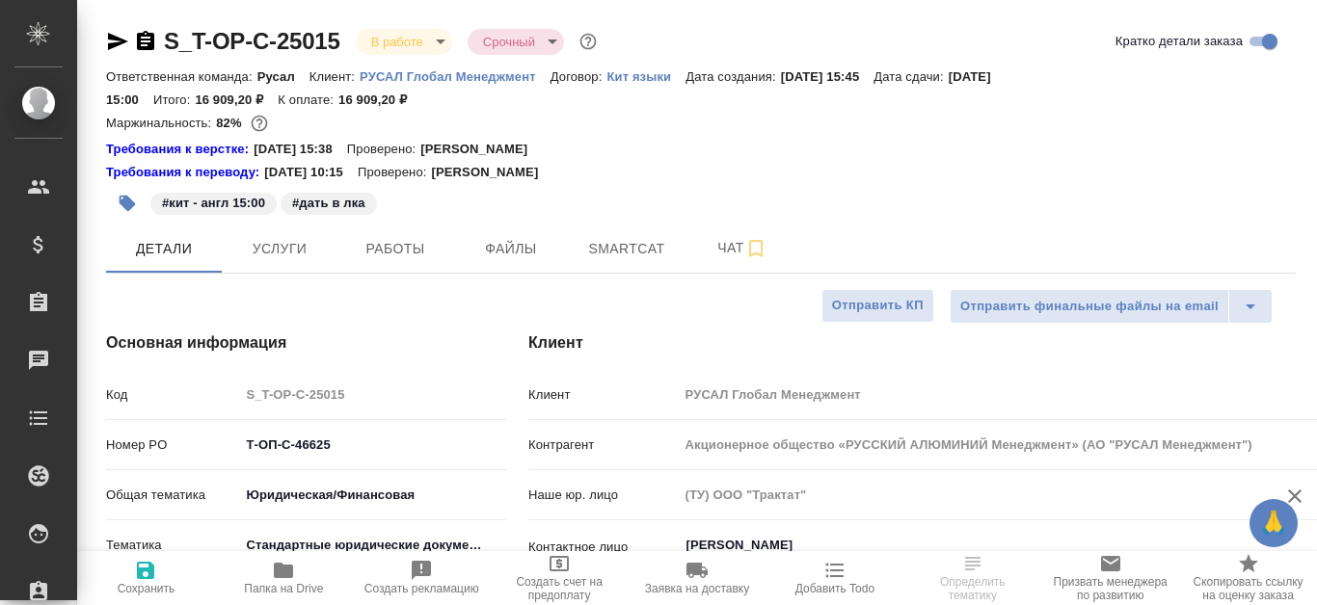
type textarea "x"
click at [606, 240] on span "Smartcat" at bounding box center [626, 249] width 93 height 24
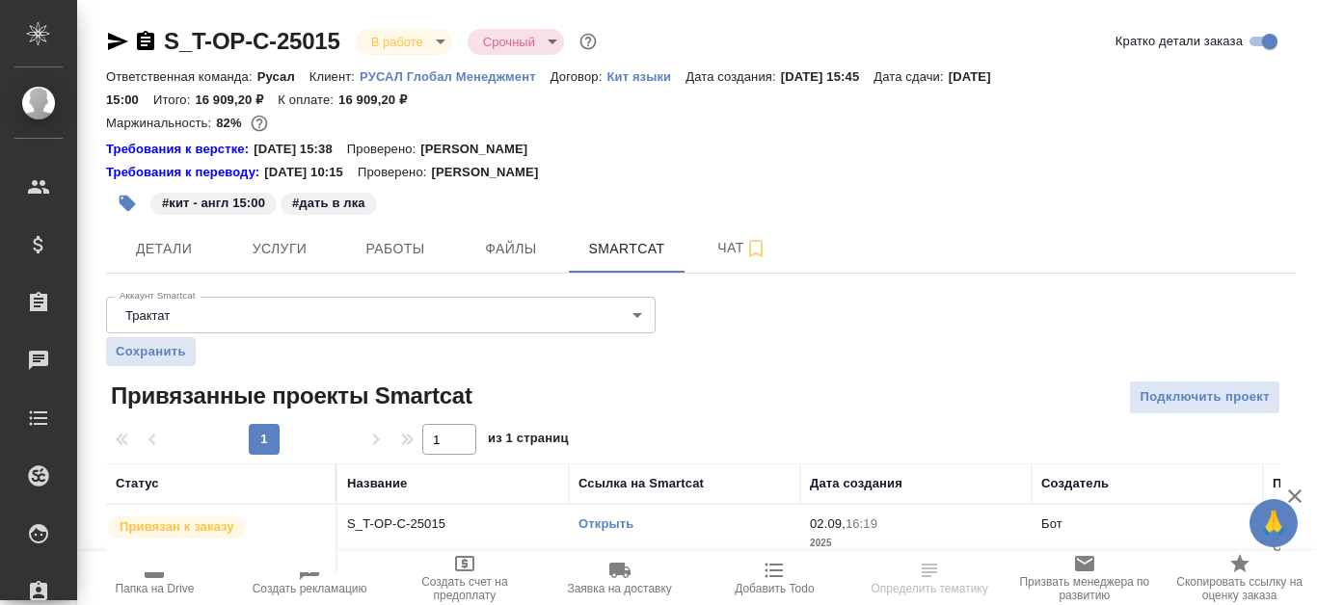
click at [591, 520] on link "Открыть" at bounding box center [605, 524] width 55 height 14
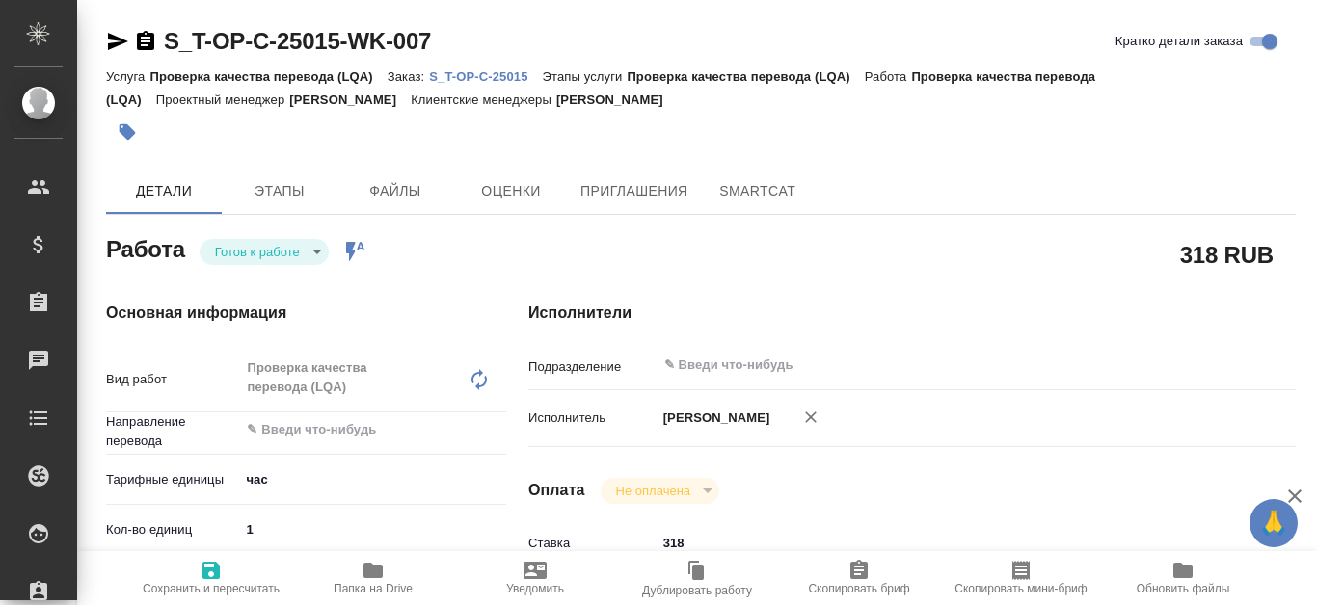
type textarea "x"
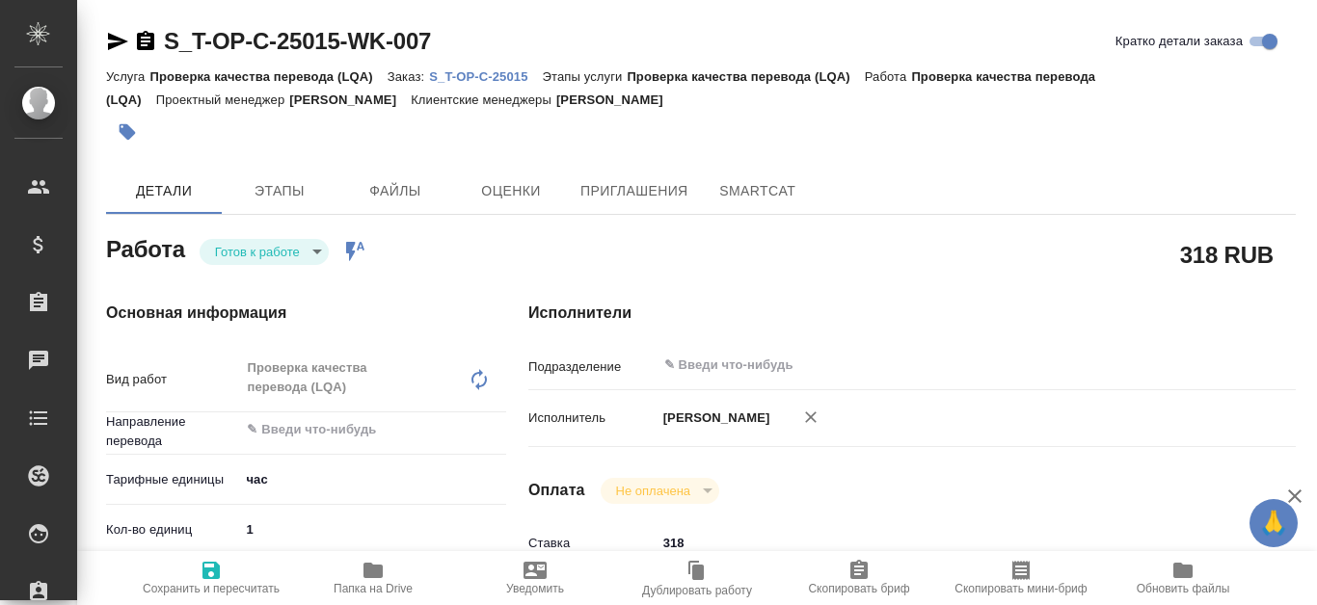
type textarea "x"
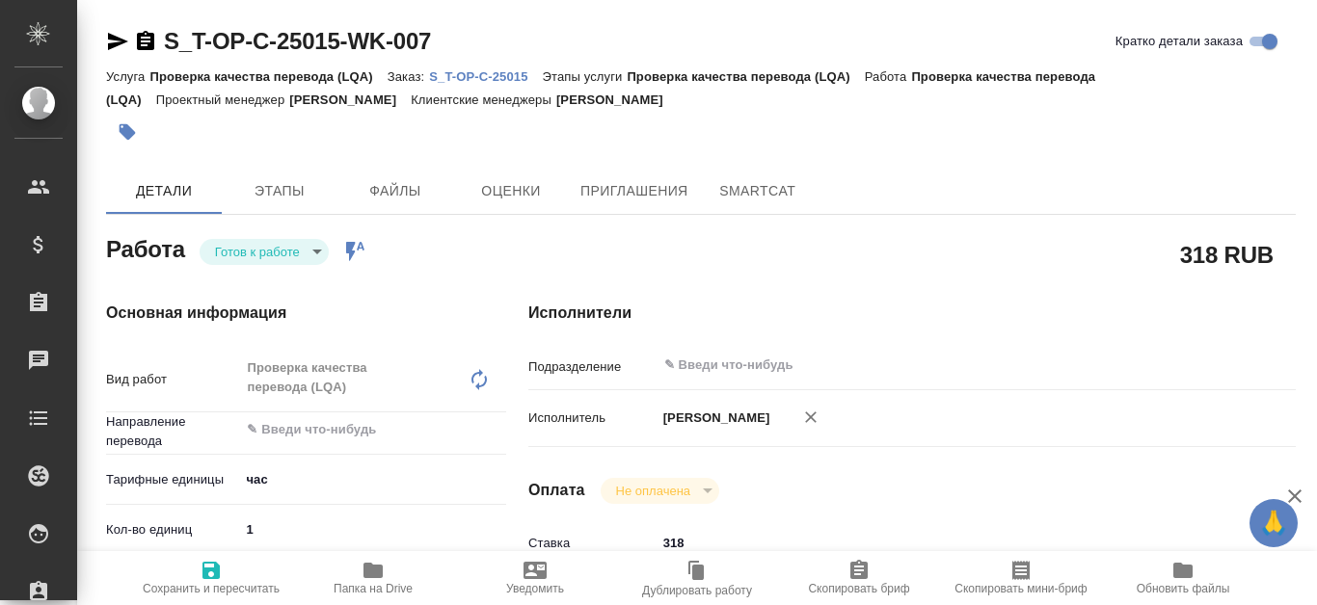
type textarea "x"
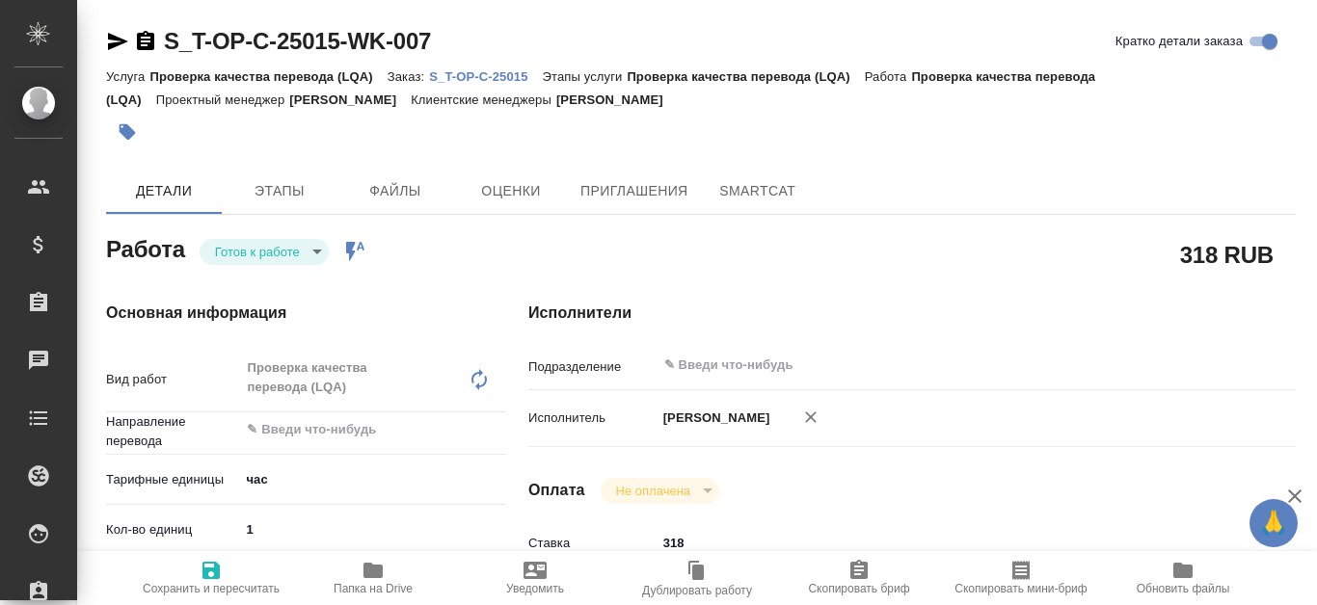
type textarea "x"
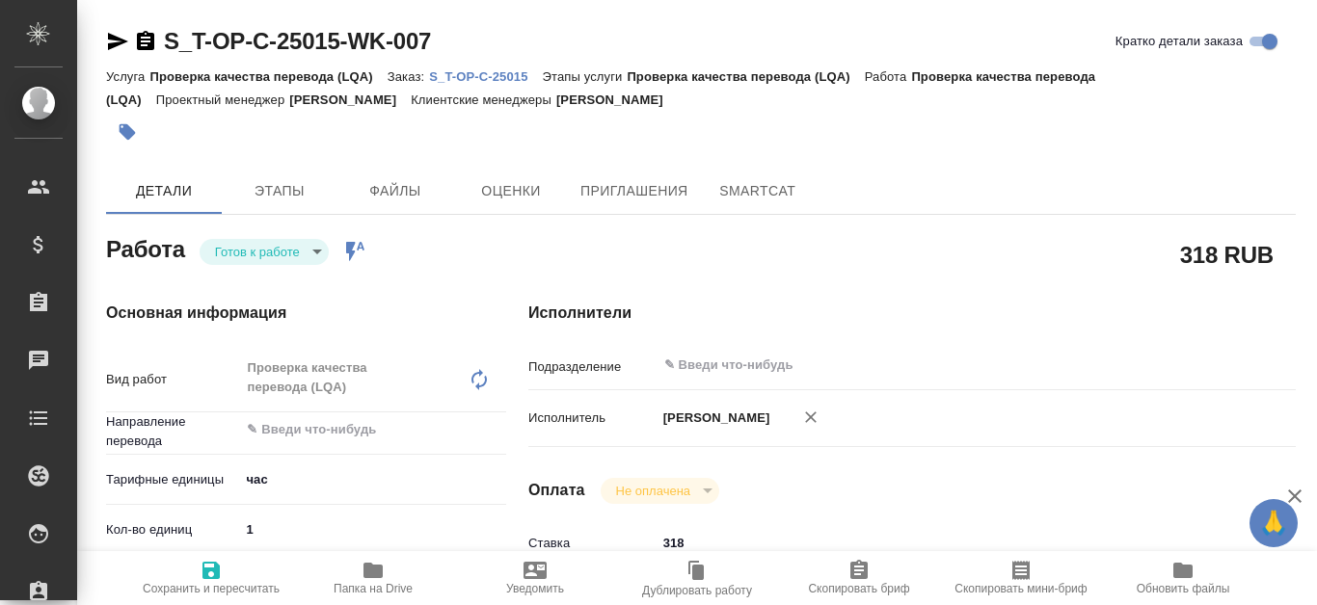
type textarea "x"
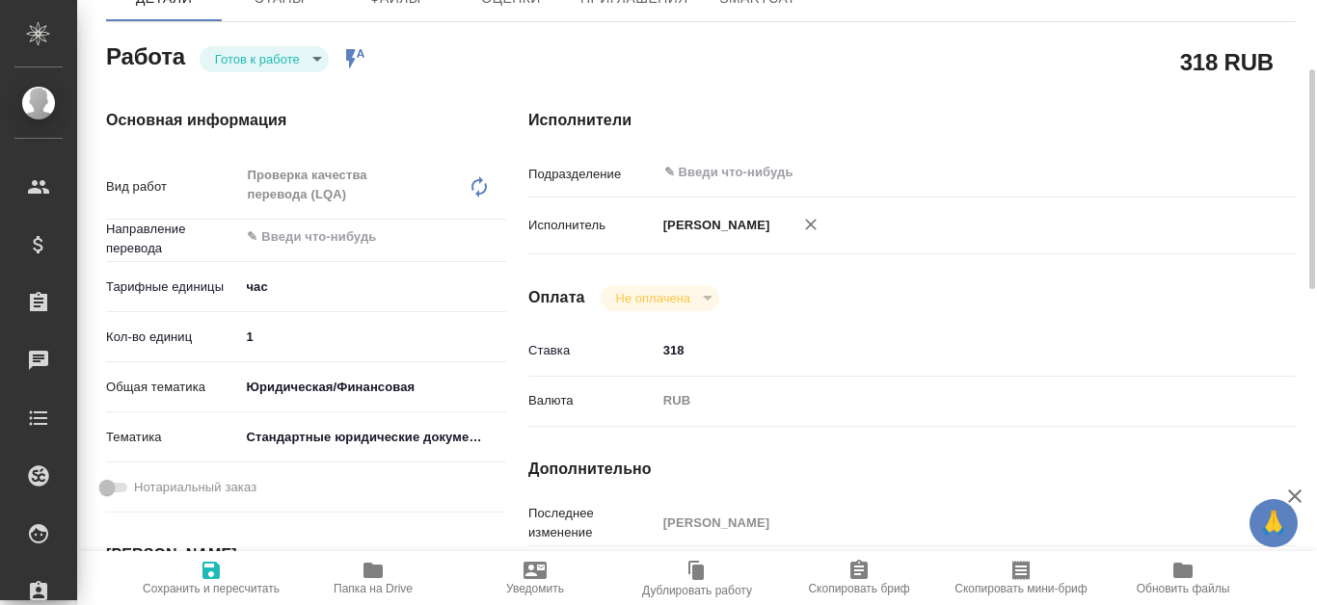
type textarea "x"
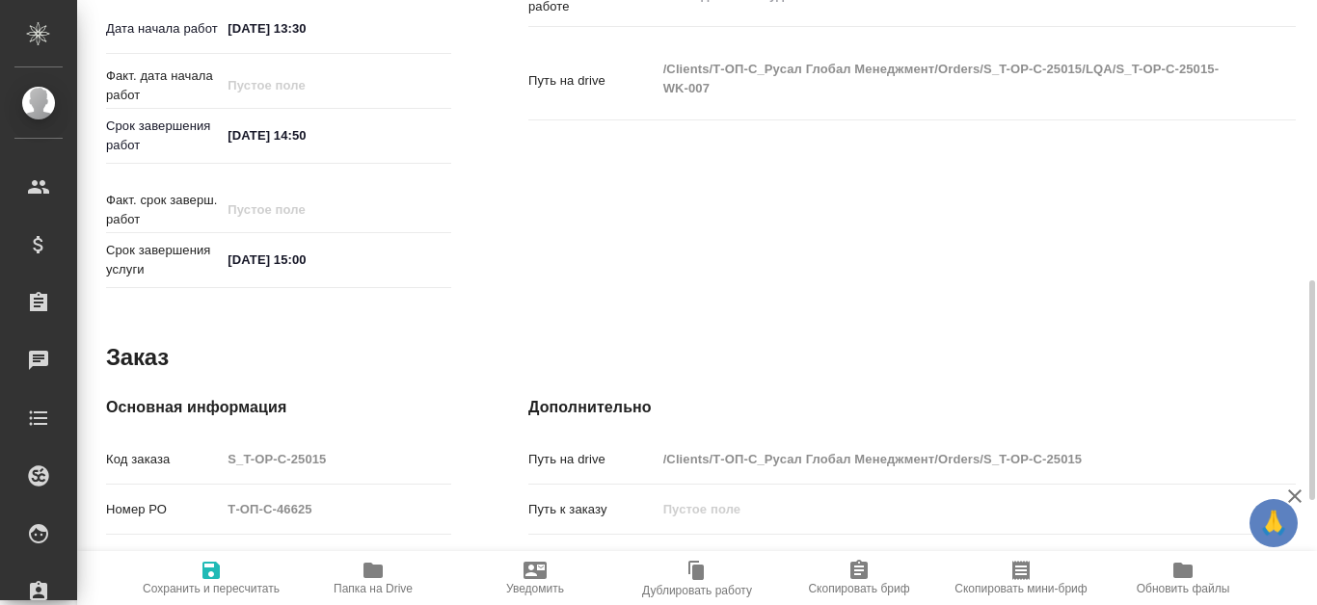
type textarea "x"
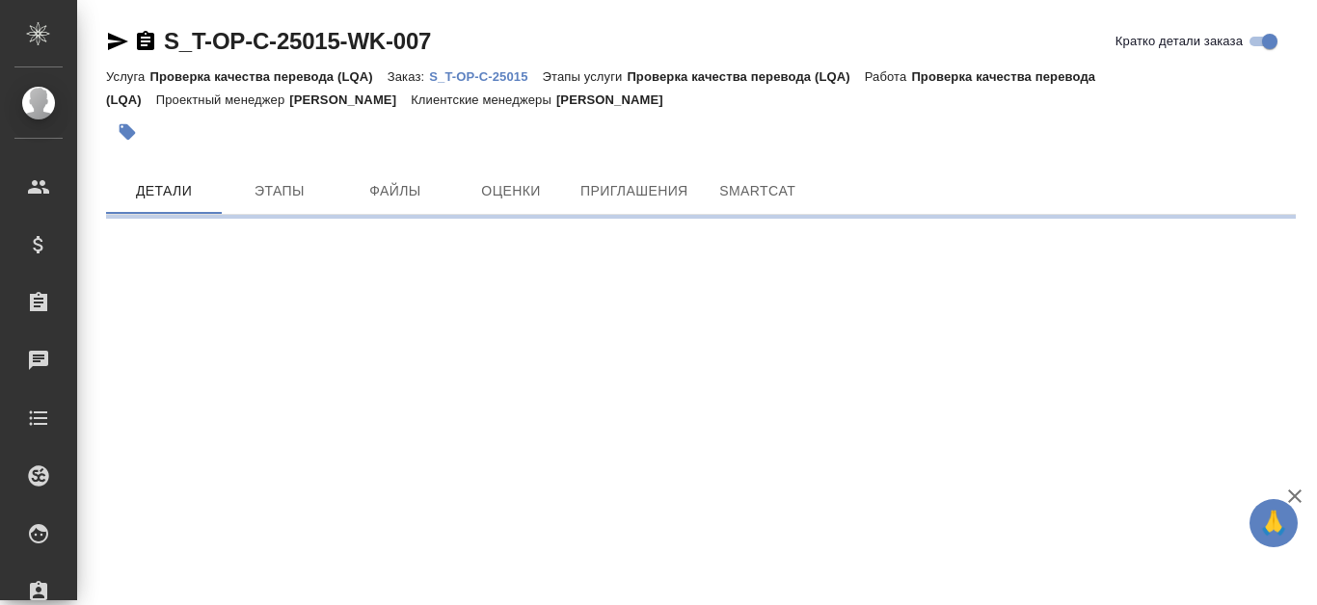
click at [509, 75] on p "S_T-OP-C-25015" at bounding box center [485, 76] width 113 height 14
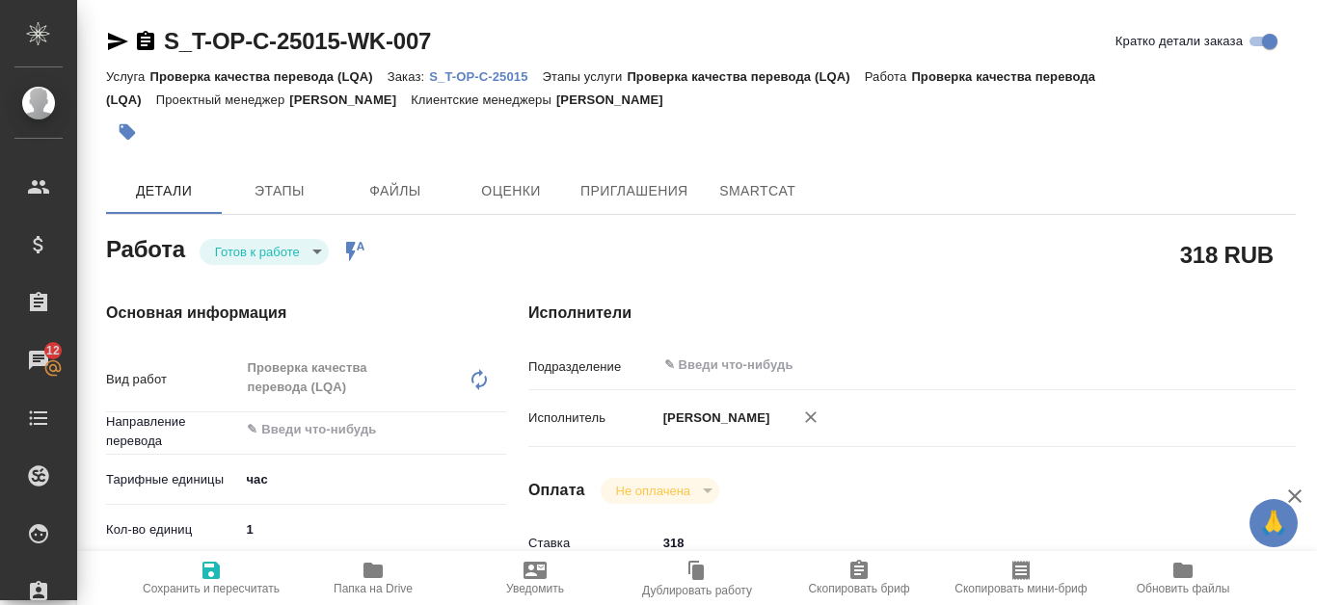
type textarea "x"
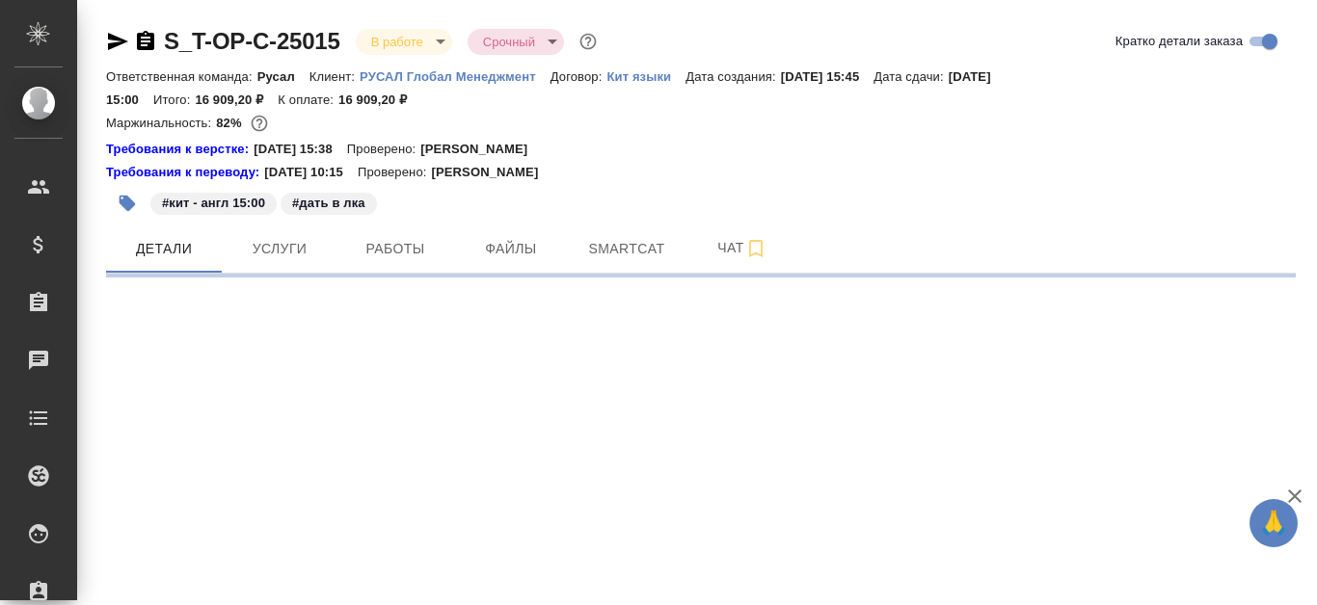
select select "RU"
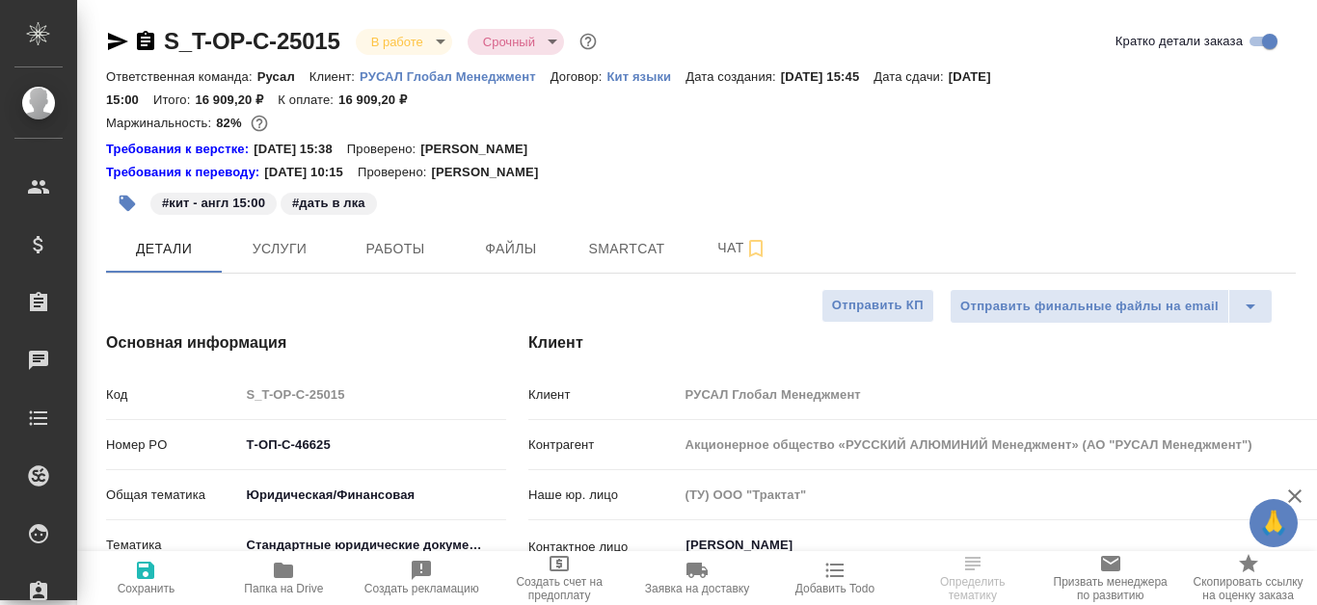
type textarea "x"
type input "[PERSON_NAME]"
type textarea "x"
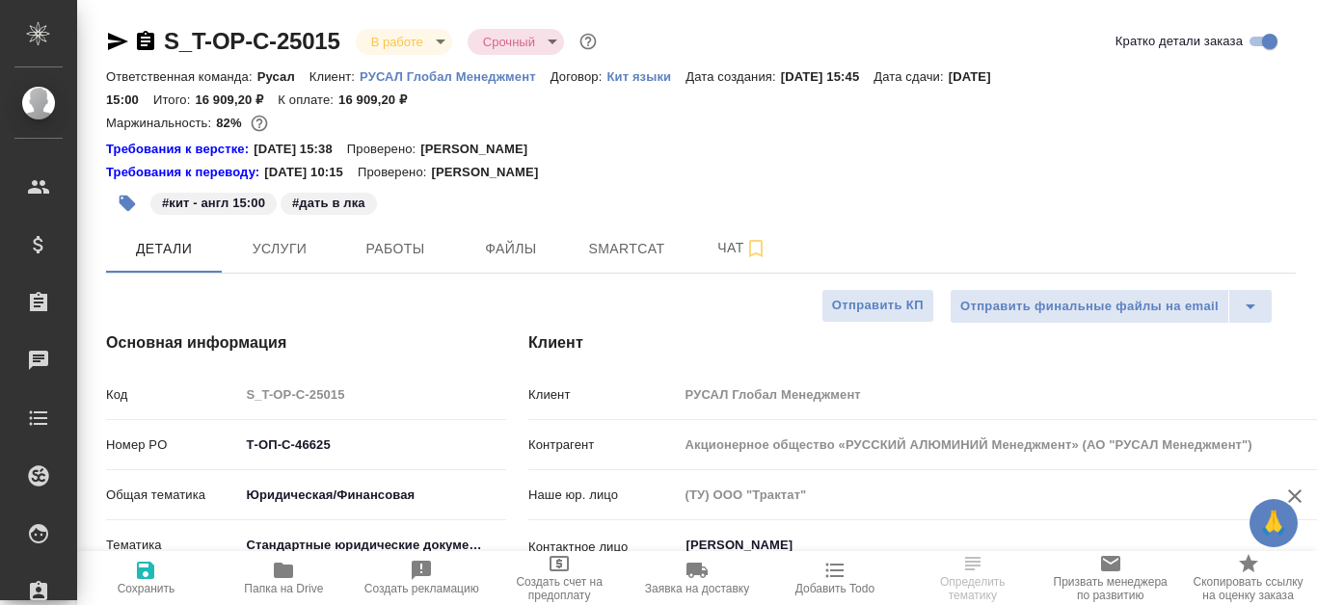
type textarea "x"
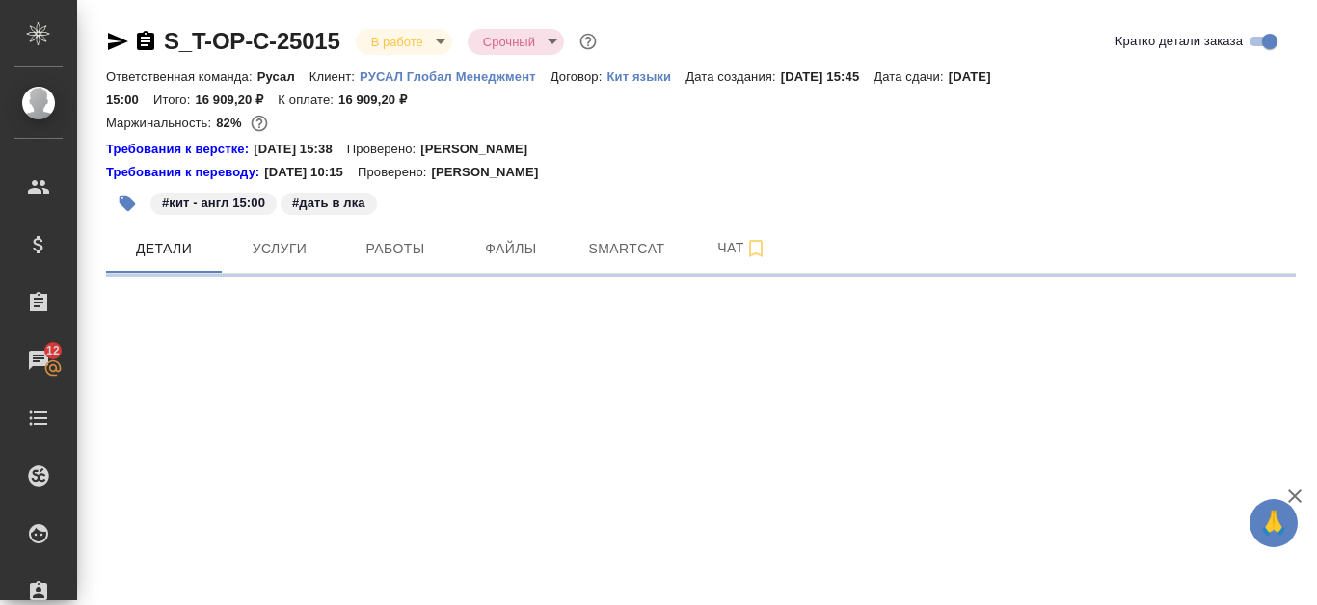
select select "RU"
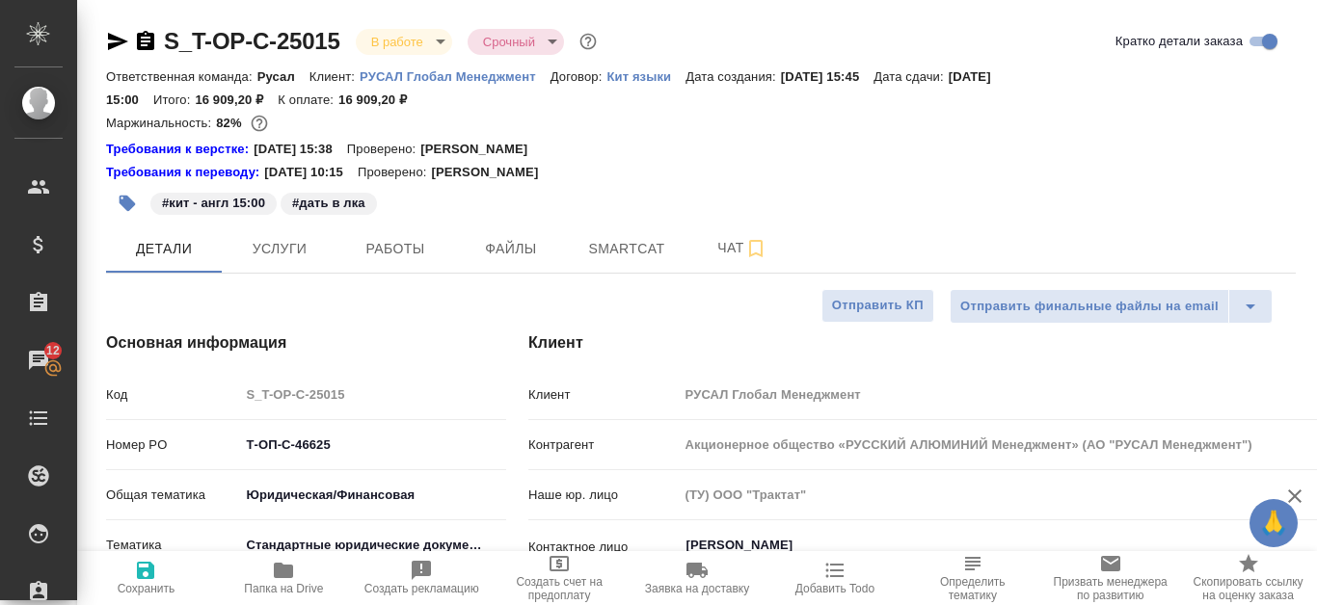
type textarea "x"
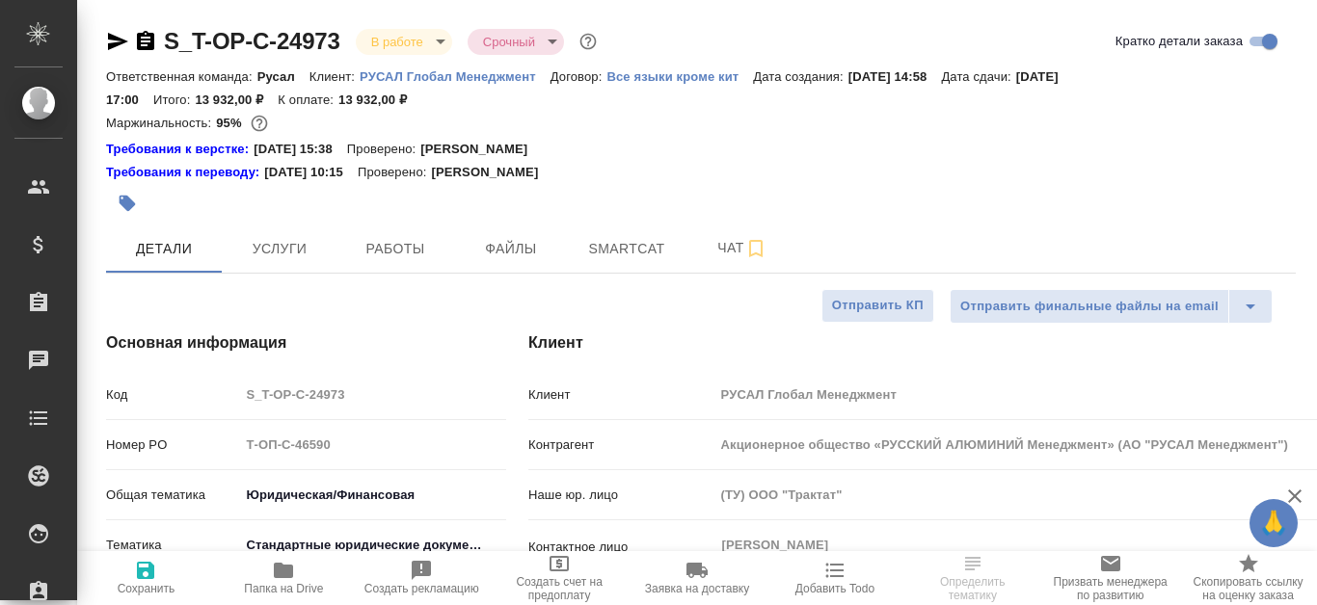
select select "RU"
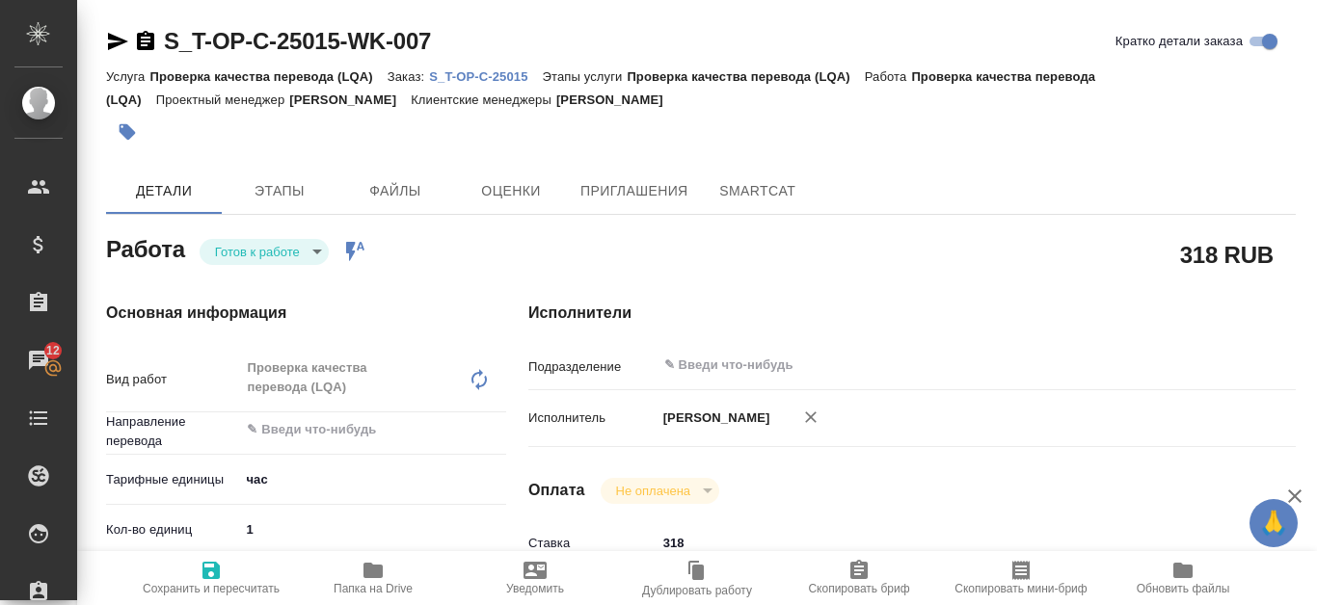
click at [486, 71] on p "S_T-OP-C-25015" at bounding box center [485, 76] width 113 height 14
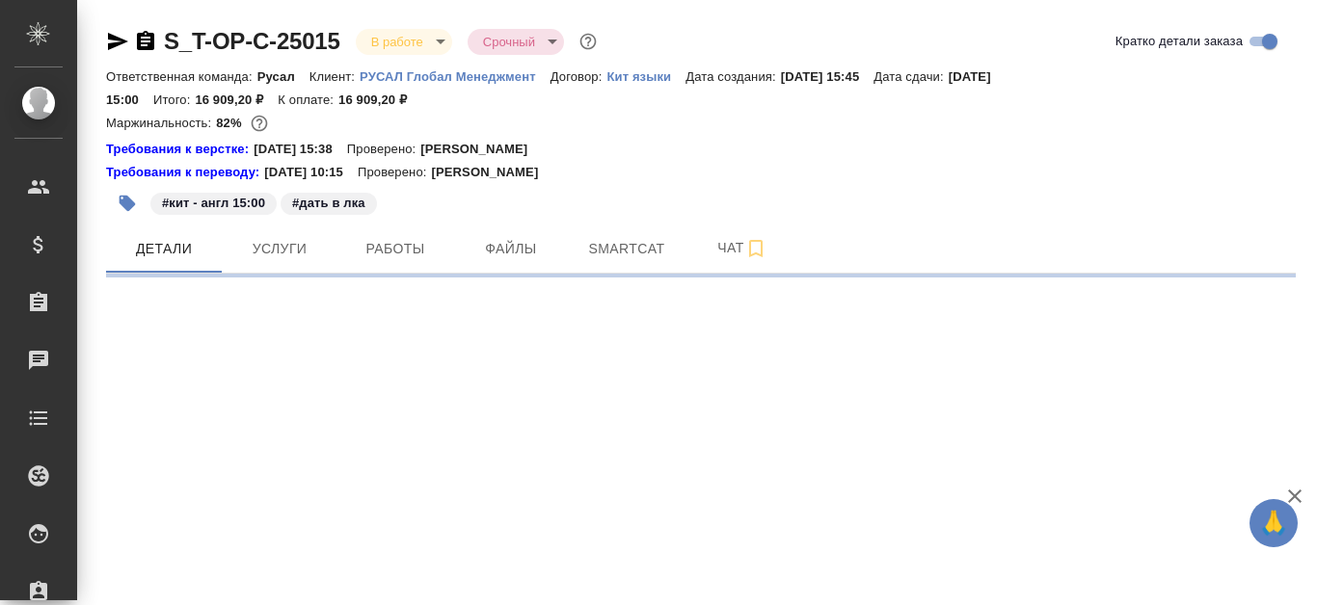
select select "RU"
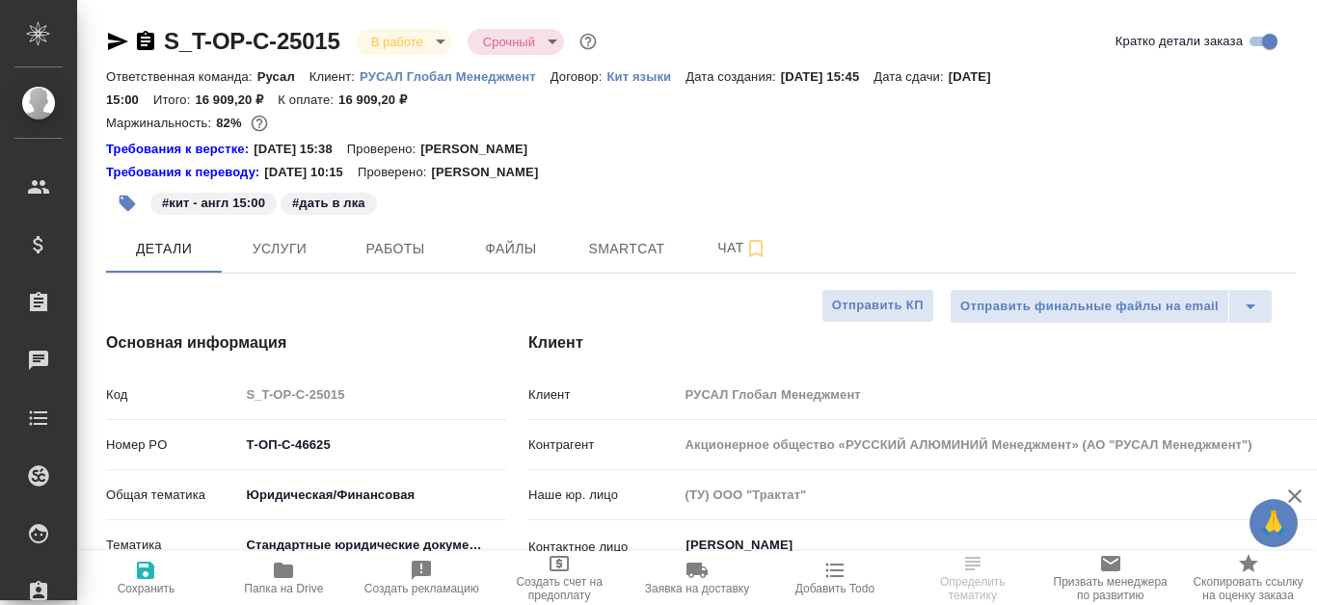
type textarea "x"
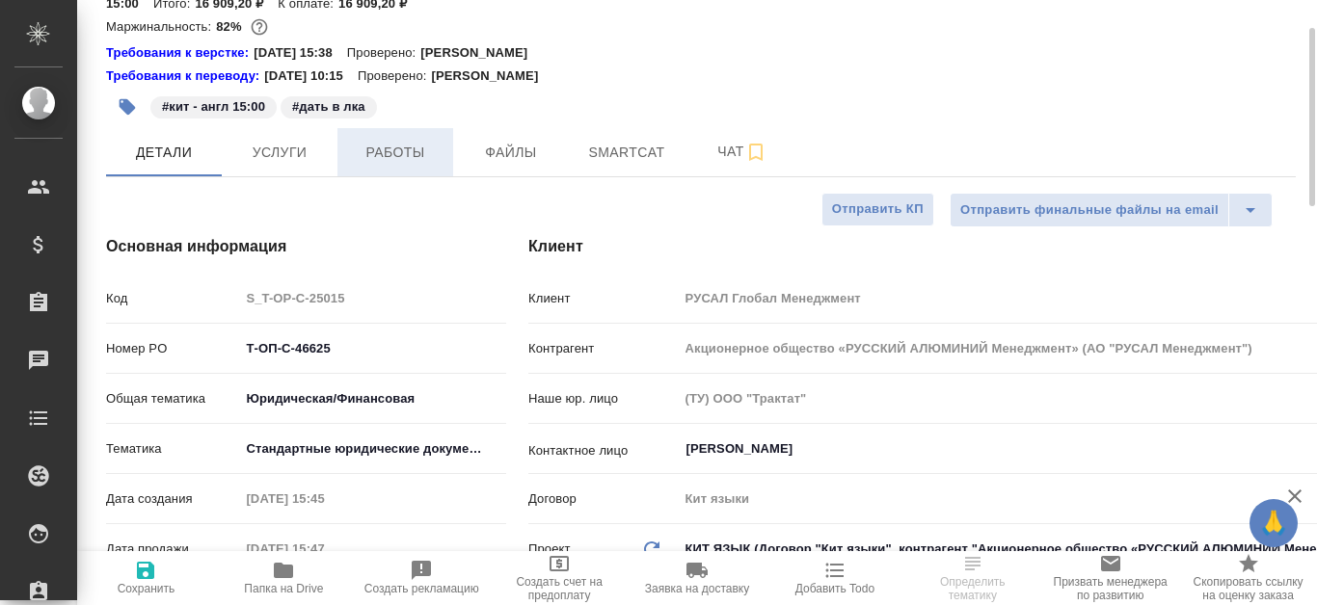
click at [382, 158] on span "Работы" at bounding box center [395, 153] width 93 height 24
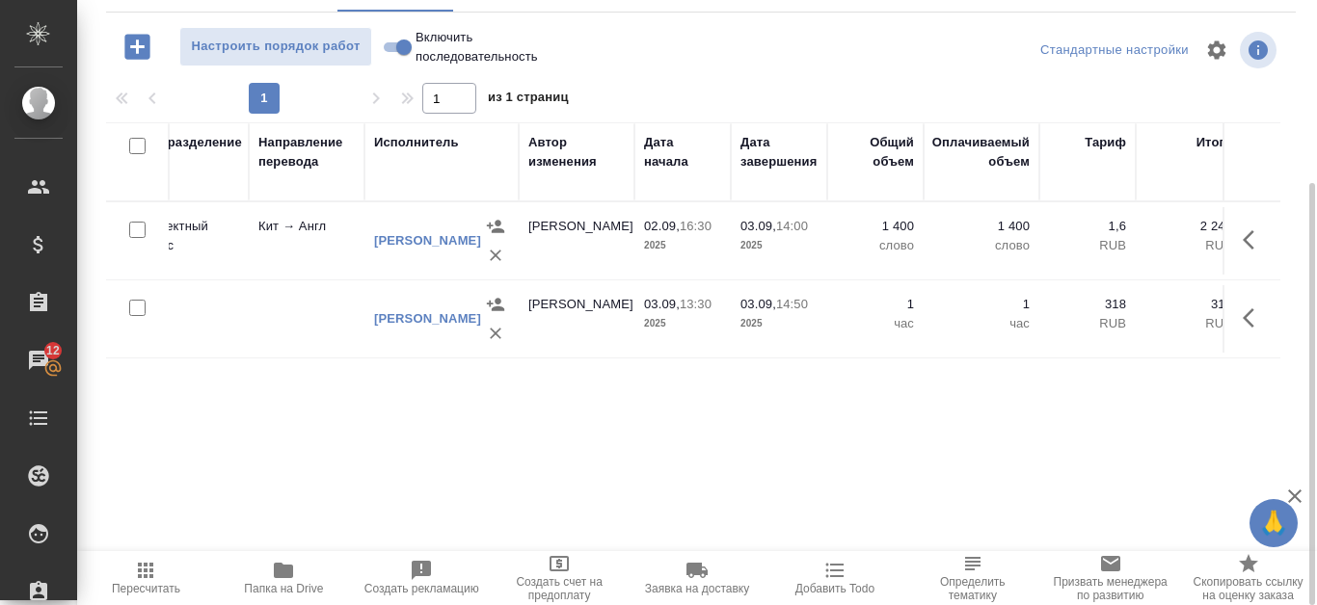
scroll to position [0, 563]
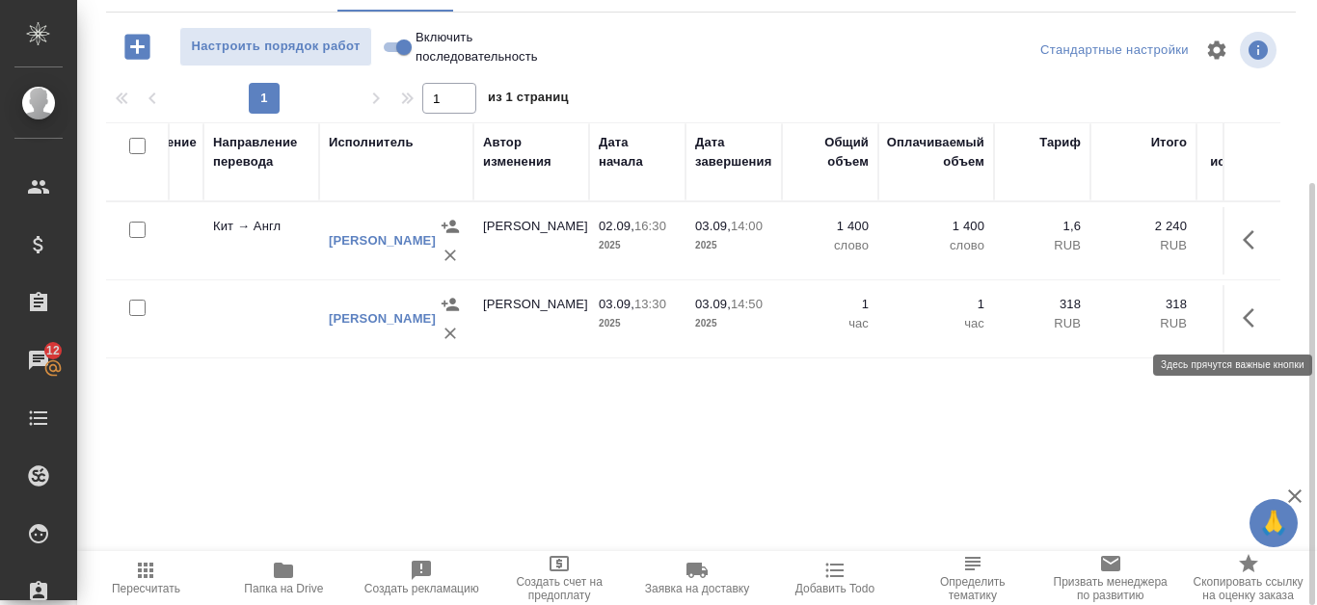
click at [1256, 314] on icon "button" at bounding box center [1254, 318] width 23 height 23
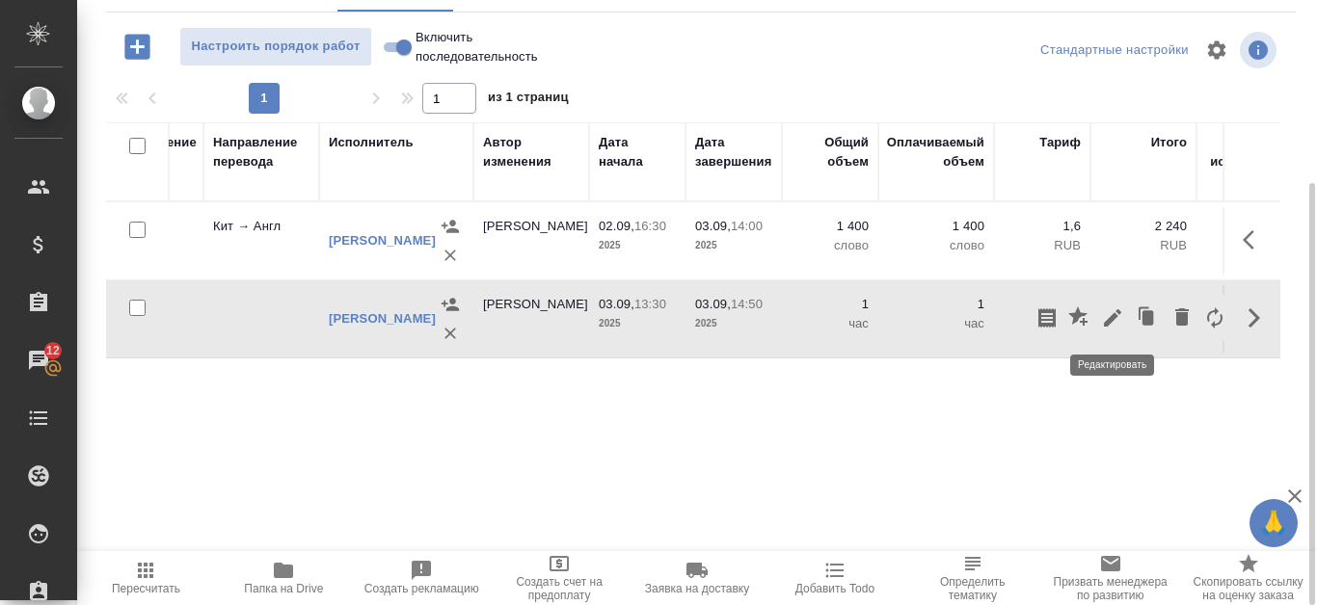
click at [1107, 311] on icon "button" at bounding box center [1112, 318] width 23 height 23
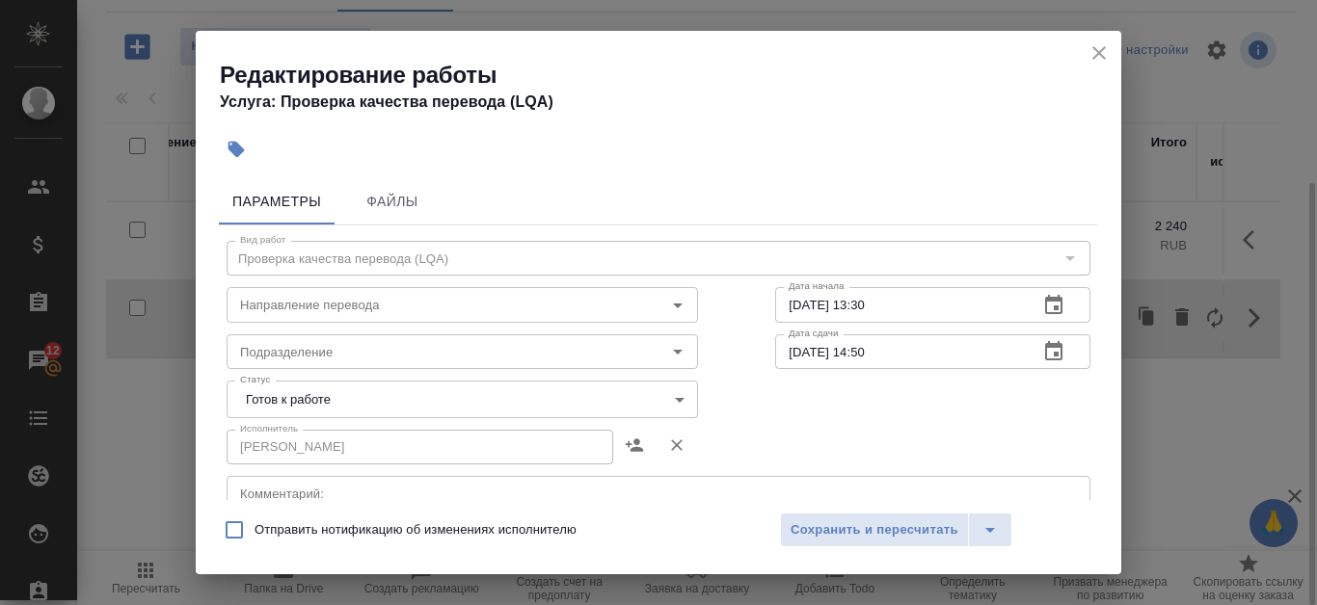
click at [659, 394] on body "🙏 .cls-1 fill:#fff; AWATERA Kanataeva Ekaterina Клиенты Спецификации Заказы 12 …" at bounding box center [658, 302] width 1317 height 605
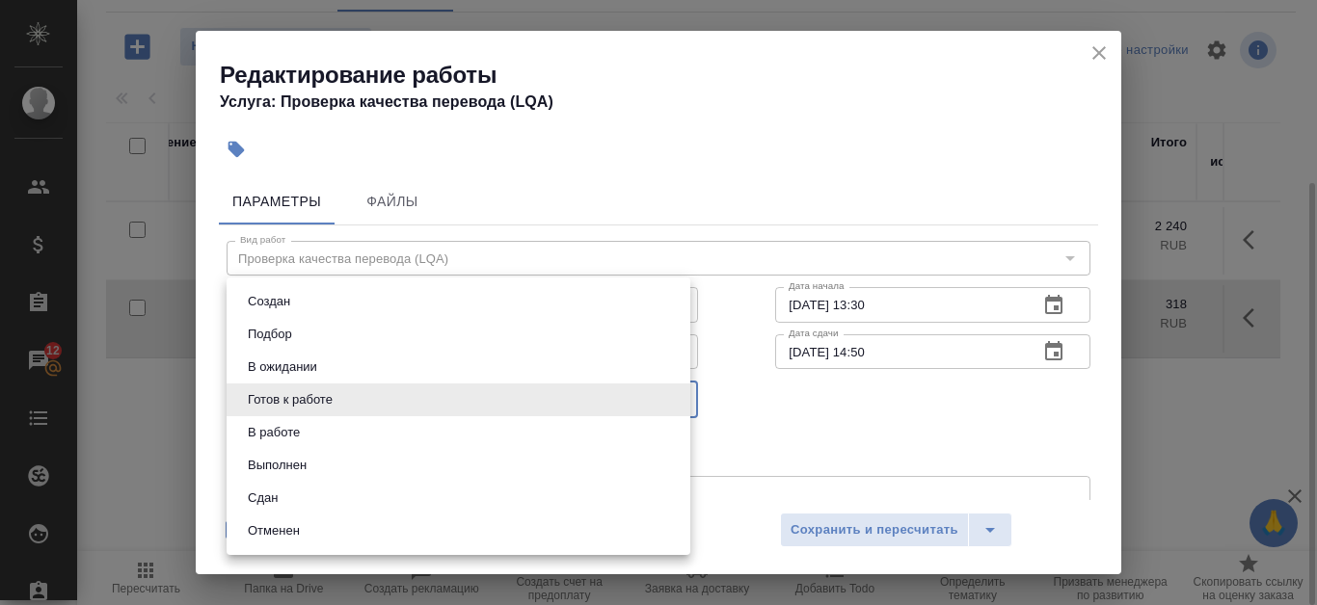
click at [473, 492] on li "Сдан" at bounding box center [459, 498] width 464 height 33
type input "closed"
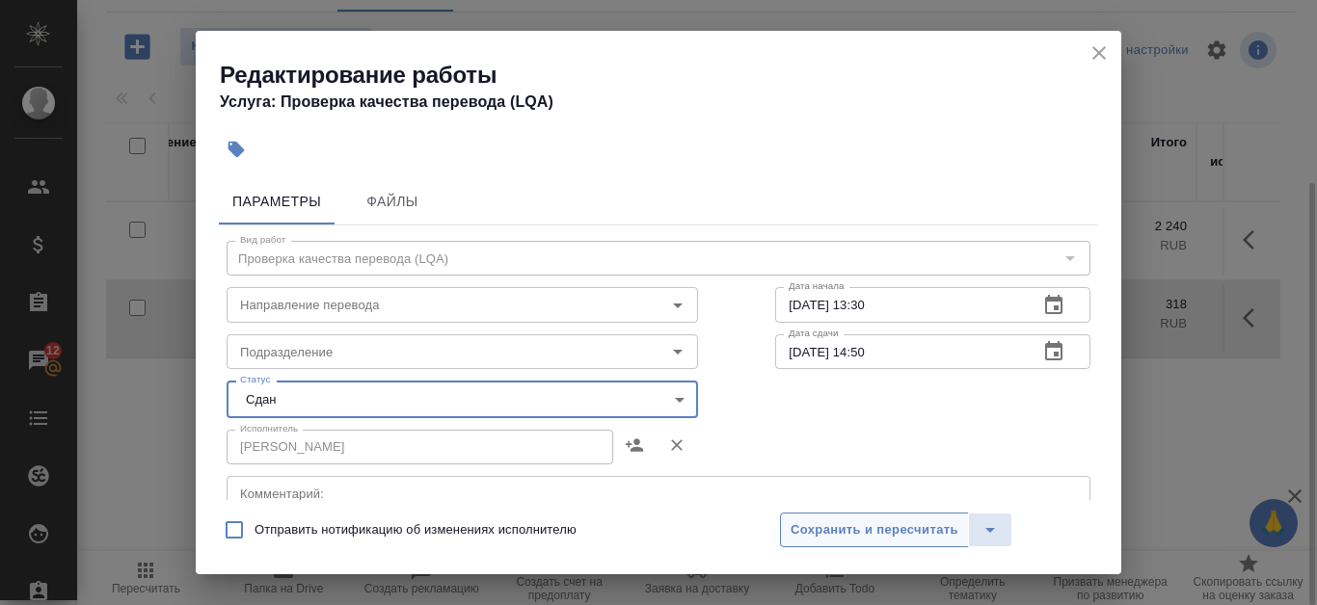
click at [819, 527] on span "Сохранить и пересчитать" at bounding box center [875, 531] width 168 height 22
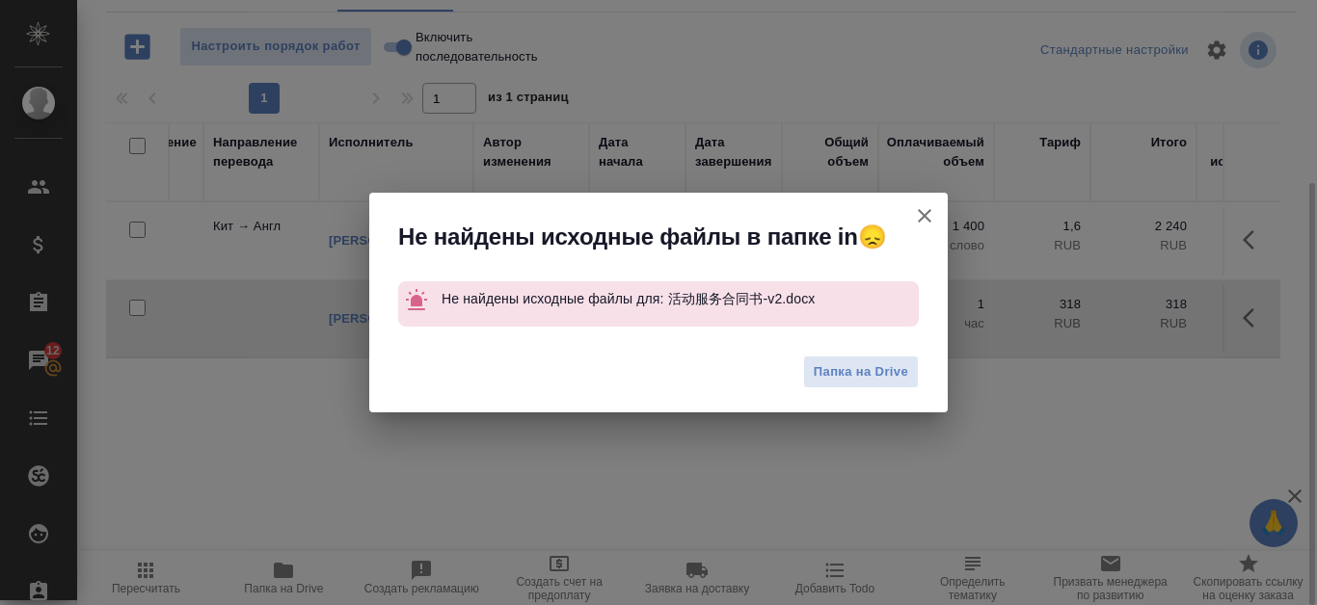
click at [921, 215] on icon "button" at bounding box center [924, 215] width 23 height 23
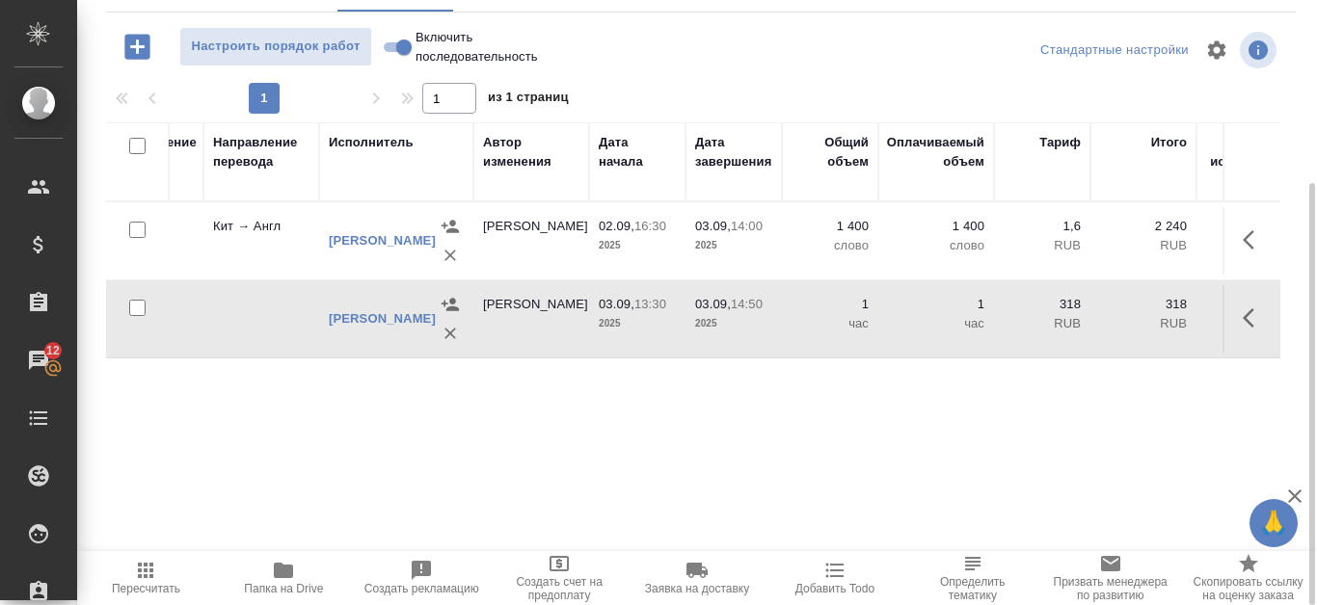
scroll to position [68, 0]
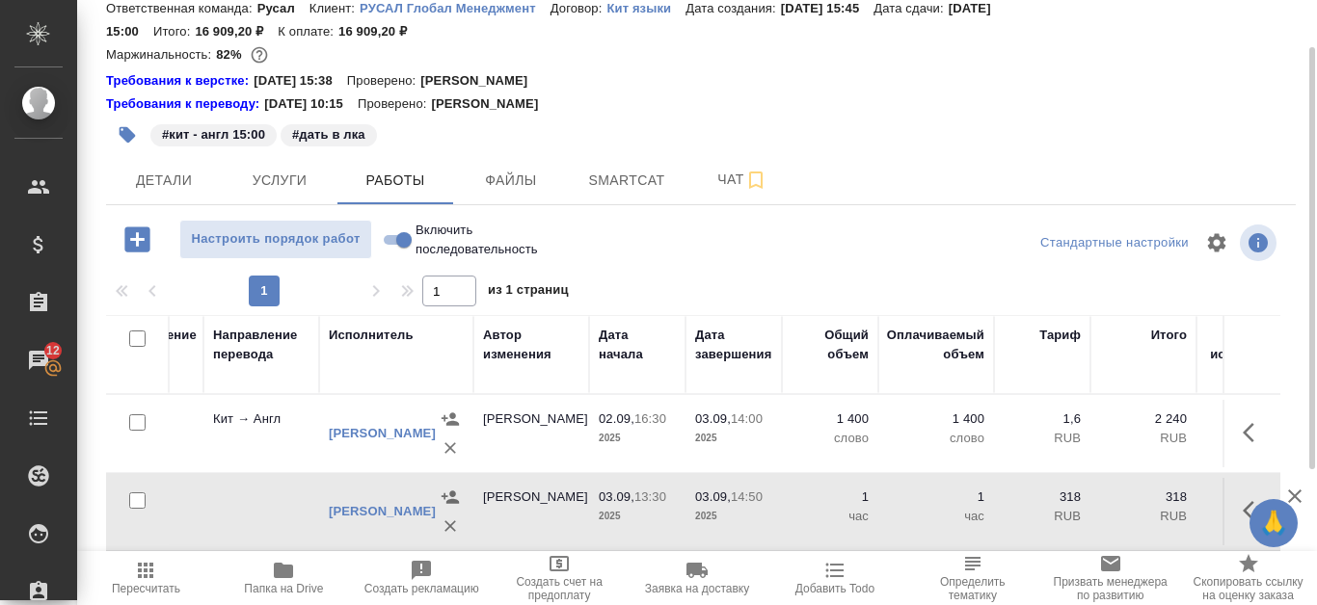
click at [390, 243] on input "Включить последовательность" at bounding box center [403, 240] width 69 height 23
checkbox input "true"
click at [389, 235] on input "Включить последовательность" at bounding box center [403, 240] width 69 height 23
checkbox input "true"
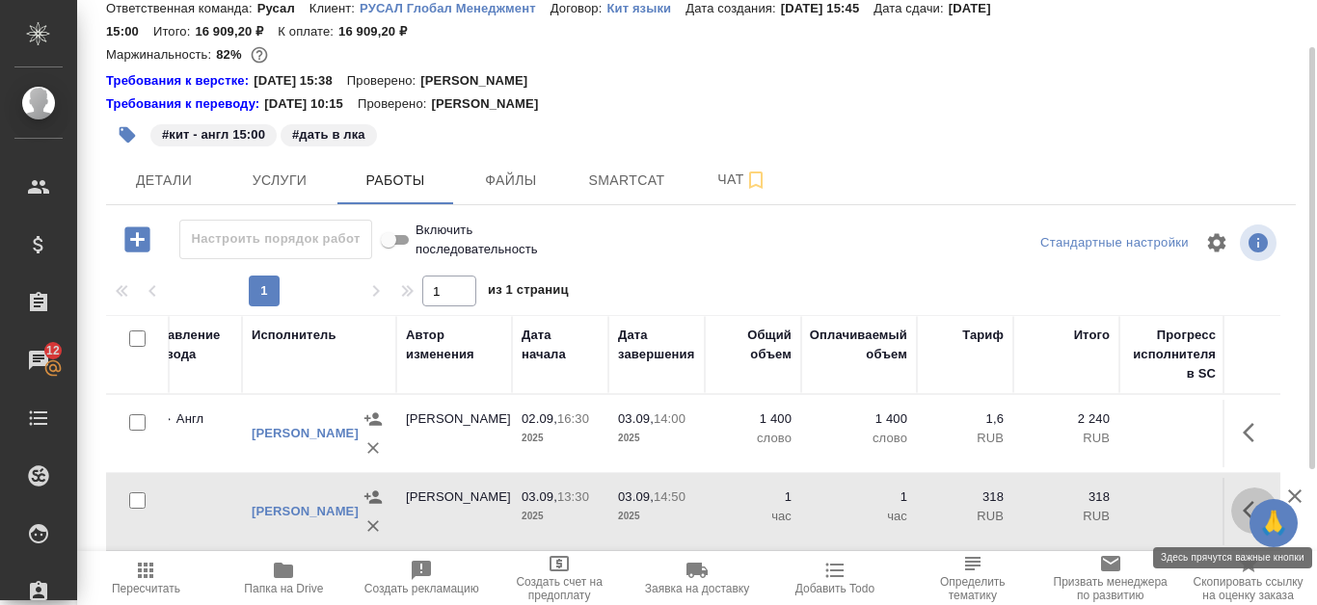
click at [1241, 507] on button "button" at bounding box center [1254, 511] width 46 height 46
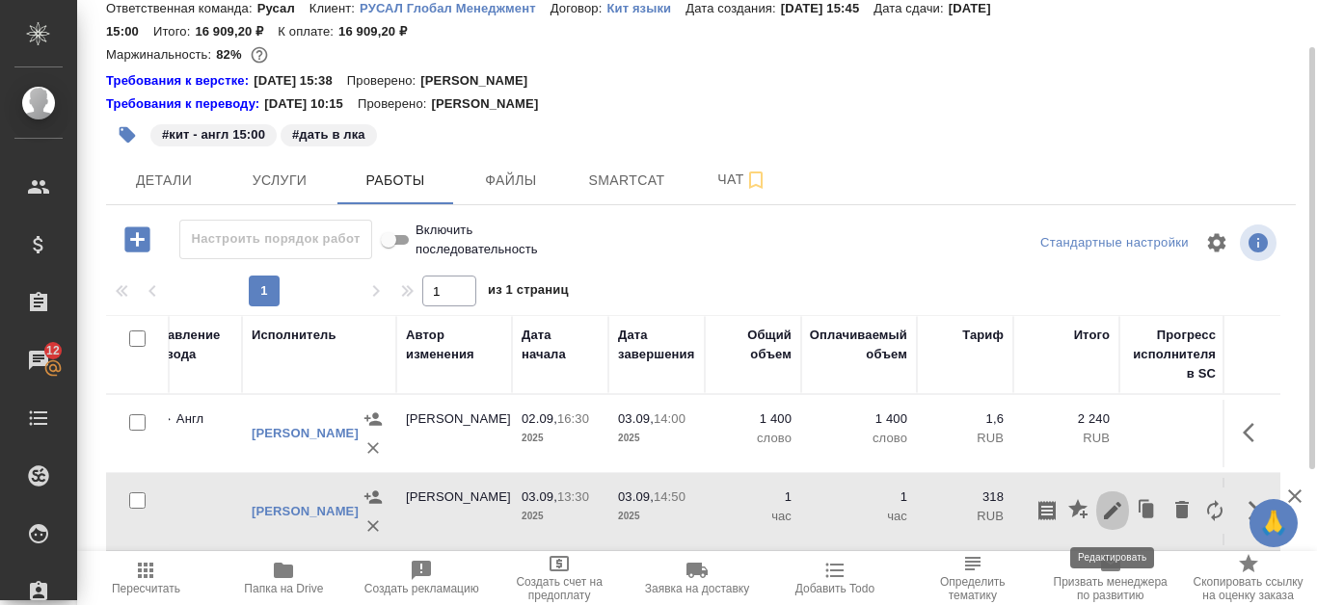
click at [1103, 504] on icon "button" at bounding box center [1112, 510] width 23 height 23
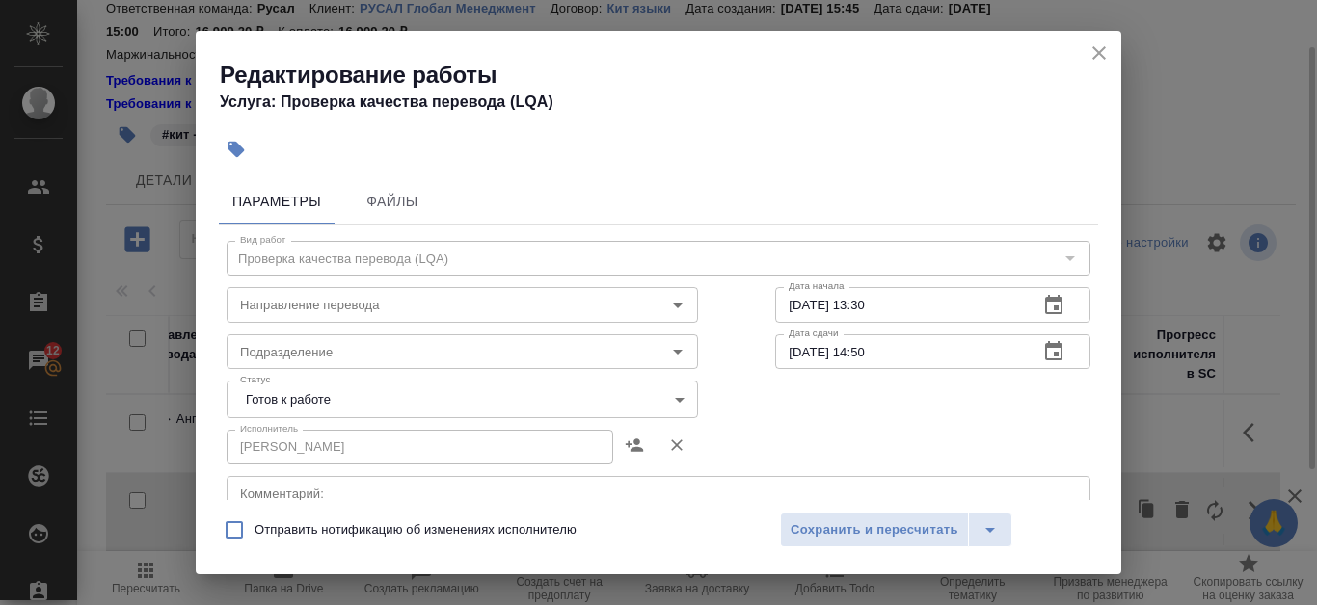
click at [517, 394] on body "🙏 .cls-1 fill:#fff; AWATERA Kanataeva Ekaterina Клиенты Спецификации Заказы 12 …" at bounding box center [658, 302] width 1317 height 605
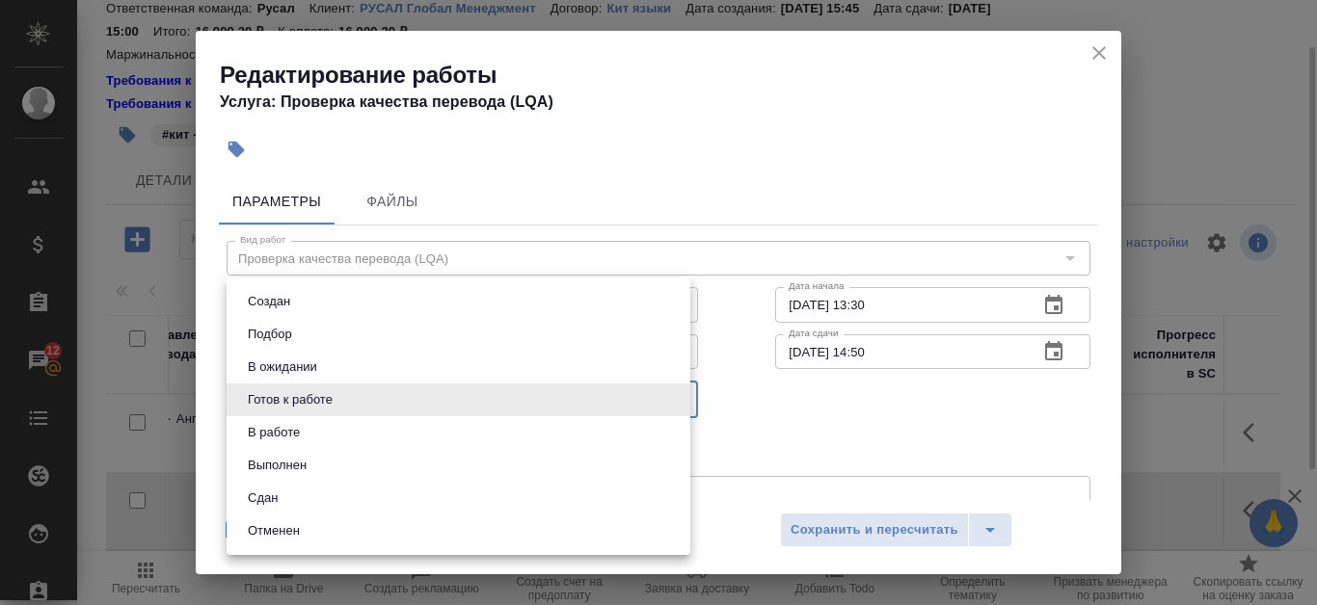
click at [442, 487] on li "Сдан" at bounding box center [459, 498] width 464 height 33
type input "closed"
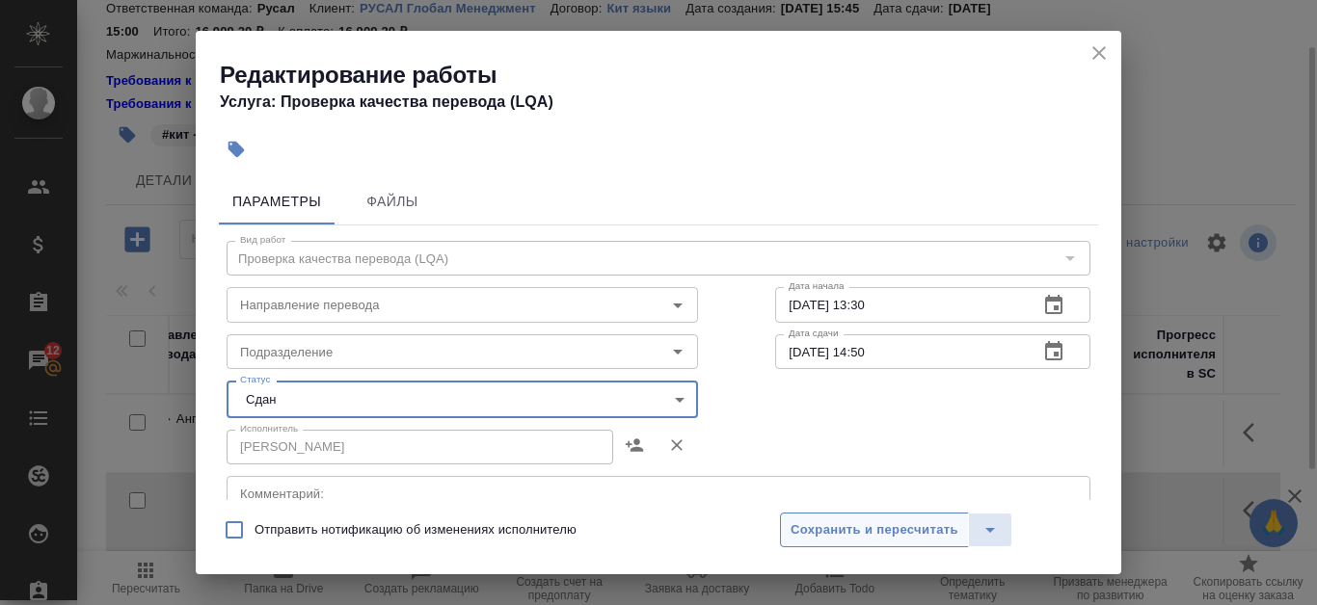
click at [896, 534] on span "Сохранить и пересчитать" at bounding box center [875, 531] width 168 height 22
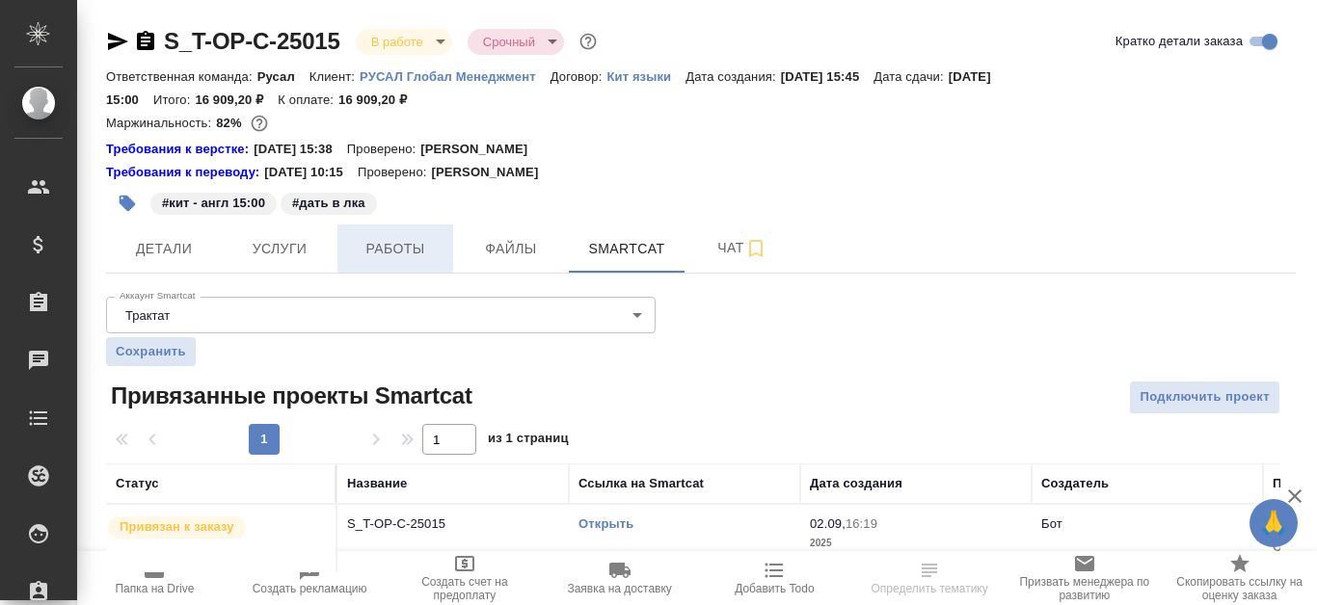
click at [392, 250] on span "Работы" at bounding box center [395, 249] width 93 height 24
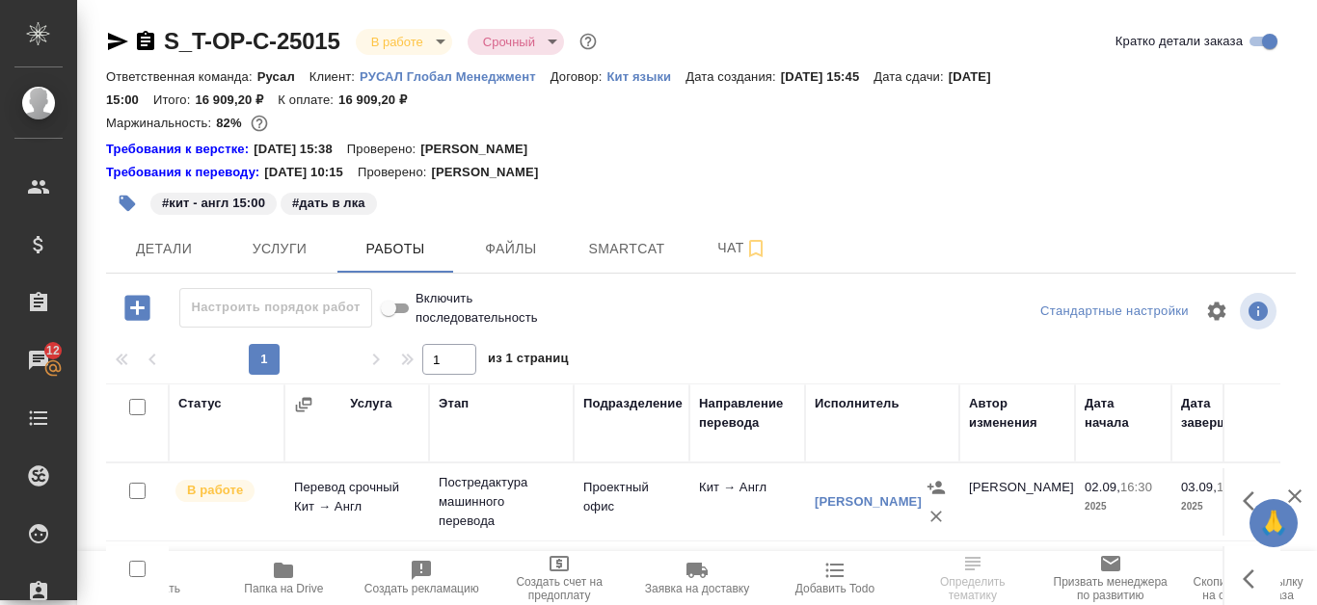
click at [411, 307] on input "Включить последовательность" at bounding box center [388, 308] width 69 height 23
checkbox input "false"
